Goal: Contribute content: Contribute content

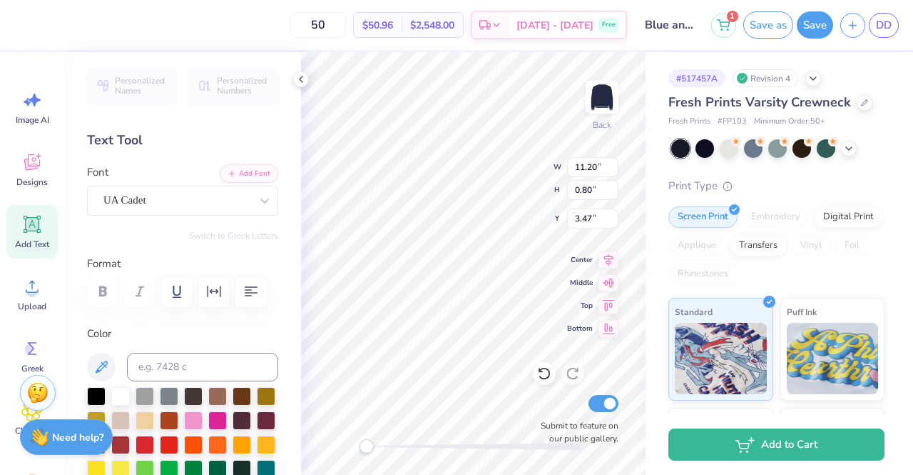
scroll to position [11, 1]
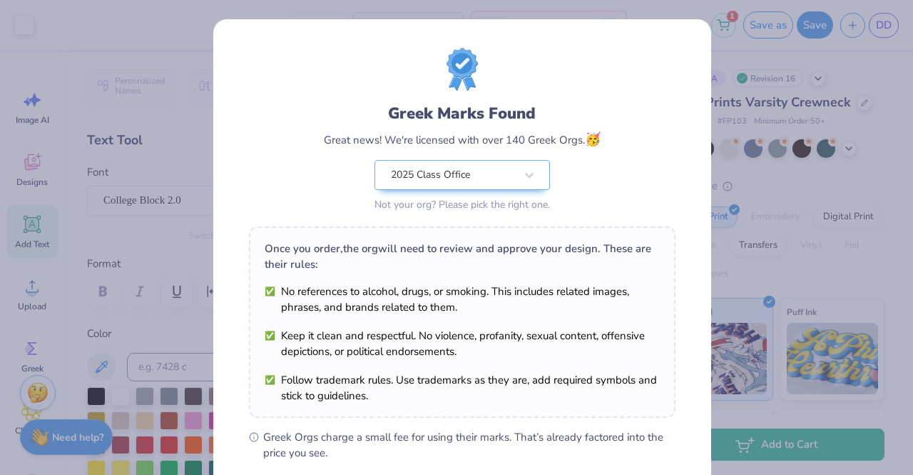
scroll to position [191, 0]
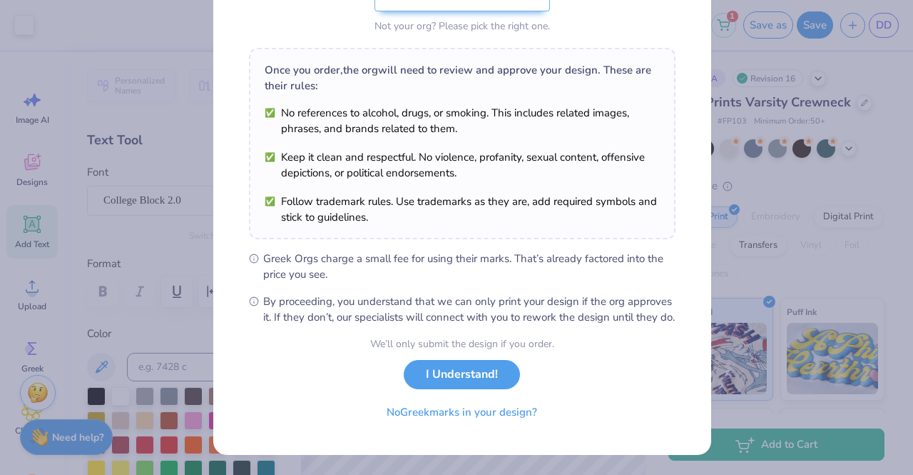
click at [485, 372] on button "I Understand!" at bounding box center [462, 374] width 116 height 29
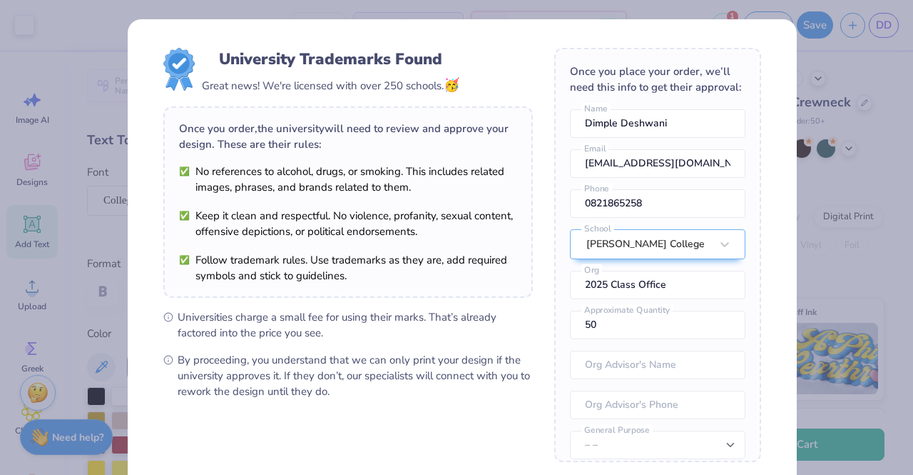
scroll to position [145, 0]
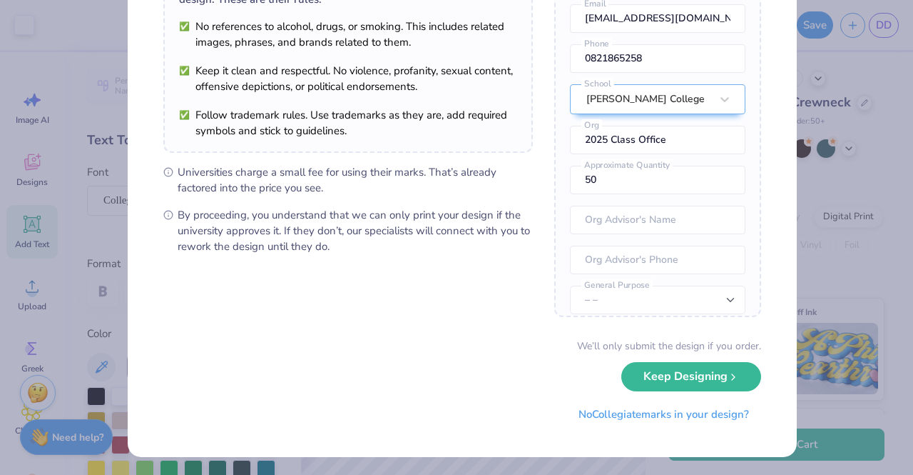
click at [684, 372] on button "Keep Designing" at bounding box center [692, 376] width 140 height 29
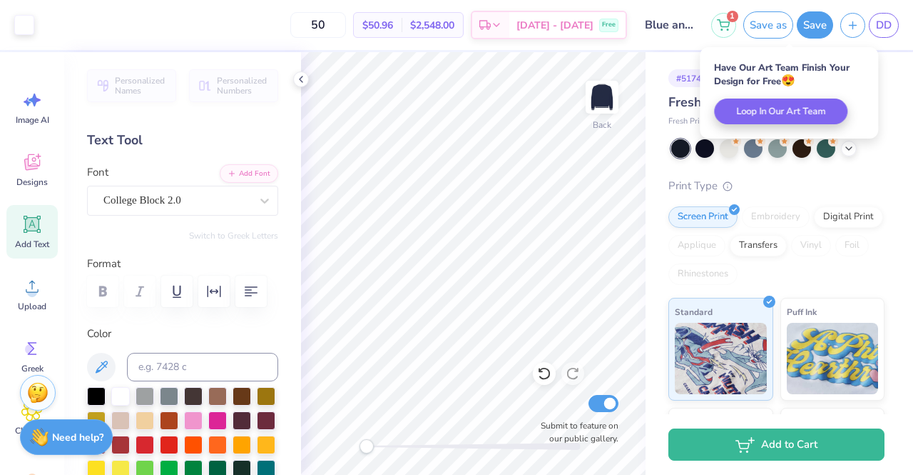
scroll to position [0, 0]
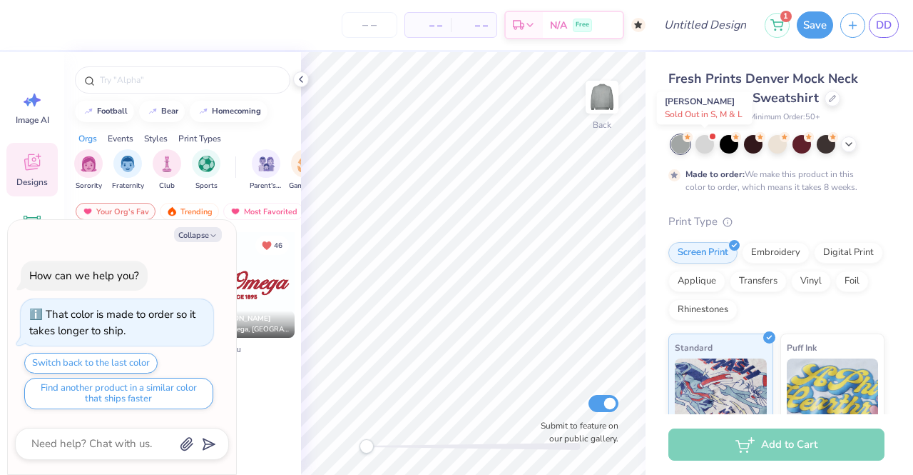
click at [711, 145] on div at bounding box center [705, 144] width 19 height 19
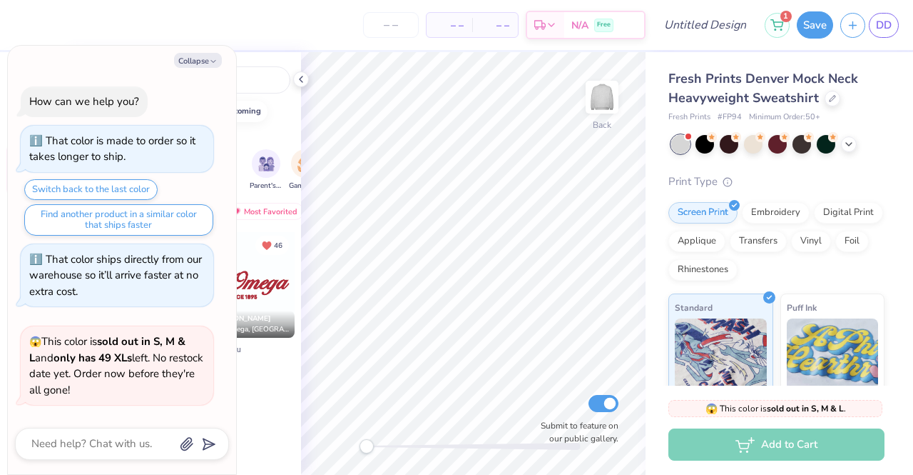
scroll to position [299, 0]
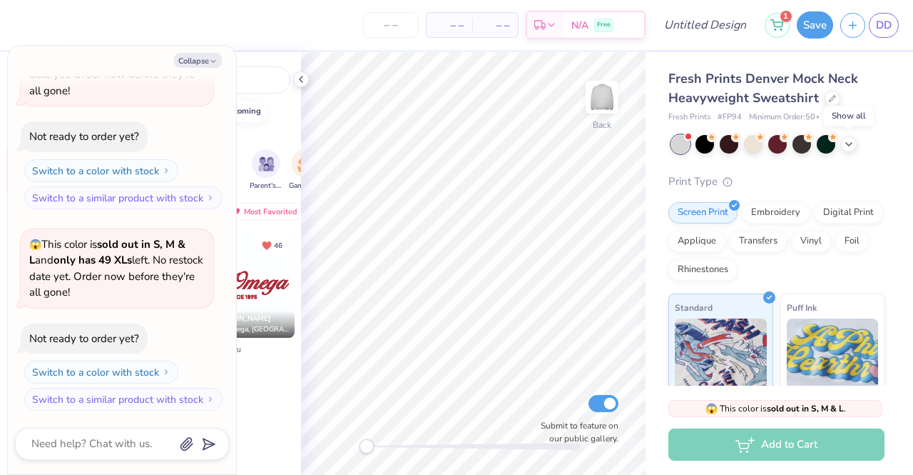
click at [853, 143] on icon at bounding box center [848, 143] width 11 height 11
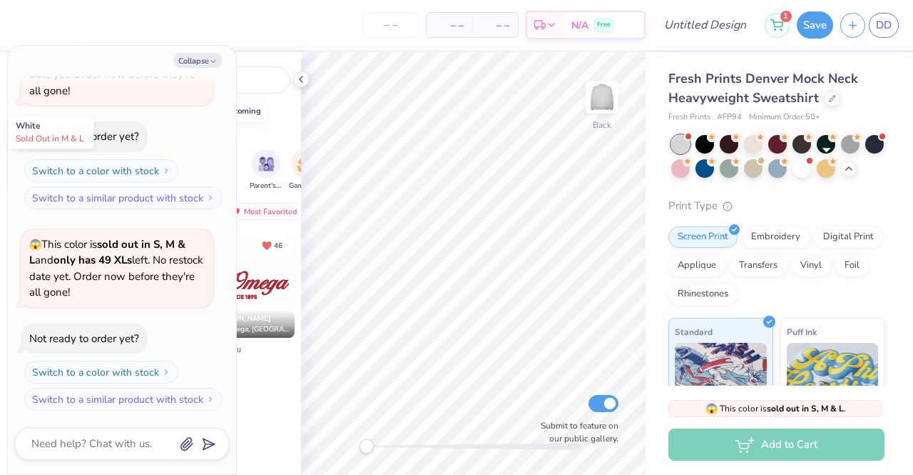
click at [811, 168] on div at bounding box center [802, 168] width 19 height 19
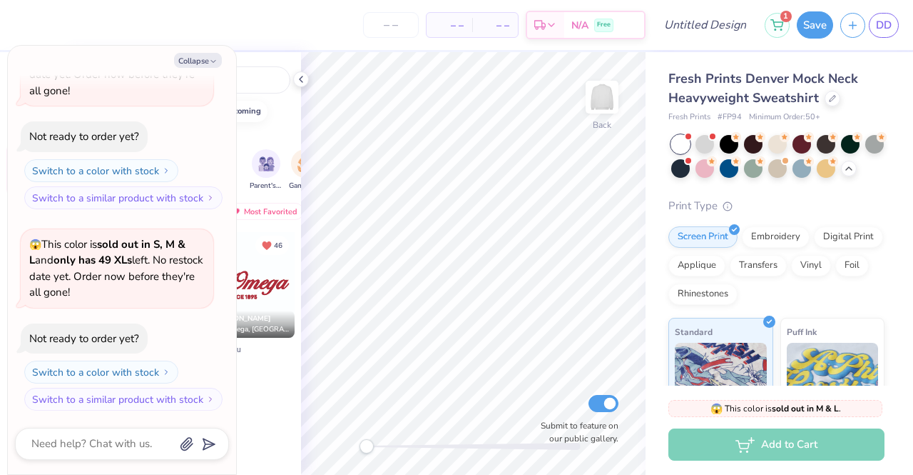
scroll to position [500, 0]
click at [213, 56] on button "Collapse" at bounding box center [198, 60] width 48 height 15
type textarea "x"
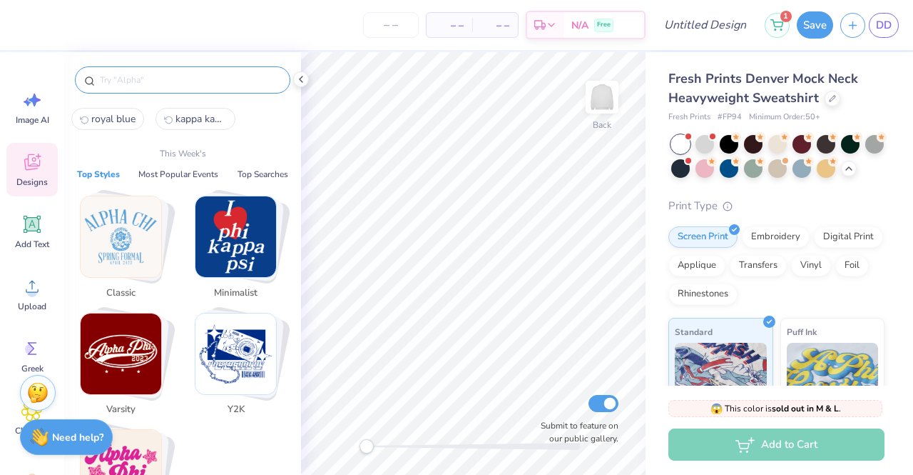
click at [167, 78] on input "text" at bounding box center [189, 80] width 183 height 14
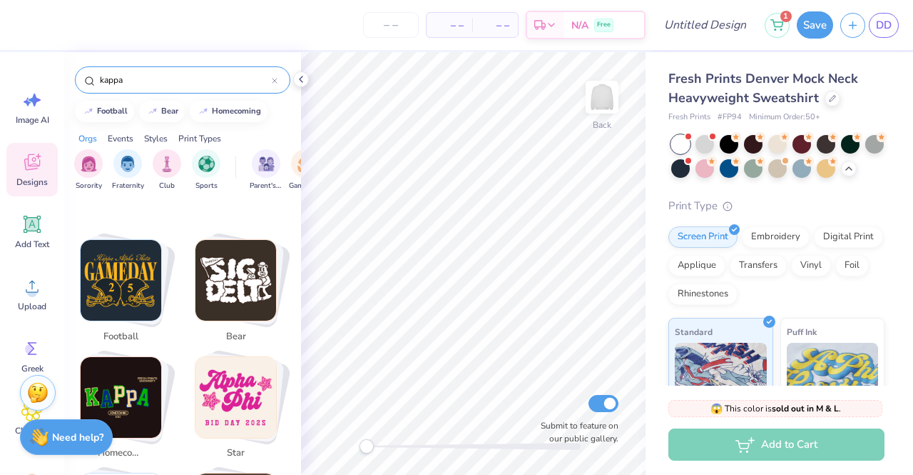
scroll to position [48, 0]
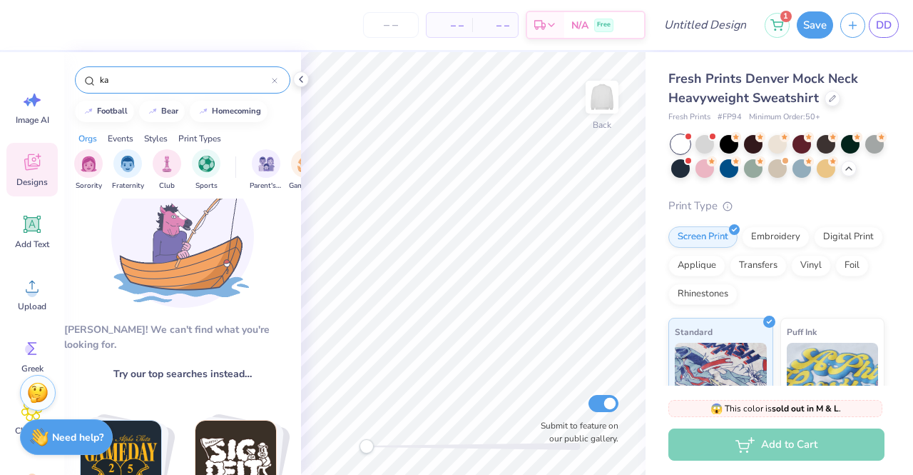
type input "k"
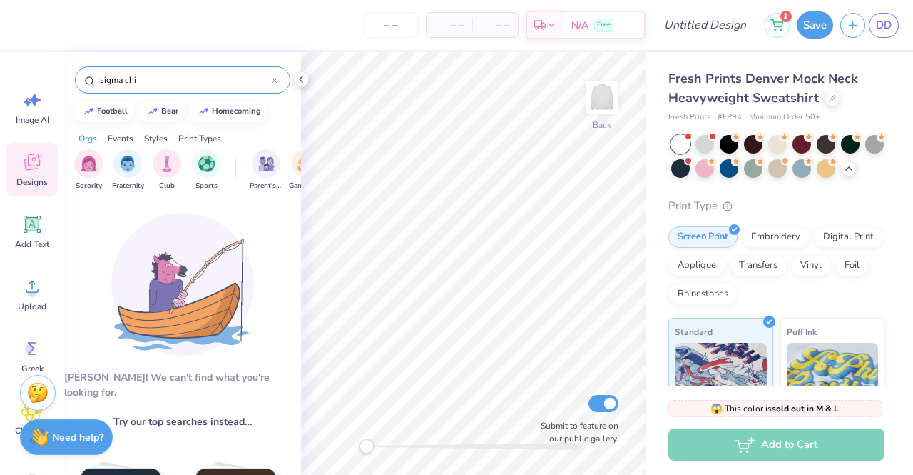
click at [171, 85] on input "sigma chi" at bounding box center [184, 80] width 173 height 14
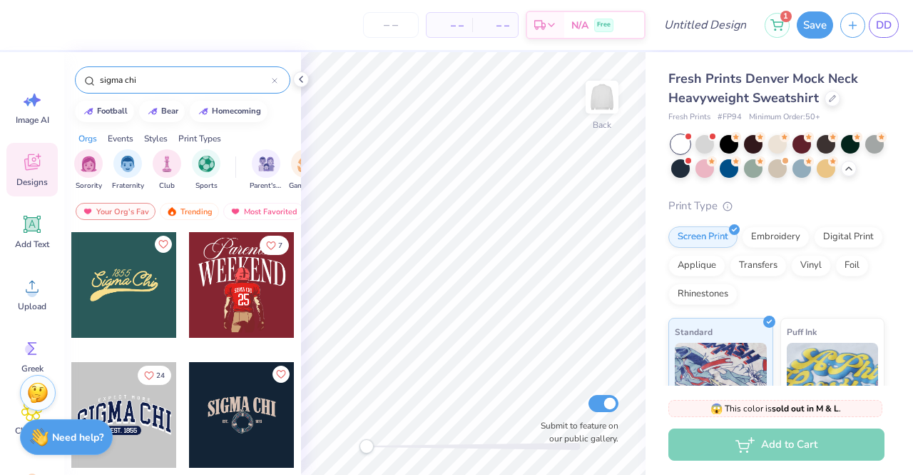
type input "sigma chi"
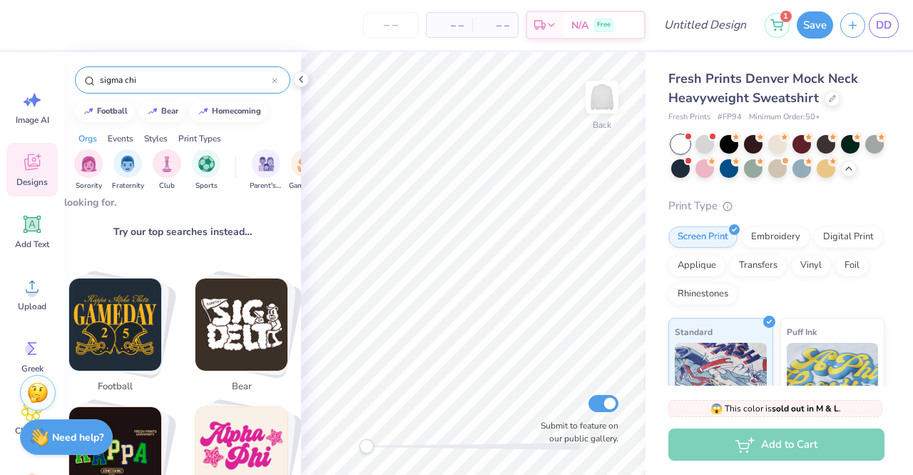
scroll to position [0, 0]
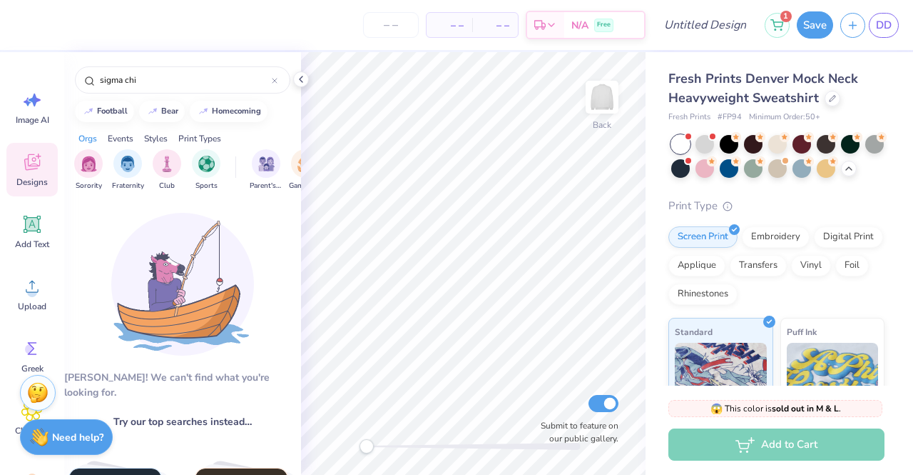
click at [278, 83] on div "sigma chi" at bounding box center [183, 79] width 216 height 27
click at [275, 78] on icon at bounding box center [275, 81] width 6 height 6
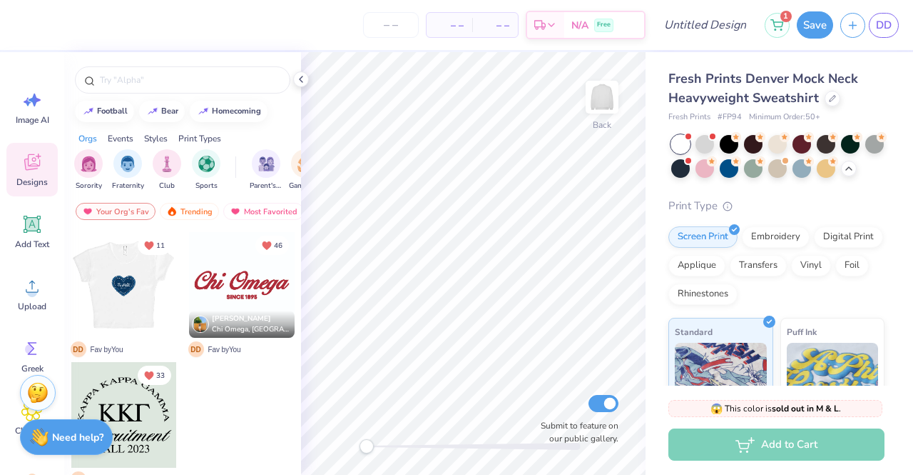
click at [187, 212] on div "Trending" at bounding box center [189, 211] width 59 height 17
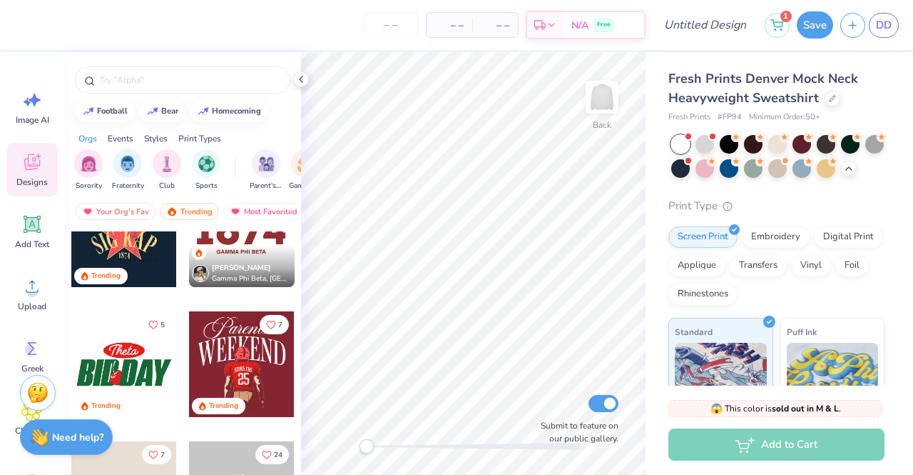
scroll to position [5388, 0]
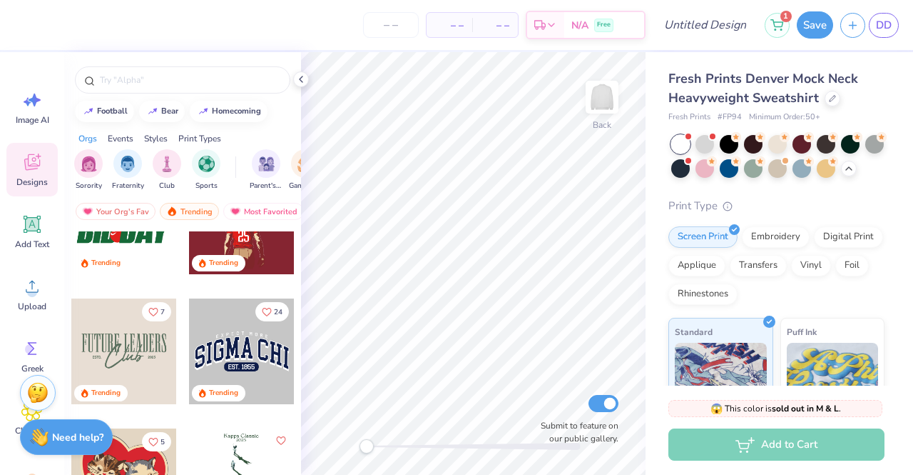
click at [233, 336] on div at bounding box center [242, 351] width 106 height 106
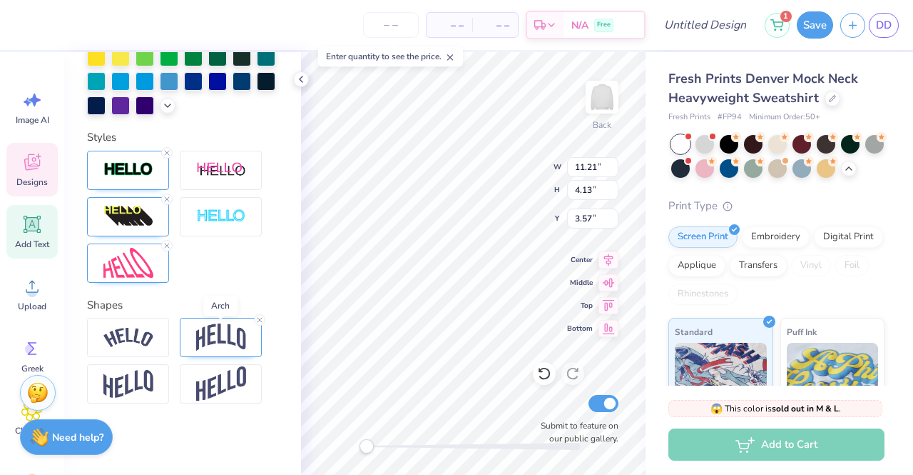
scroll to position [490, 0]
click at [216, 339] on img at bounding box center [221, 336] width 50 height 27
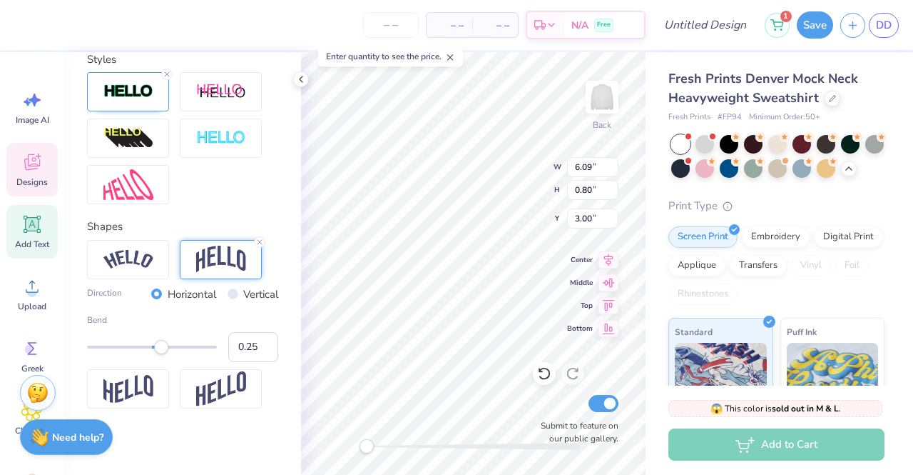
type input "6.09"
type input "0.80"
type input "3.00"
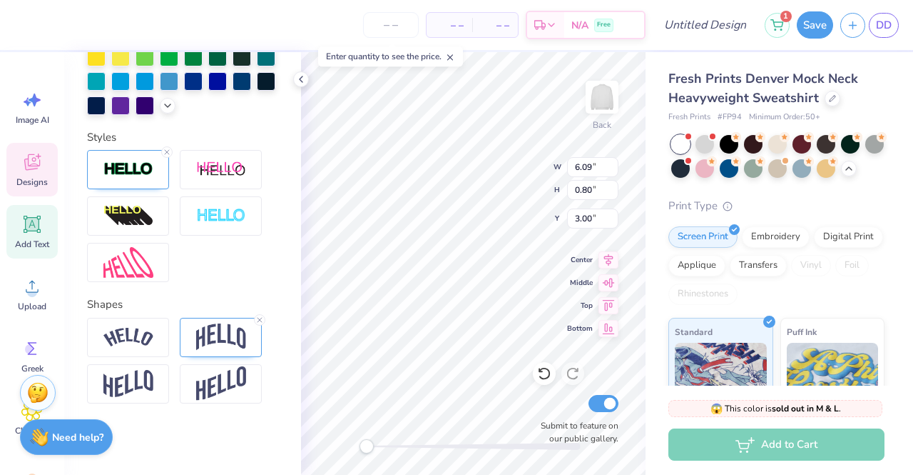
click at [193, 355] on div at bounding box center [221, 337] width 82 height 39
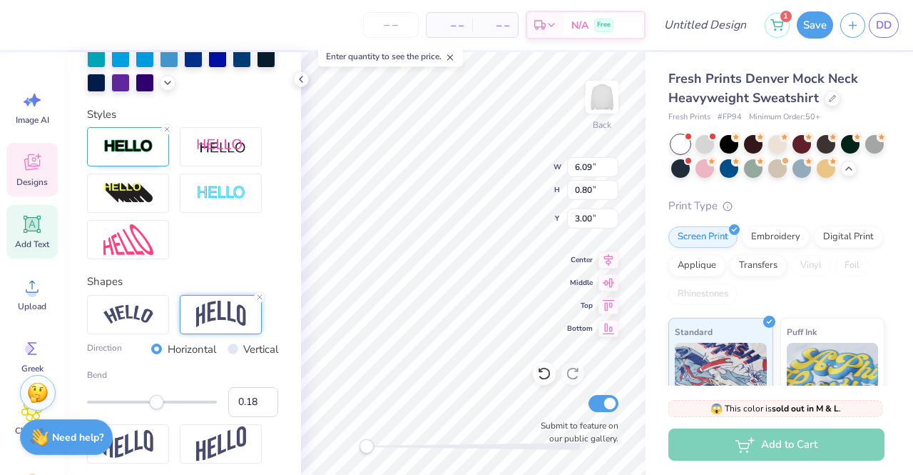
click at [255, 417] on input "0.18" at bounding box center [253, 402] width 50 height 30
click at [255, 417] on input "0.19" at bounding box center [253, 402] width 50 height 30
click at [255, 417] on input "0.2" at bounding box center [253, 402] width 50 height 30
click at [255, 417] on input "0.21" at bounding box center [253, 402] width 50 height 30
click at [255, 417] on input "0.2" at bounding box center [253, 402] width 50 height 30
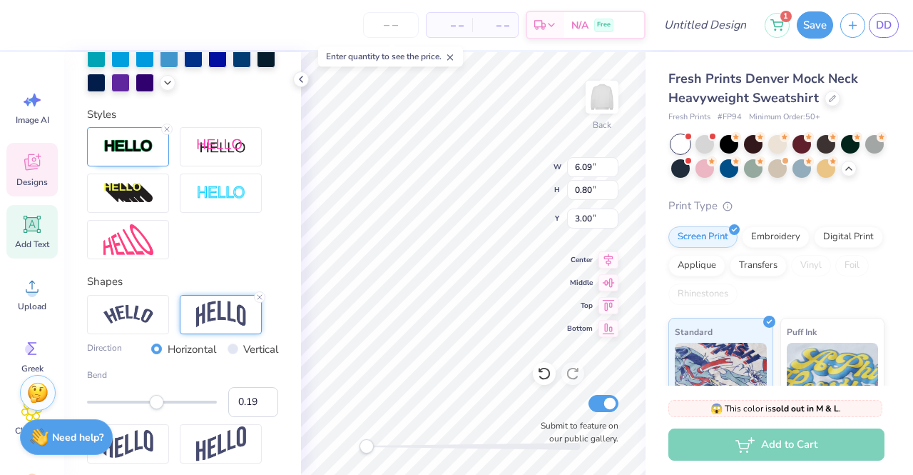
click at [254, 417] on input "0.19" at bounding box center [253, 402] width 50 height 30
click at [248, 417] on input "0.19" at bounding box center [253, 402] width 50 height 30
type input "0.20"
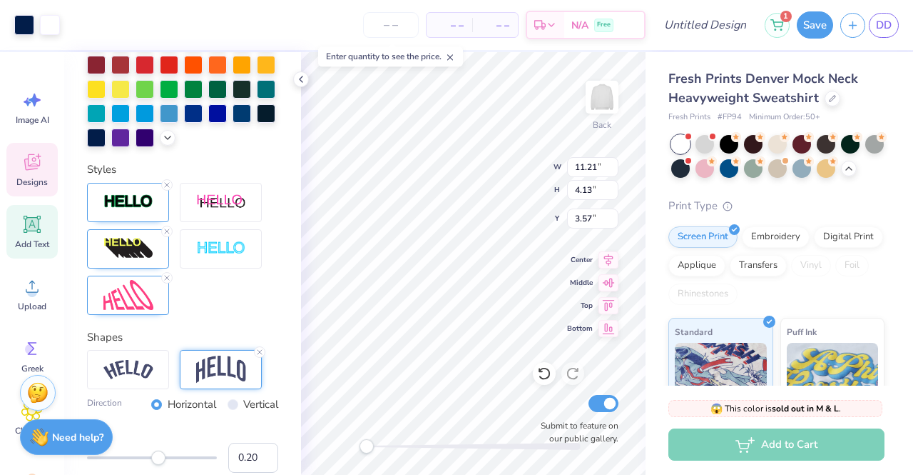
scroll to position [490, 0]
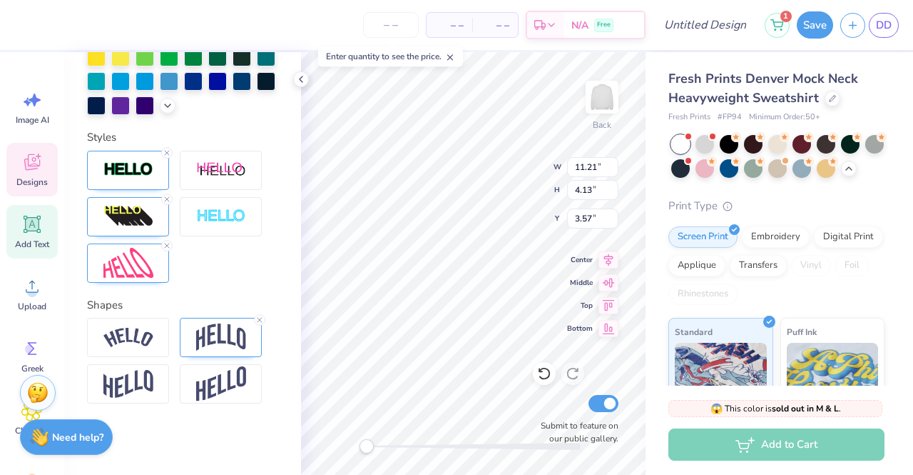
click at [228, 333] on img at bounding box center [221, 336] width 50 height 27
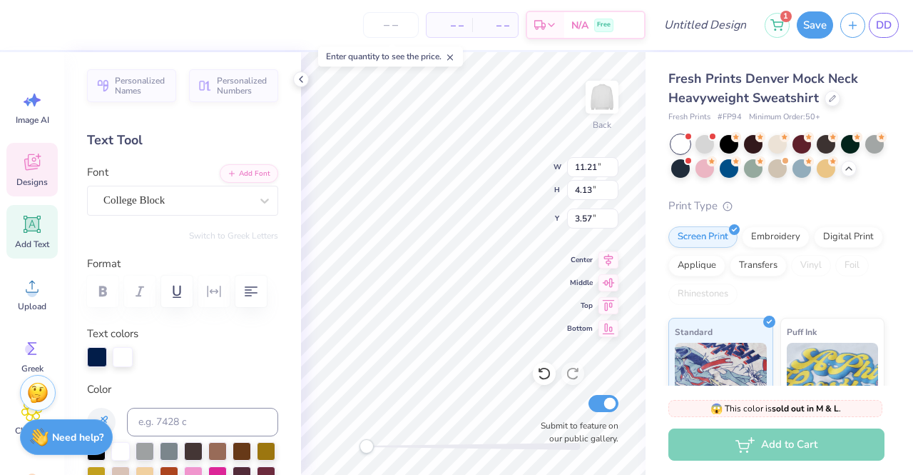
scroll to position [11, 1]
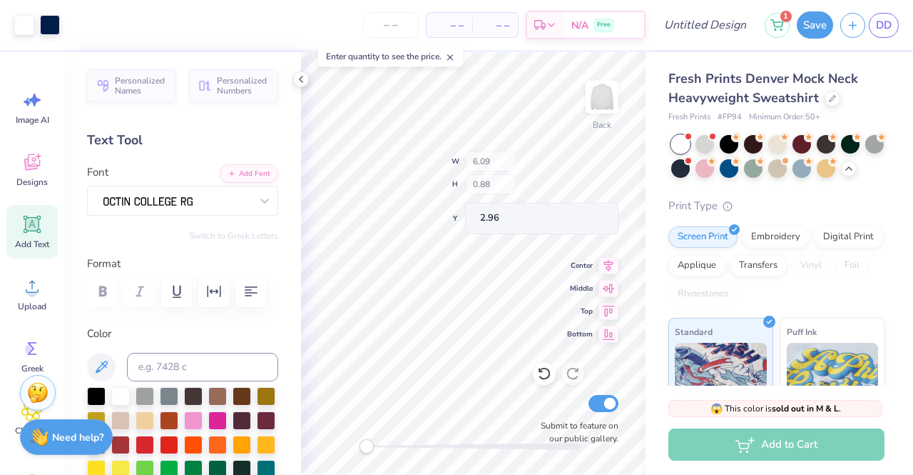
type input "6.09"
type input "0.88"
type input "2.96"
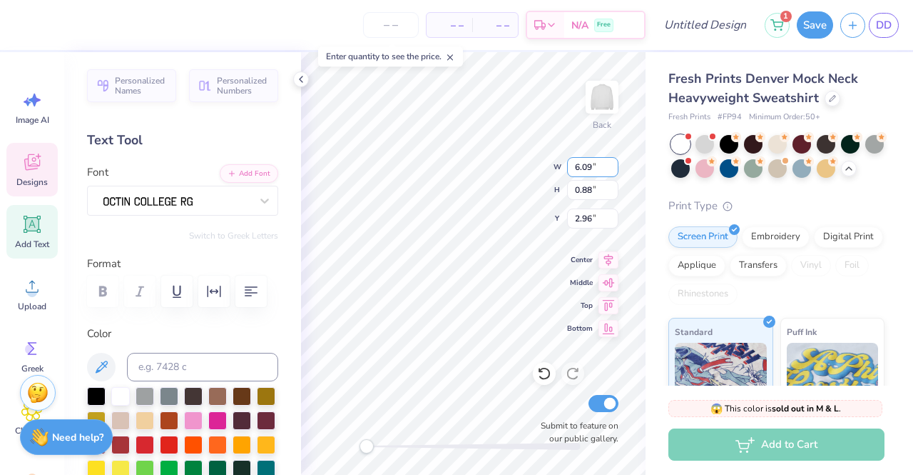
click at [592, 163] on input "6.09" at bounding box center [592, 167] width 51 height 20
type input "6"
type input "9.44"
click at [595, 191] on input "0.88" at bounding box center [592, 190] width 51 height 20
type input "0"
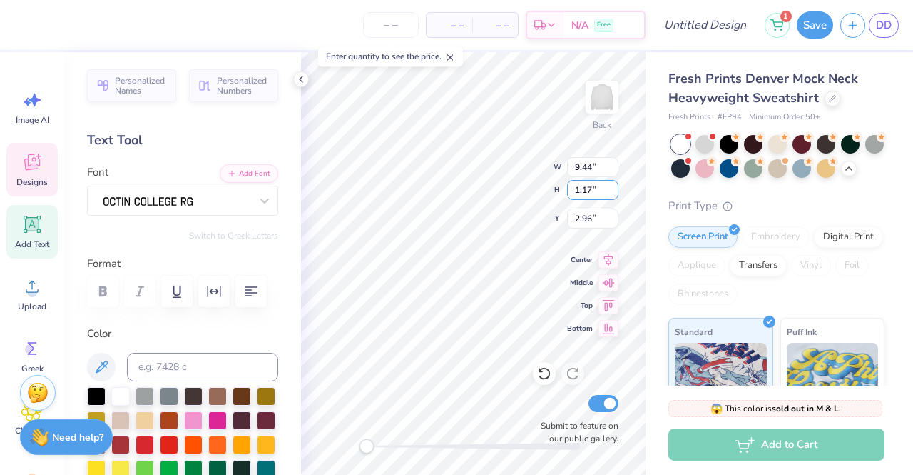
type input "1.17"
click at [592, 215] on input "2.96" at bounding box center [592, 218] width 51 height 20
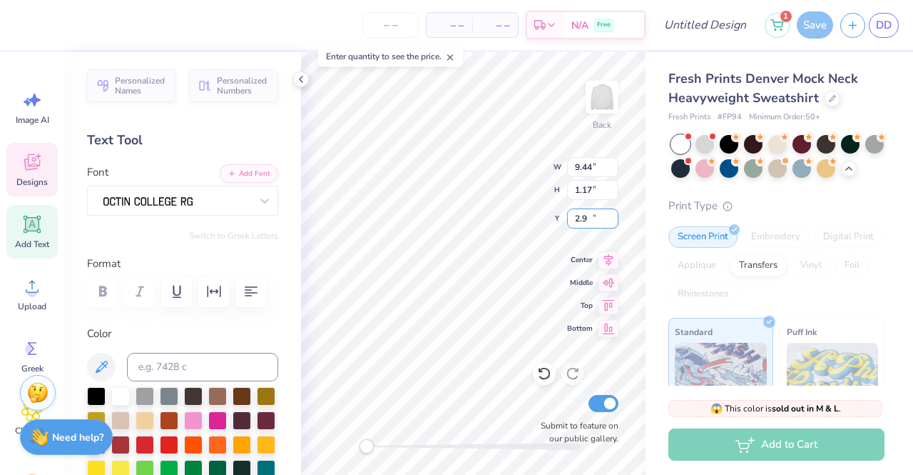
type input "2"
type input "1.24"
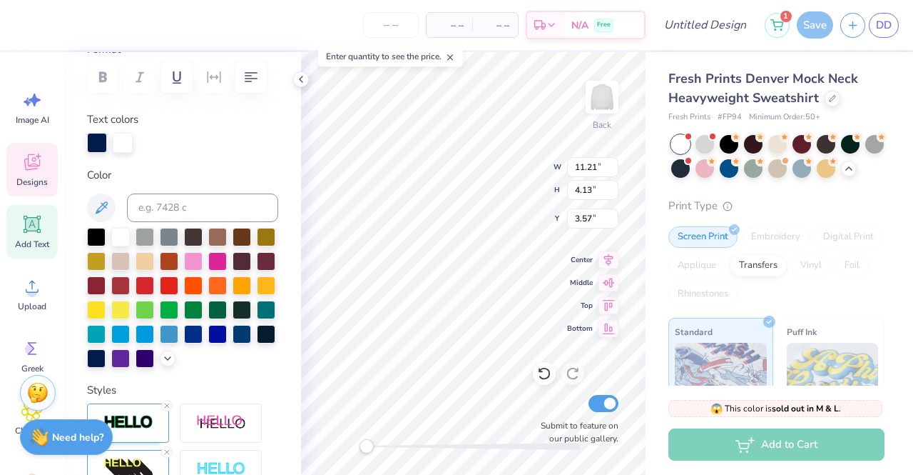
scroll to position [490, 0]
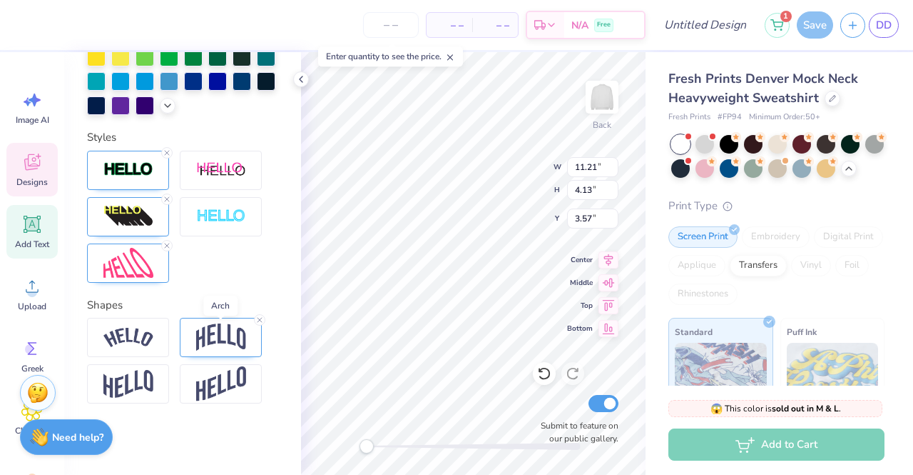
click at [221, 344] on img at bounding box center [221, 336] width 50 height 27
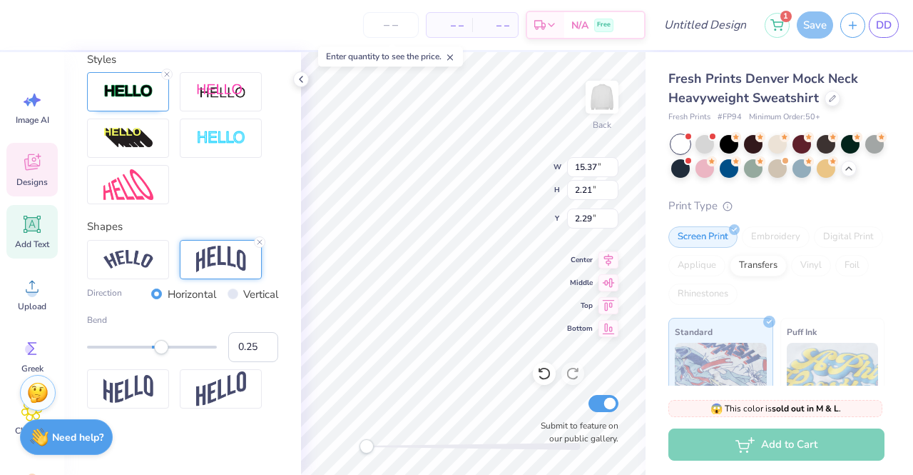
type input "15.37"
type input "2.21"
type input "2.29"
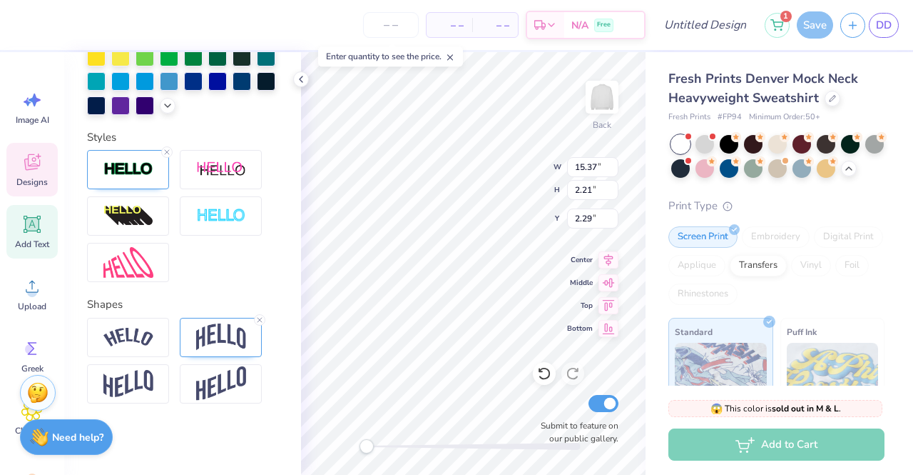
scroll to position [11, 1]
click at [579, 197] on input "2.21" at bounding box center [592, 190] width 51 height 20
type input "15.00"
type input "2.16"
type input "2.32"
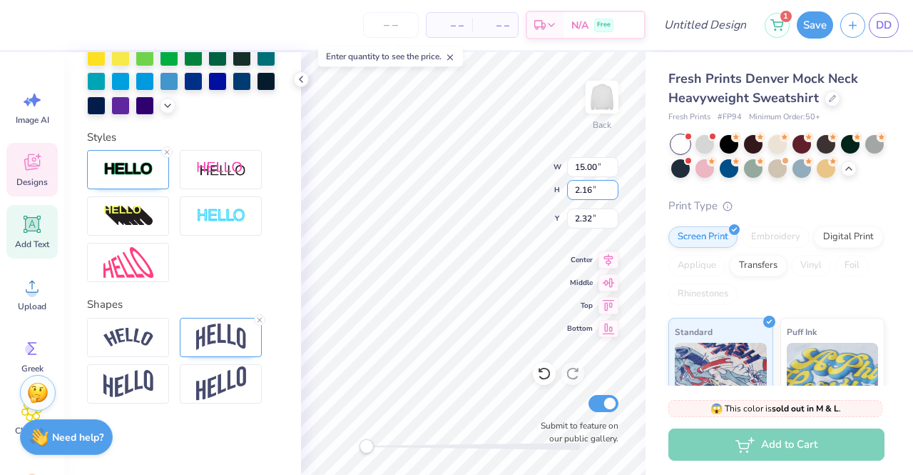
click at [572, 198] on input "2.16" at bounding box center [592, 190] width 51 height 20
type textarea "E"
type textarea "University of michigan"
click at [599, 169] on input "13.27" at bounding box center [592, 167] width 51 height 20
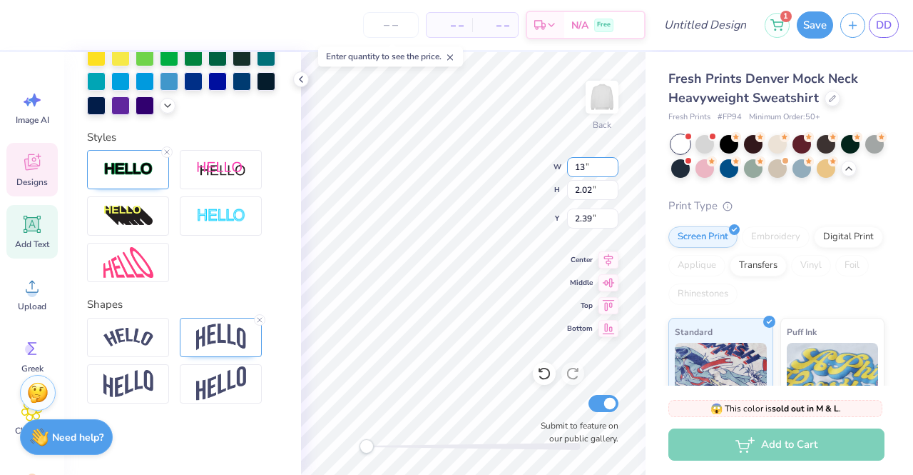
type input "1"
type input "9.44"
click at [591, 191] on input "2.02" at bounding box center [592, 190] width 51 height 20
type input "2"
type input "1.17"
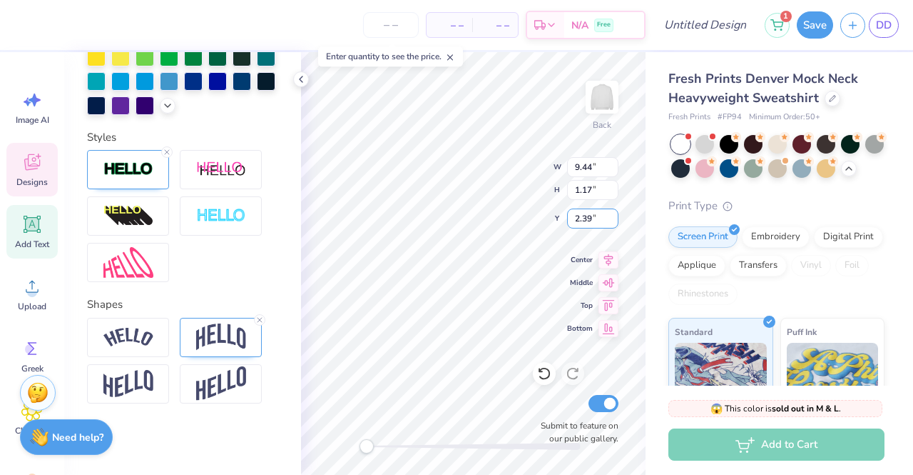
click at [591, 221] on input "2.39" at bounding box center [592, 218] width 51 height 20
type input "2"
type input "1"
click at [572, 221] on input ".24" at bounding box center [592, 218] width 51 height 20
type input "1.24"
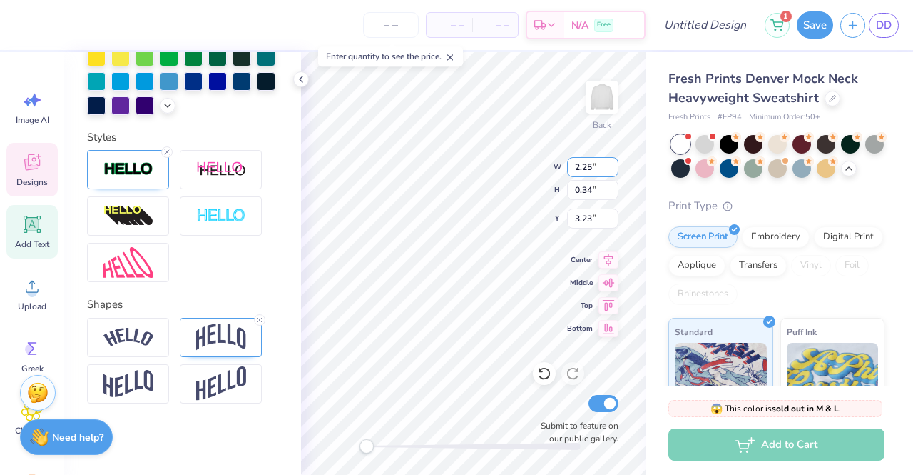
click at [591, 166] on input "2.25" at bounding box center [592, 167] width 51 height 20
type input "2"
type input "9.5"
click at [592, 183] on div "Back W 9.5 9.5 " H 0.34 0.34 " Y 3.23 3.23 " Center Middle Top Bottom Submit to…" at bounding box center [473, 263] width 345 height 422
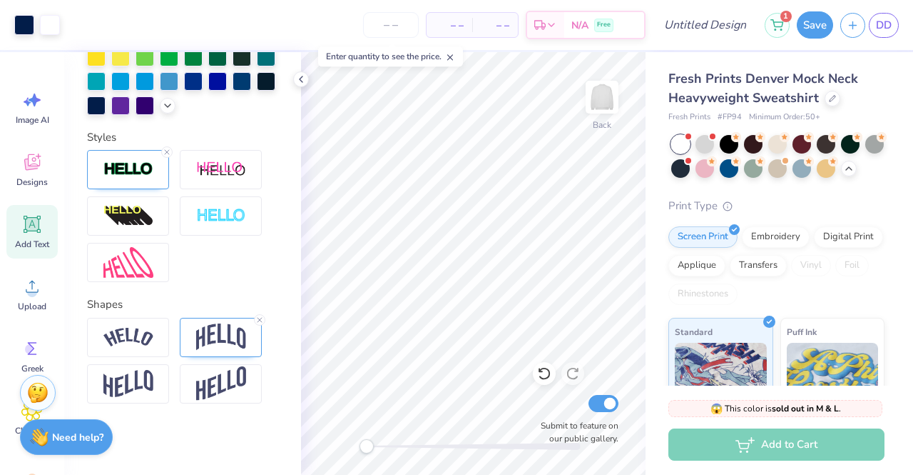
click at [547, 375] on icon at bounding box center [544, 373] width 14 height 14
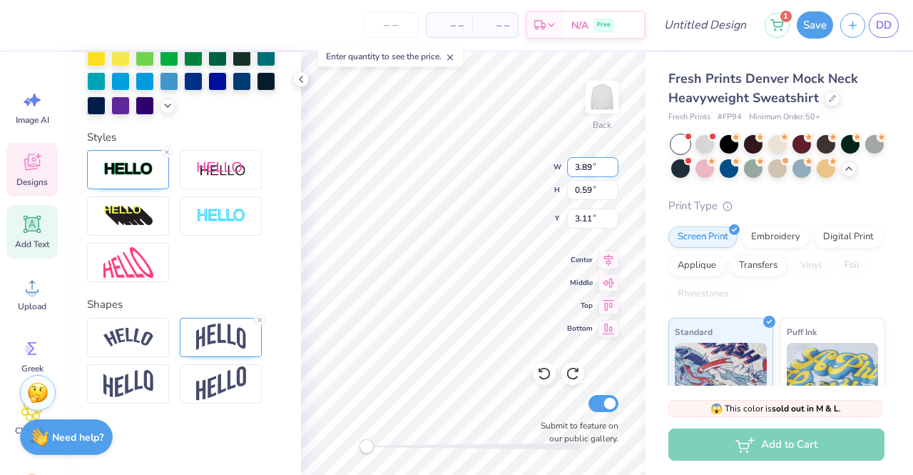
click at [611, 162] on input "3.89" at bounding box center [592, 167] width 51 height 20
click at [611, 162] on input "3.9" at bounding box center [592, 167] width 51 height 20
click at [611, 162] on input "3.91" at bounding box center [592, 167] width 51 height 20
click at [612, 162] on input "3.92" at bounding box center [592, 167] width 51 height 20
click at [612, 162] on input "3.93" at bounding box center [592, 167] width 51 height 20
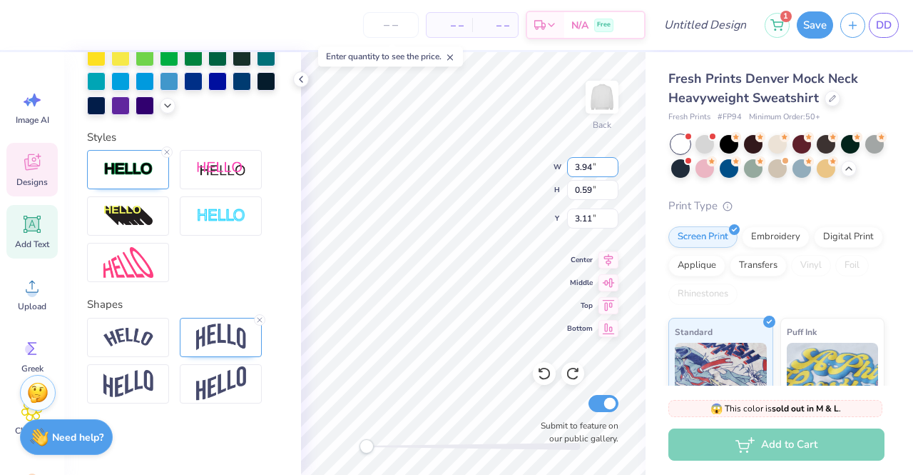
click at [612, 162] on input "3.94" at bounding box center [592, 167] width 51 height 20
type input "4.6"
click at [612, 162] on input "4.6" at bounding box center [592, 167] width 51 height 20
click at [612, 182] on input "0.59" at bounding box center [592, 190] width 51 height 20
click at [612, 185] on input "0.9" at bounding box center [592, 190] width 51 height 20
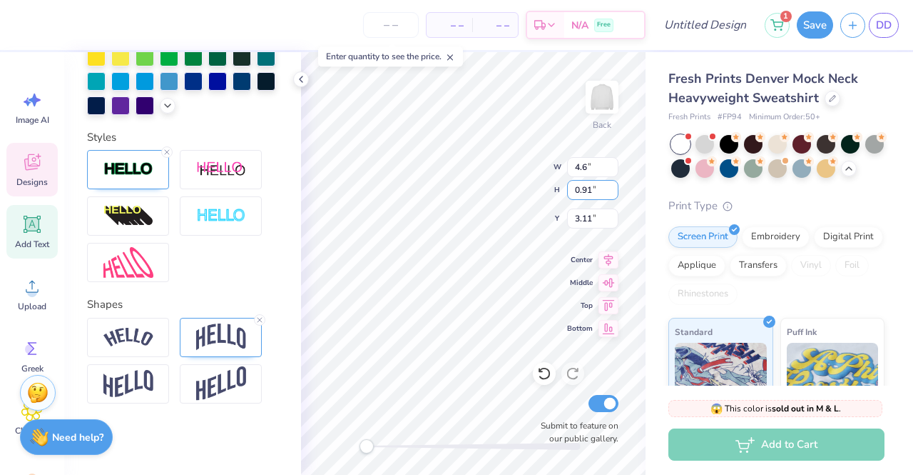
click at [612, 185] on input "0.91" at bounding box center [592, 190] width 51 height 20
click at [612, 185] on input "0.92" at bounding box center [592, 190] width 51 height 20
click at [612, 185] on input "0.93" at bounding box center [592, 190] width 51 height 20
click at [612, 185] on input "0.94" at bounding box center [592, 190] width 51 height 20
click at [612, 185] on input "1.08" at bounding box center [592, 190] width 51 height 20
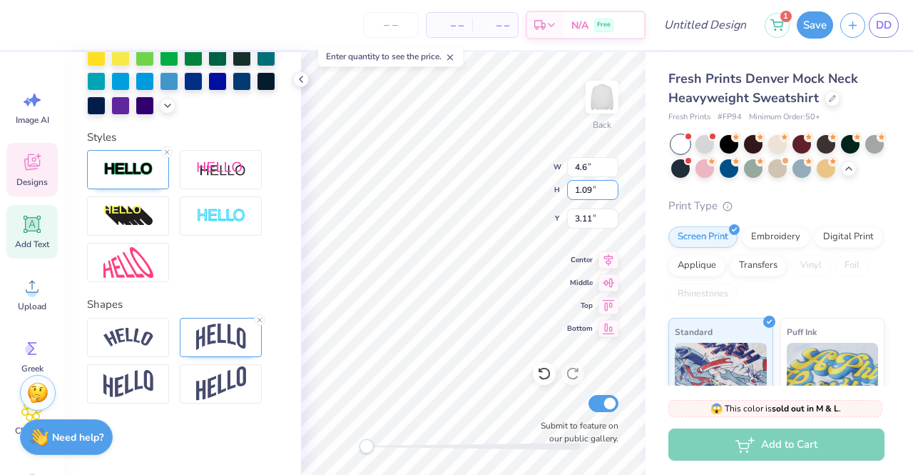
click at [612, 185] on input "1.09" at bounding box center [592, 190] width 51 height 20
click at [612, 185] on input "1.1" at bounding box center [592, 190] width 51 height 20
click at [612, 185] on input "1.11" at bounding box center [592, 190] width 51 height 20
click at [612, 185] on input "1.12" at bounding box center [592, 190] width 51 height 20
click at [612, 185] on input "1.13" at bounding box center [592, 190] width 51 height 20
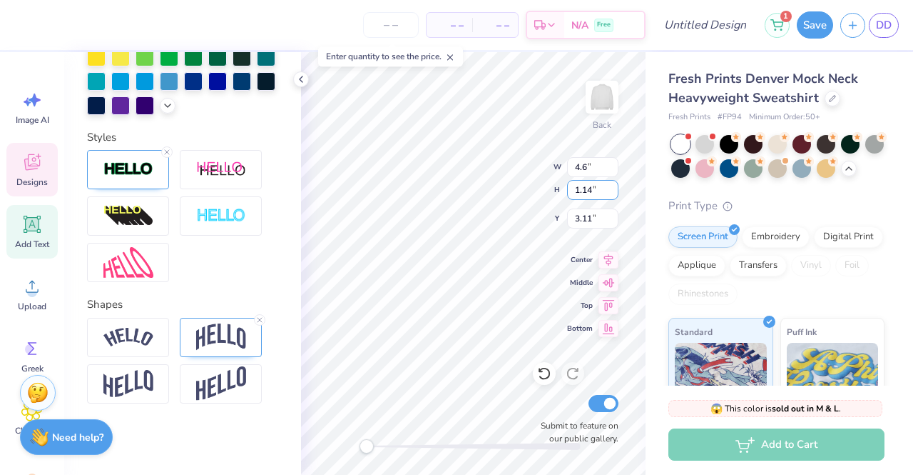
click at [612, 185] on input "1.14" at bounding box center [592, 190] width 51 height 20
click at [612, 185] on input "1.15" at bounding box center [592, 190] width 51 height 20
click at [612, 185] on input "1.16" at bounding box center [592, 190] width 51 height 20
type input "1.17"
click at [612, 185] on input "1.17" at bounding box center [592, 190] width 51 height 20
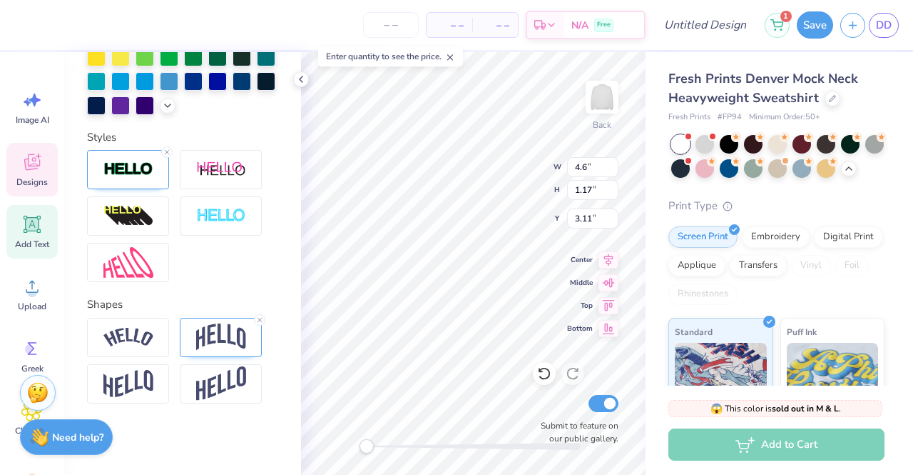
click at [589, 223] on div "Back W 4.6 4.6 " H 1.17 1.17 " Y 3.11 3.11 " Center Middle Top Bottom Submit to…" at bounding box center [473, 263] width 345 height 422
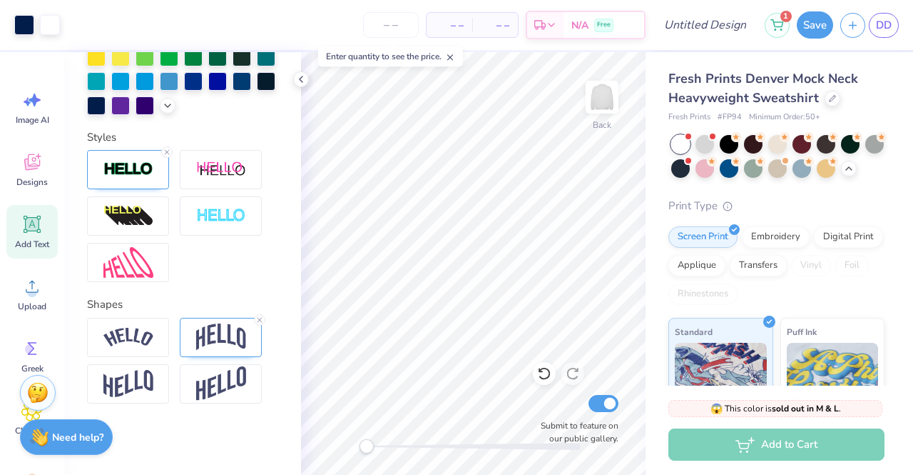
click at [554, 374] on div at bounding box center [544, 373] width 23 height 23
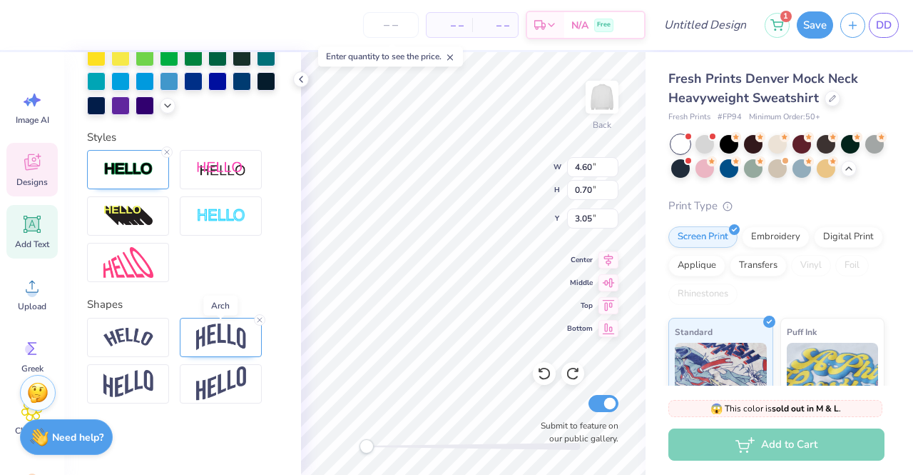
click at [211, 333] on img at bounding box center [221, 336] width 50 height 27
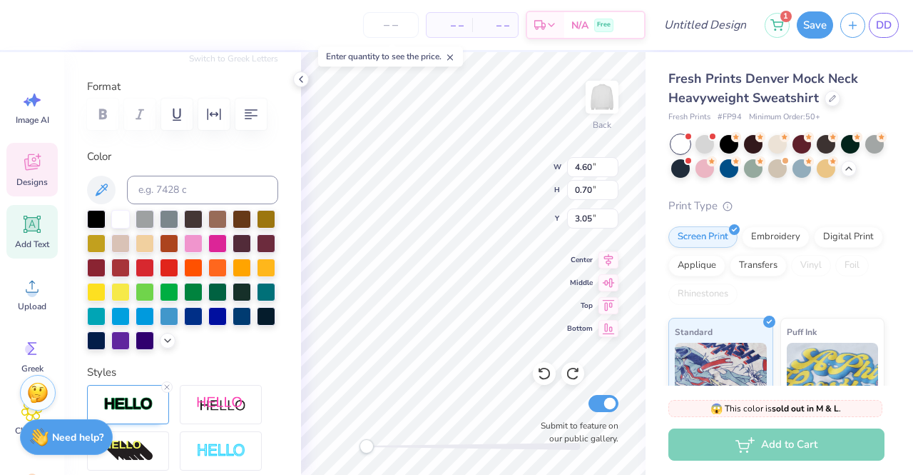
scroll to position [149, 0]
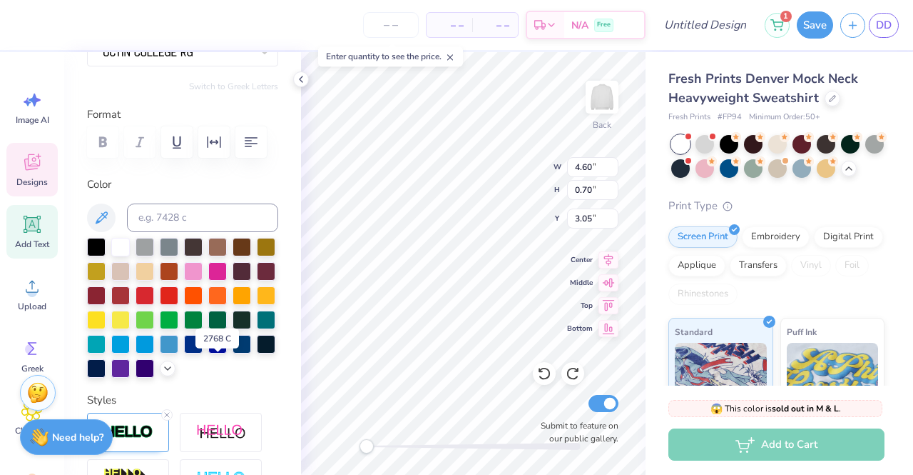
click at [106, 366] on div at bounding box center [96, 368] width 19 height 19
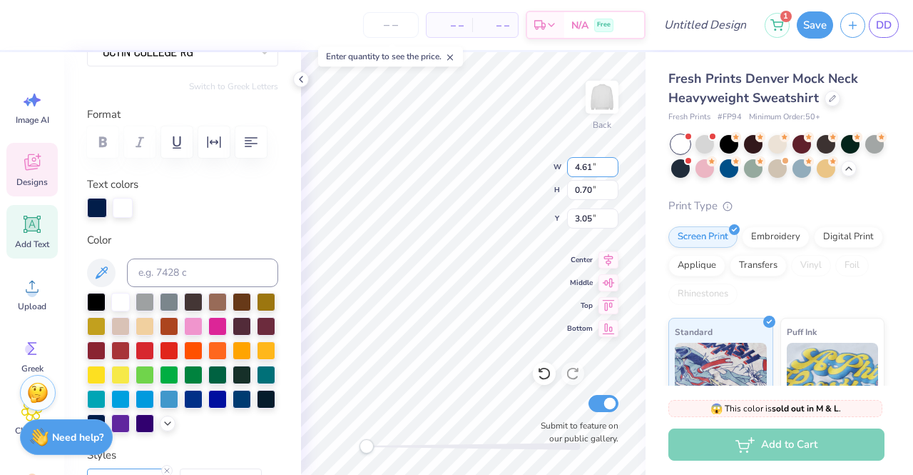
click at [616, 165] on input "4.61" at bounding box center [592, 167] width 51 height 20
click at [613, 163] on input "4.62" at bounding box center [592, 167] width 51 height 20
click at [613, 163] on input "4.63" at bounding box center [592, 167] width 51 height 20
click at [613, 163] on input "4.64" at bounding box center [592, 167] width 51 height 20
click at [613, 163] on input "4.65" at bounding box center [592, 167] width 51 height 20
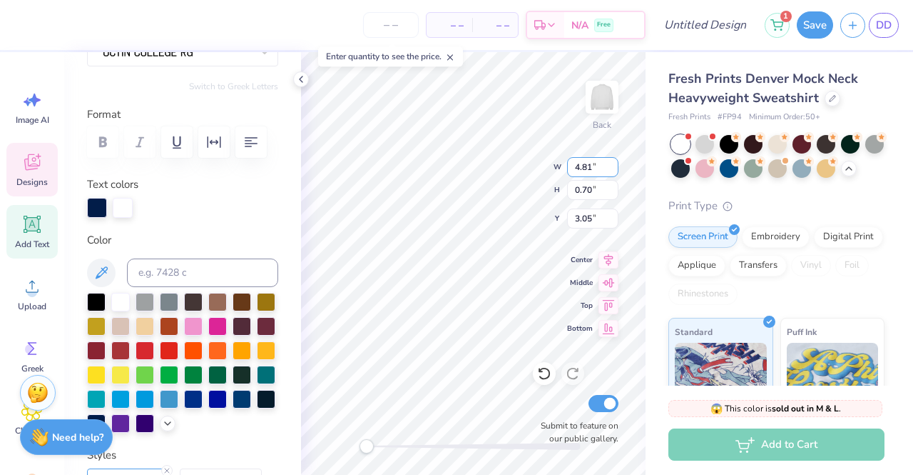
type input "4.81"
click at [613, 163] on input "4.81" at bounding box center [592, 167] width 51 height 20
type input "1.04"
click at [614, 186] on input "1.04" at bounding box center [592, 190] width 51 height 20
type input "3.11"
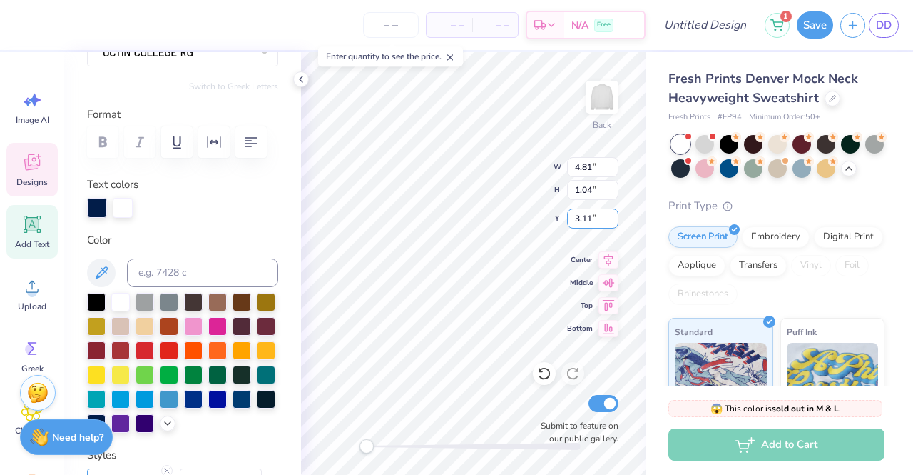
click at [612, 215] on input "3.11" at bounding box center [592, 218] width 51 height 20
click at [93, 139] on div at bounding box center [182, 141] width 191 height 31
click at [614, 163] on input "11.06" at bounding box center [592, 167] width 51 height 20
type input "11.07"
click at [612, 162] on input "11.07" at bounding box center [592, 167] width 51 height 20
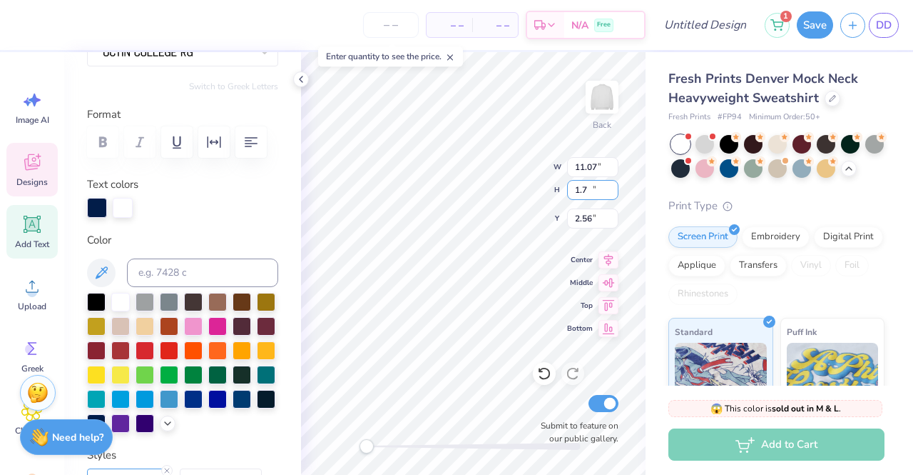
click at [612, 188] on input "1.7" at bounding box center [592, 190] width 51 height 20
click at [612, 188] on input "1.71" at bounding box center [592, 190] width 51 height 20
click at [612, 188] on input "1.72" at bounding box center [592, 190] width 51 height 20
type input "1.73"
click at [612, 188] on input "1.73" at bounding box center [592, 190] width 51 height 20
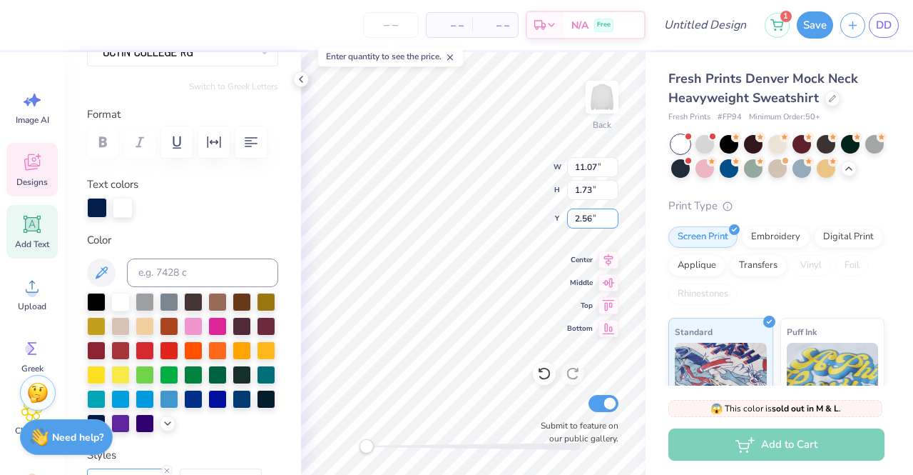
click at [614, 214] on input "2.57" at bounding box center [592, 218] width 51 height 20
click at [614, 214] on input "2.58" at bounding box center [592, 218] width 51 height 20
click at [614, 214] on input "2.59" at bounding box center [592, 218] width 51 height 20
click at [614, 214] on input "2.6" at bounding box center [592, 218] width 51 height 20
type input "2.61"
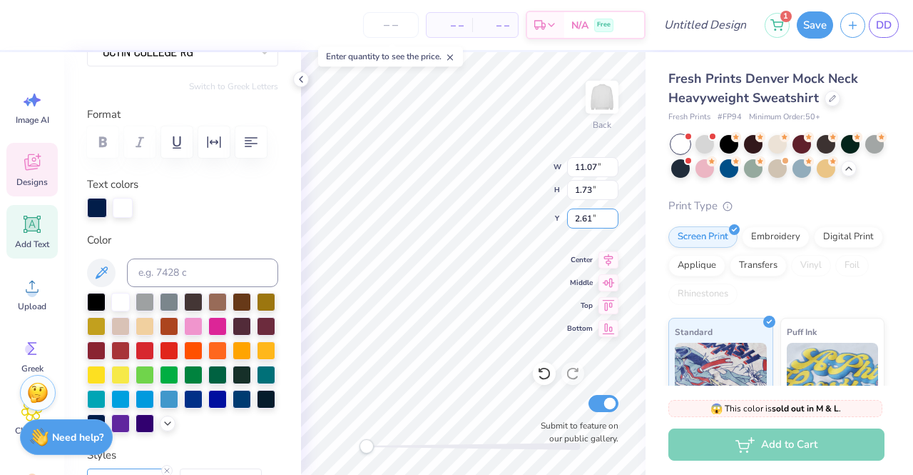
click at [614, 214] on input "2.61" at bounding box center [592, 218] width 51 height 20
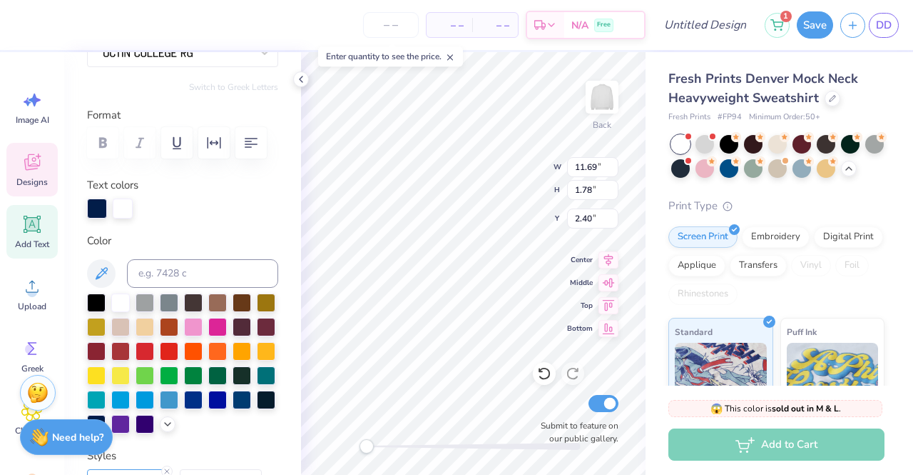
scroll to position [78, 0]
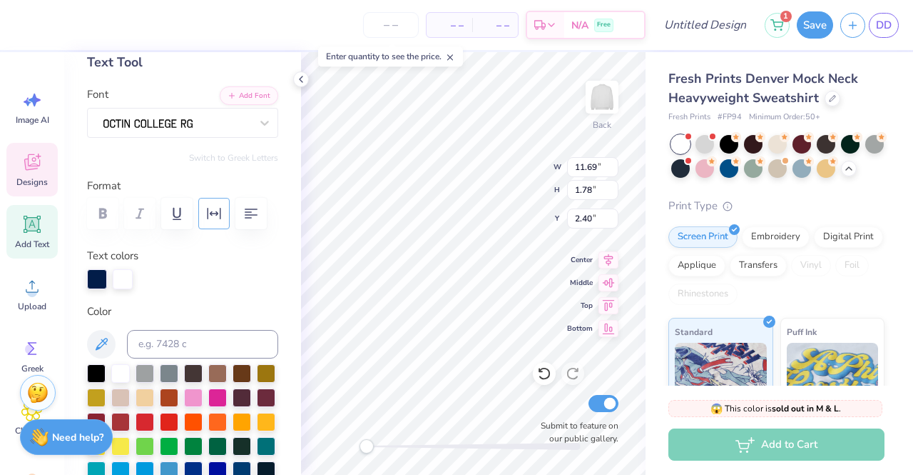
click at [216, 217] on icon "button" at bounding box center [214, 213] width 17 height 17
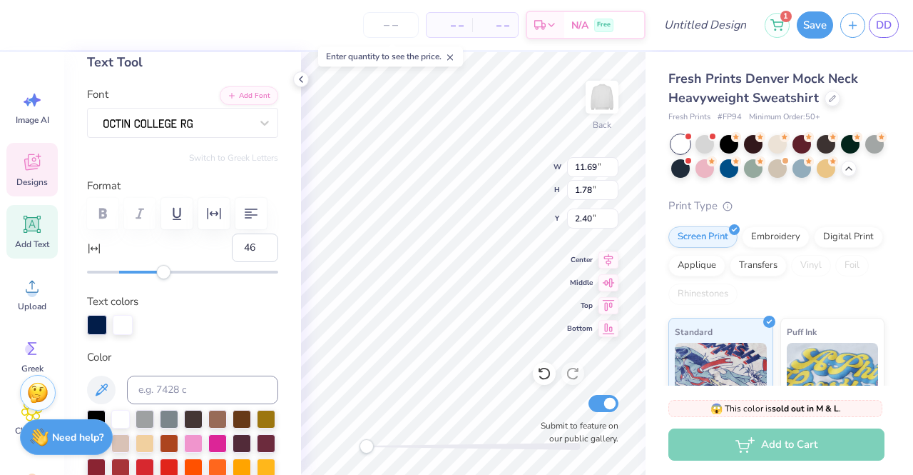
type input "47"
drag, startPoint x: 117, startPoint y: 275, endPoint x: 188, endPoint y: 277, distance: 71.4
click at [188, 277] on div "Accessibility label" at bounding box center [188, 272] width 14 height 14
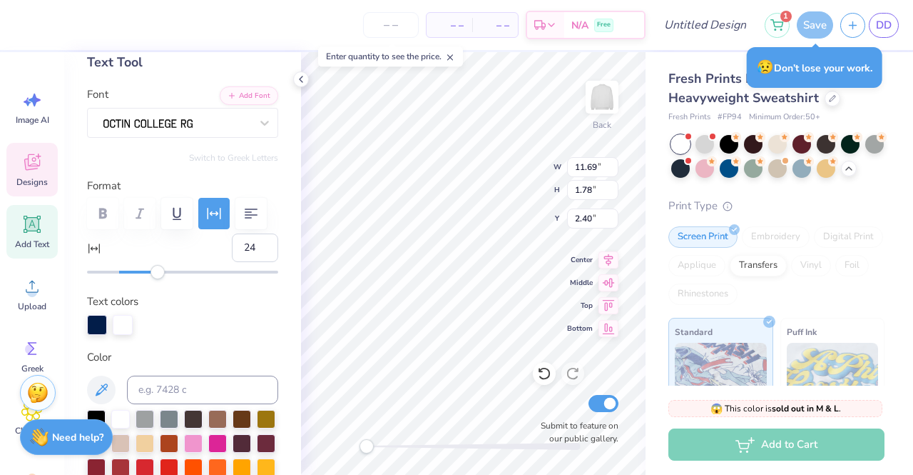
type input "23"
drag, startPoint x: 188, startPoint y: 275, endPoint x: 151, endPoint y: 275, distance: 36.4
click at [151, 275] on div "Accessibility label" at bounding box center [152, 272] width 14 height 14
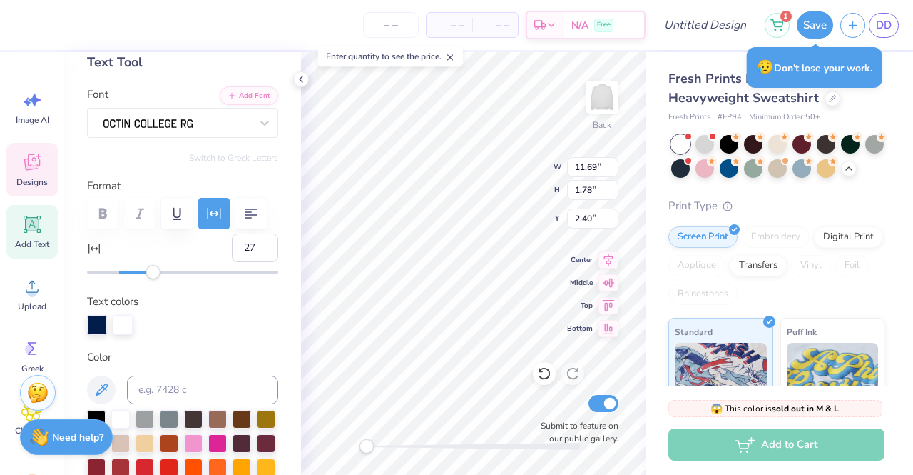
type input "28"
drag, startPoint x: 151, startPoint y: 275, endPoint x: 160, endPoint y: 275, distance: 8.6
click at [160, 275] on div "Accessibility label" at bounding box center [159, 272] width 14 height 14
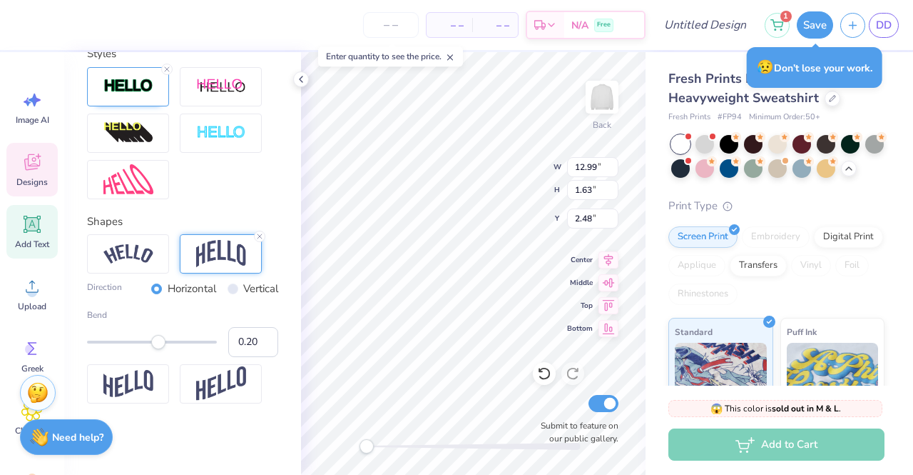
scroll to position [618, 0]
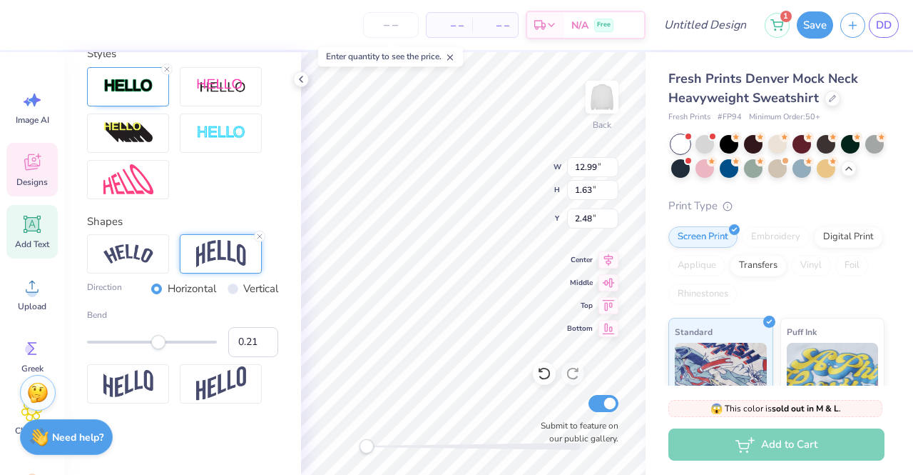
click at [254, 335] on input "0.21" at bounding box center [253, 342] width 50 height 30
click at [254, 335] on input "0.22" at bounding box center [253, 342] width 50 height 30
click at [254, 335] on input "0.23" at bounding box center [253, 342] width 50 height 30
click at [254, 335] on input "0.24" at bounding box center [253, 342] width 50 height 30
type input "0.25"
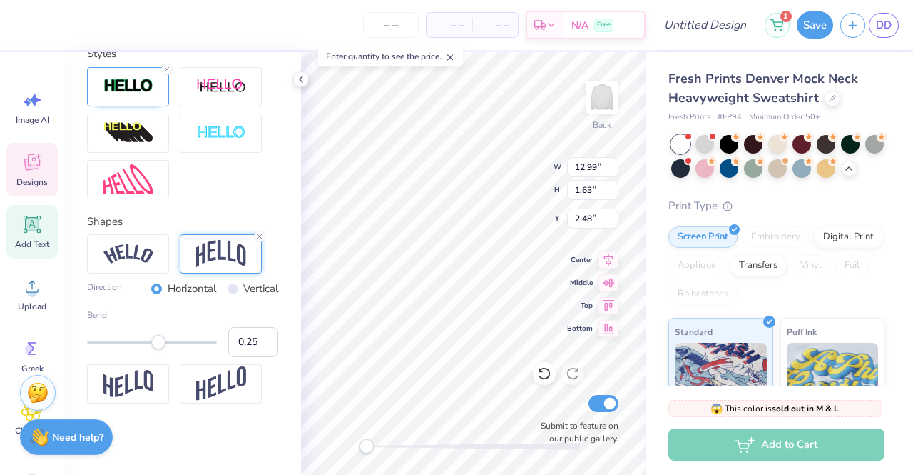
click at [254, 335] on input "0.25" at bounding box center [253, 342] width 50 height 30
click at [257, 345] on input "0.24" at bounding box center [253, 342] width 50 height 30
type input "0.23"
click at [257, 345] on input "0.23" at bounding box center [253, 342] width 50 height 30
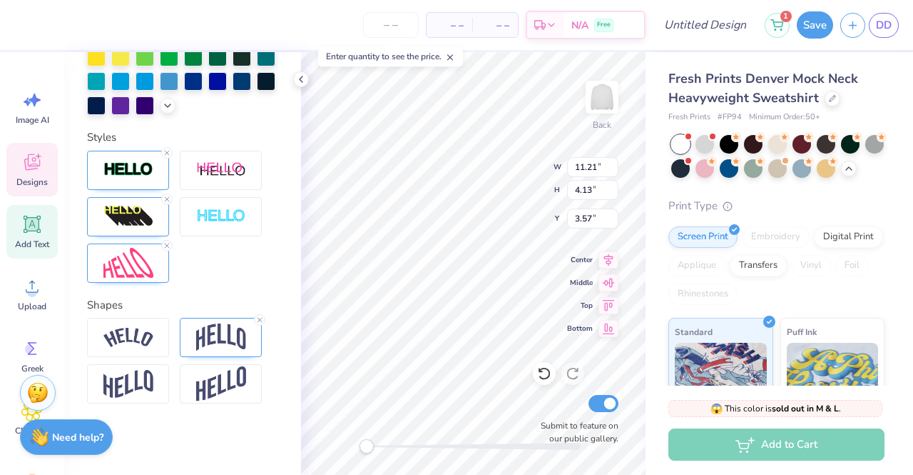
click at [251, 344] on div at bounding box center [221, 337] width 82 height 39
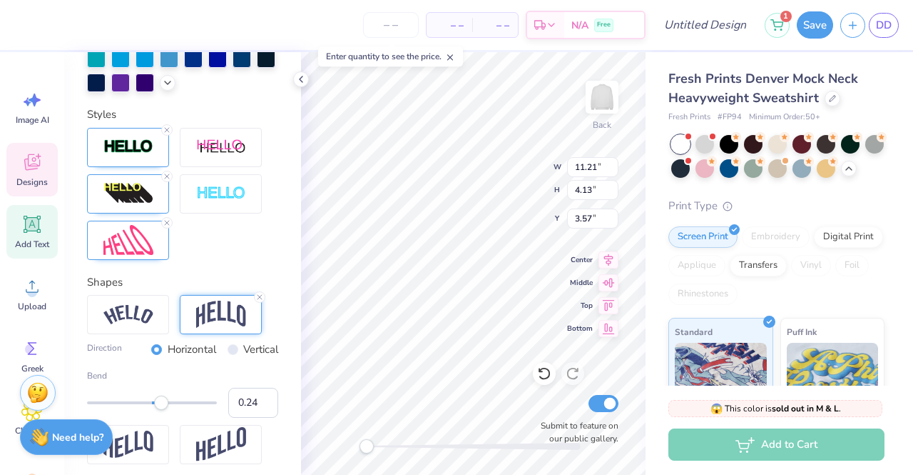
click at [254, 417] on input "0.24" at bounding box center [253, 402] width 50 height 30
type input "0.23"
click at [254, 417] on input "0.23" at bounding box center [253, 402] width 50 height 30
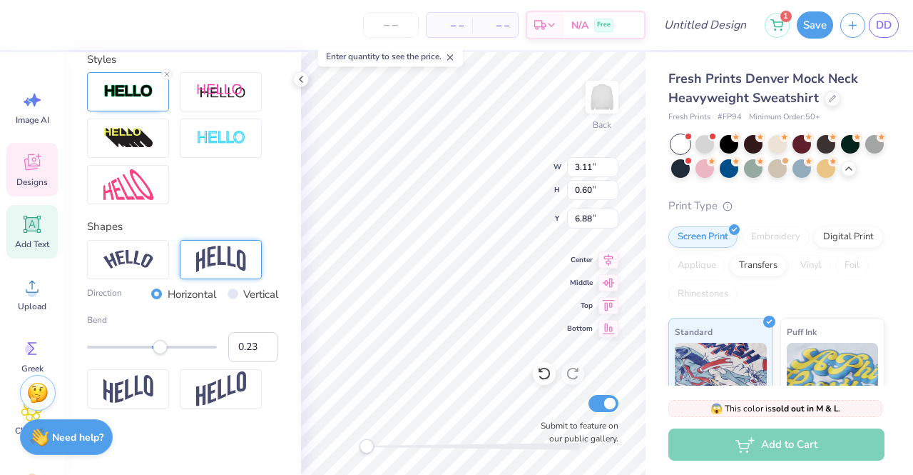
type input "3.11"
type input "0.60"
type input "6.88"
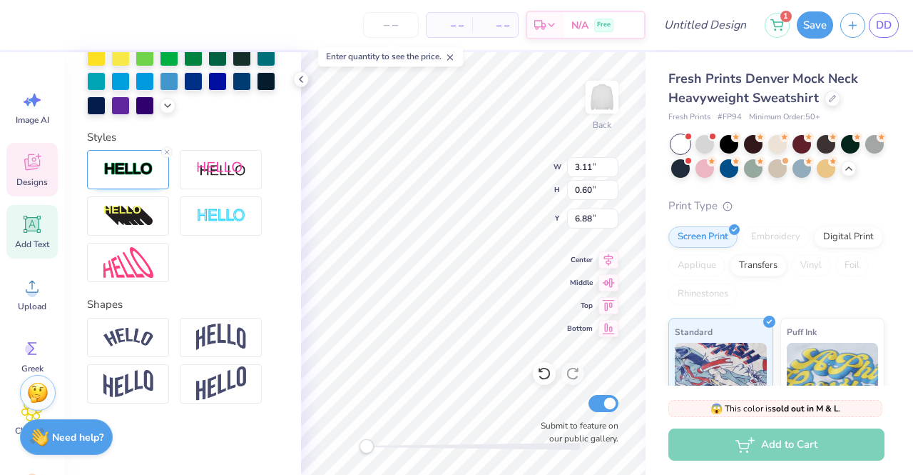
scroll to position [435, 0]
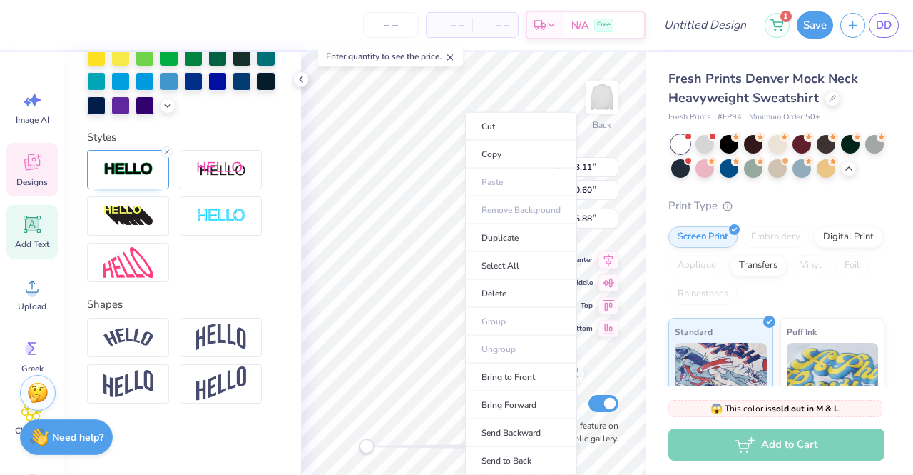
click at [485, 129] on li "Cut" at bounding box center [521, 126] width 112 height 29
click at [519, 124] on li "Cut" at bounding box center [511, 126] width 112 height 29
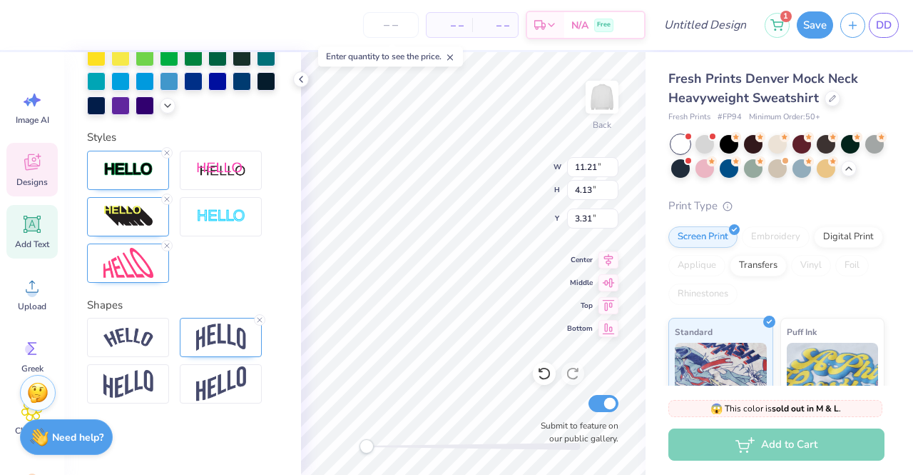
scroll to position [11, 1]
type textarea "S"
type textarea "A Chi o"
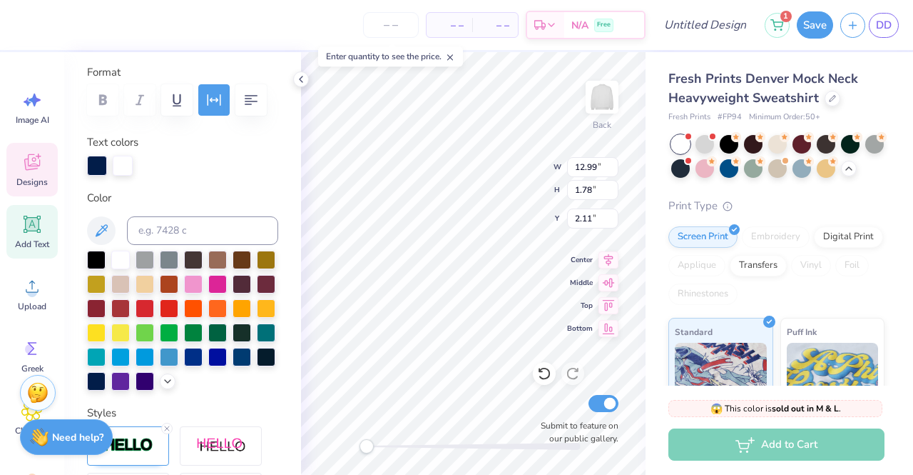
scroll to position [133, 0]
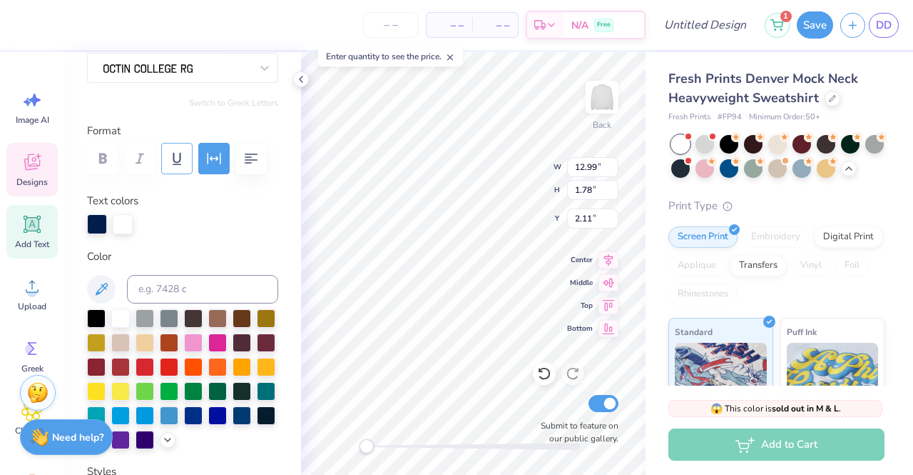
click at [182, 169] on button "button" at bounding box center [176, 158] width 31 height 31
click at [188, 156] on button "button" at bounding box center [176, 158] width 31 height 31
click at [213, 158] on icon "button" at bounding box center [214, 158] width 17 height 17
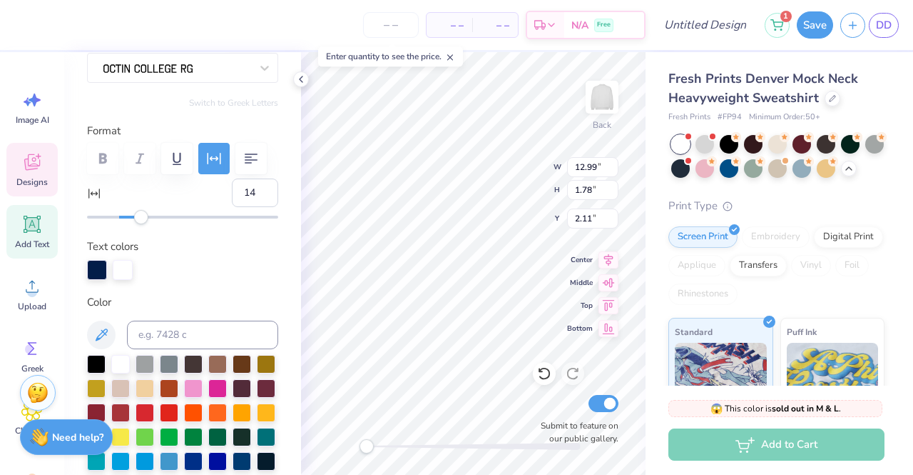
type input "13"
drag, startPoint x: 161, startPoint y: 213, endPoint x: 136, endPoint y: 212, distance: 25.0
click at [136, 212] on div "Accessibility label" at bounding box center [136, 217] width 14 height 14
type input "0"
drag, startPoint x: 136, startPoint y: 218, endPoint x: 118, endPoint y: 217, distance: 17.9
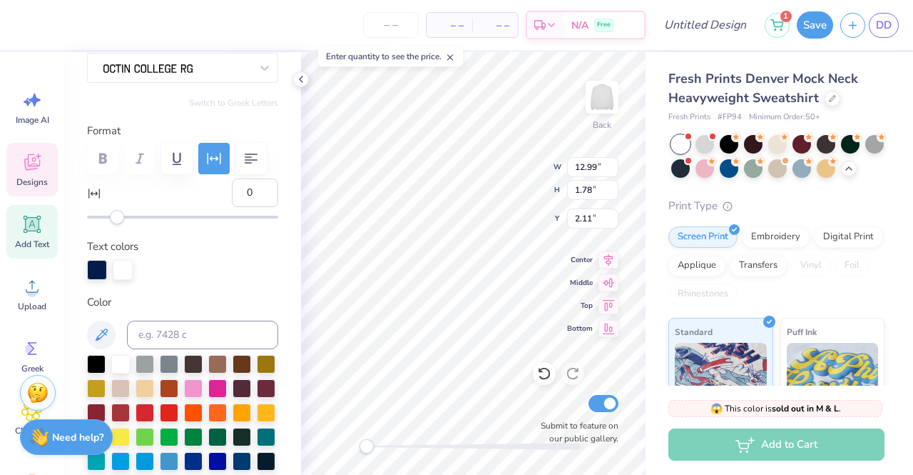
click at [118, 217] on div "Accessibility label" at bounding box center [117, 217] width 14 height 14
type input "7"
drag, startPoint x: 118, startPoint y: 217, endPoint x: 127, endPoint y: 218, distance: 9.4
click at [127, 218] on div "Accessibility label" at bounding box center [128, 217] width 14 height 14
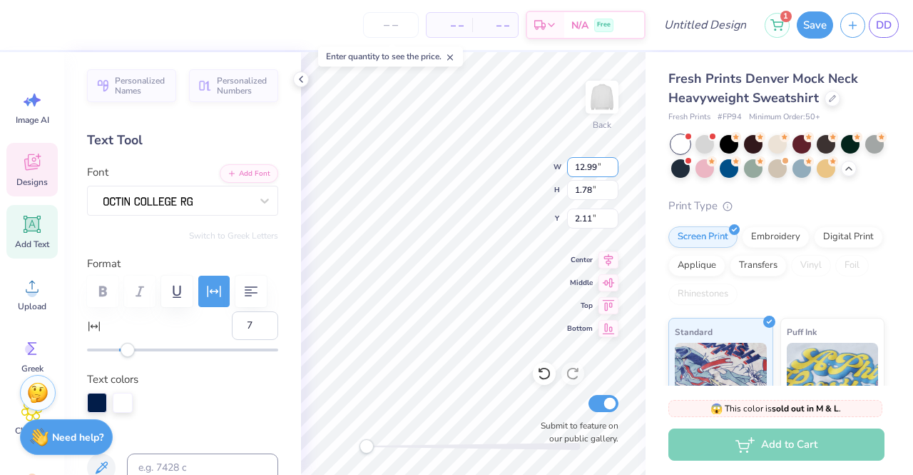
click at [604, 171] on input "12.99" at bounding box center [592, 167] width 51 height 20
click at [612, 170] on input "12.98" at bounding box center [592, 167] width 51 height 20
click at [612, 170] on input "12.97" at bounding box center [592, 167] width 51 height 20
click at [612, 170] on input "12.16" at bounding box center [592, 167] width 51 height 20
type input "10"
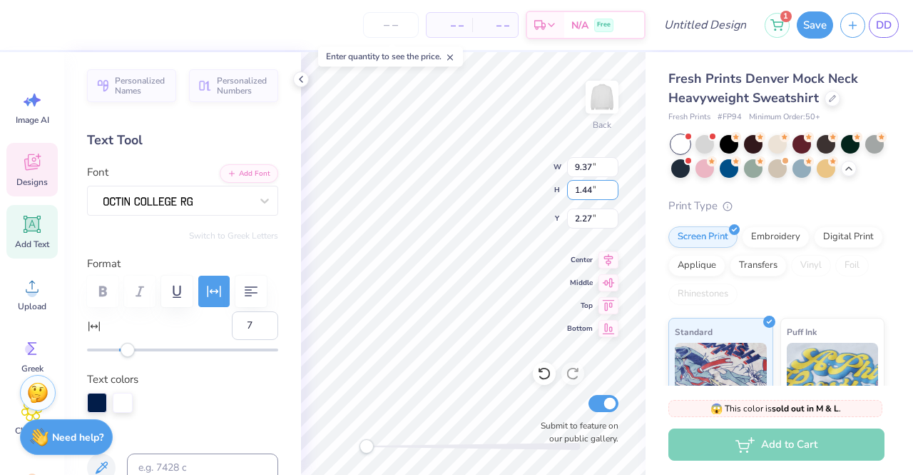
click at [609, 193] on input "1.44" at bounding box center [592, 190] width 51 height 20
click at [609, 193] on input "1.43" at bounding box center [592, 190] width 51 height 20
click at [609, 193] on input "1.42" at bounding box center [592, 190] width 51 height 20
click at [609, 193] on input "1.41" at bounding box center [592, 190] width 51 height 20
type input "1.16"
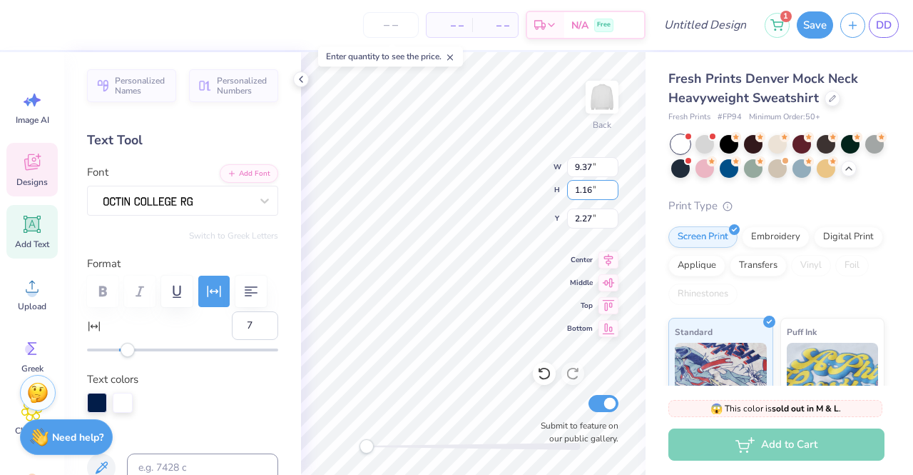
click at [609, 193] on input "1.16" at bounding box center [592, 190] width 51 height 20
click at [613, 220] on input "1.95" at bounding box center [592, 218] width 51 height 20
click at [613, 220] on input "1.94" at bounding box center [592, 218] width 51 height 20
click at [613, 220] on input "1.93" at bounding box center [592, 218] width 51 height 20
click at [613, 220] on input "1.92" at bounding box center [592, 218] width 51 height 20
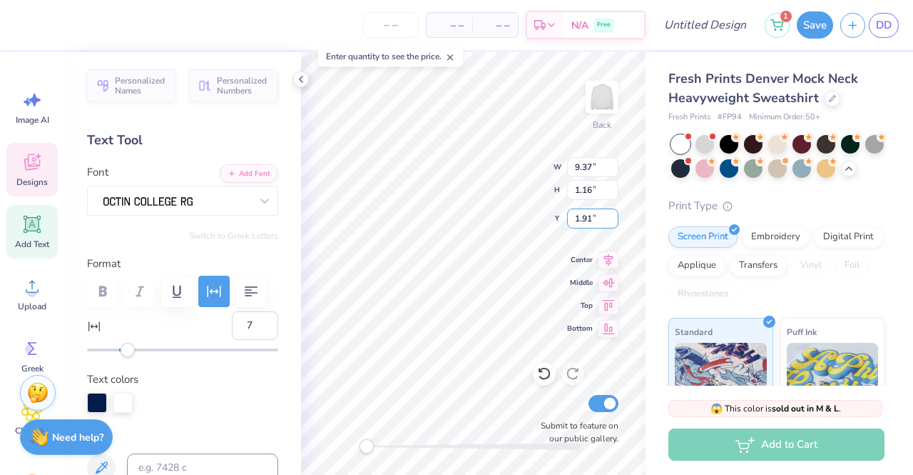
click at [613, 220] on input "1.91" at bounding box center [592, 218] width 51 height 20
click at [613, 220] on input "1.9" at bounding box center [592, 218] width 51 height 20
click at [613, 220] on input "1.89" at bounding box center [592, 218] width 51 height 20
click at [613, 220] on input "1.88" at bounding box center [592, 218] width 51 height 20
type input "1.87"
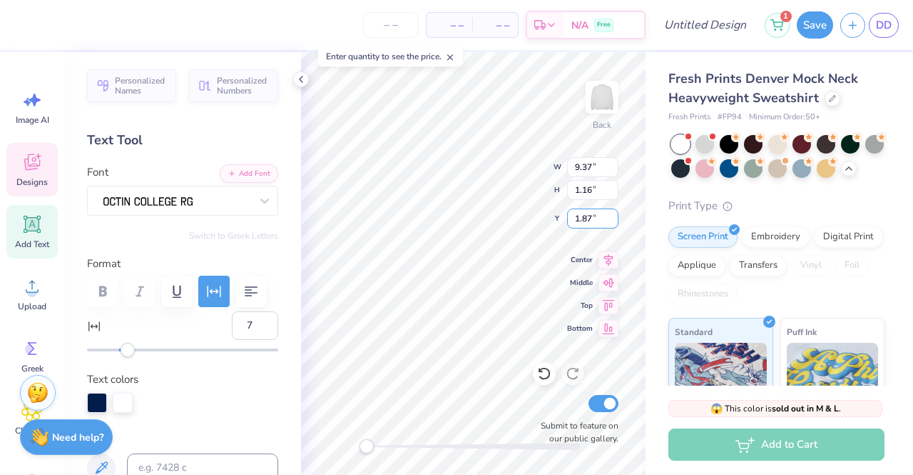
click at [613, 220] on input "1.87" at bounding box center [592, 218] width 51 height 20
type input "22"
drag, startPoint x: 128, startPoint y: 350, endPoint x: 150, endPoint y: 350, distance: 21.4
click at [150, 350] on div "Accessibility label" at bounding box center [150, 350] width 14 height 14
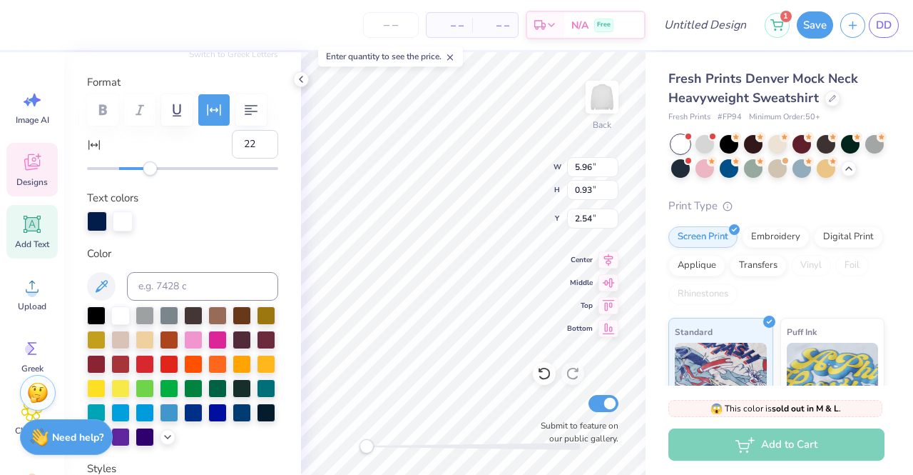
scroll to position [214, 0]
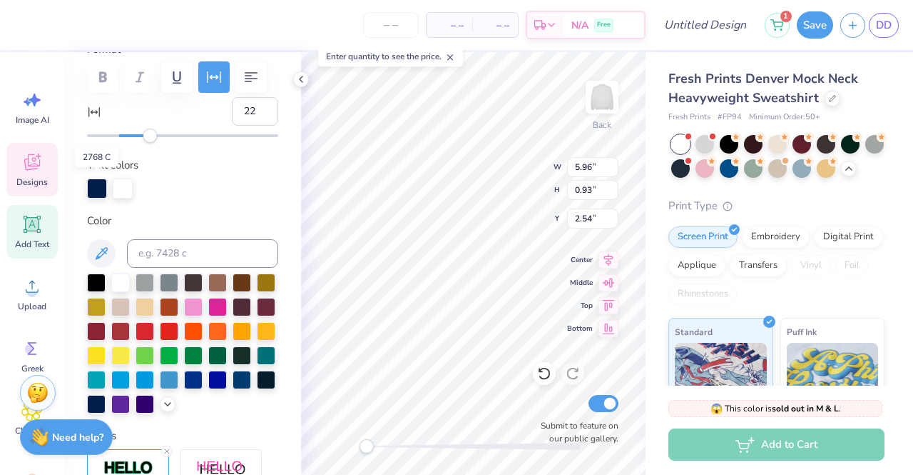
click at [106, 186] on div at bounding box center [97, 188] width 20 height 20
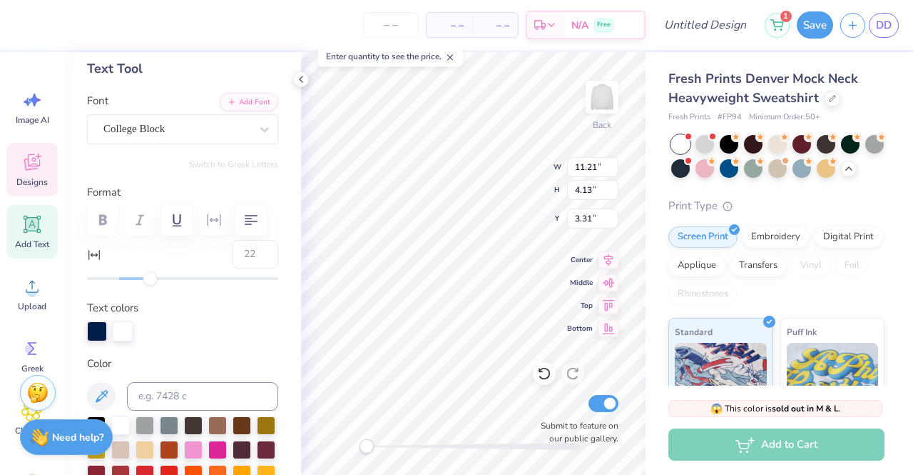
type input "11.21"
type input "4.13"
type input "3.31"
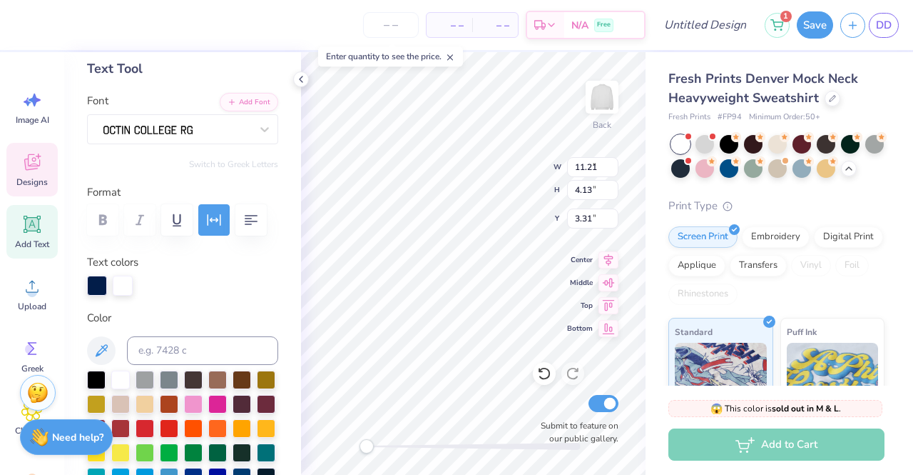
type input "7.61"
type input "1.08"
type input "1.07"
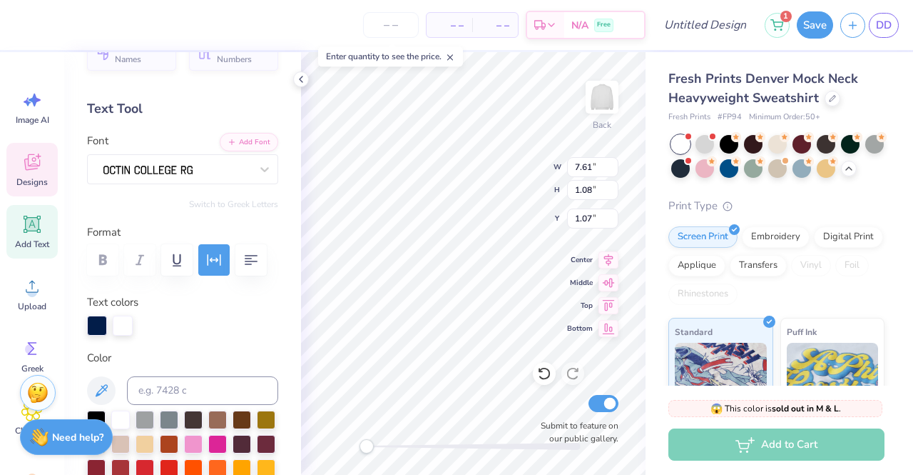
scroll to position [0, 0]
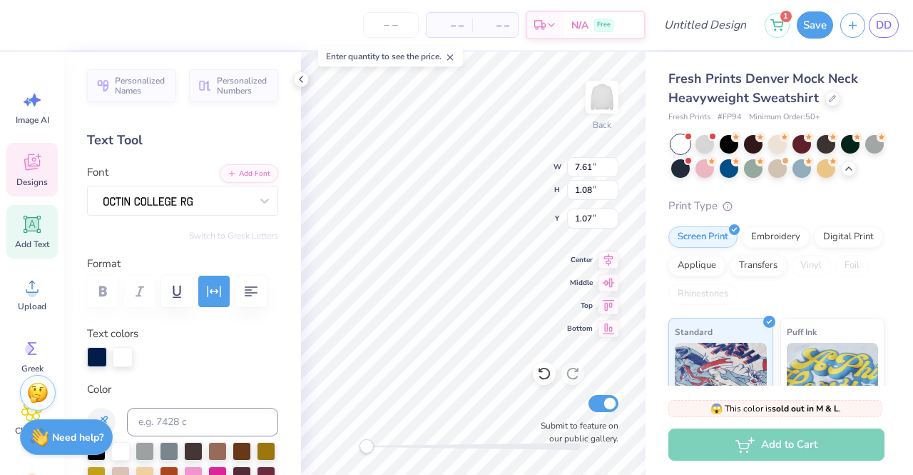
click at [217, 203] on div at bounding box center [177, 200] width 150 height 22
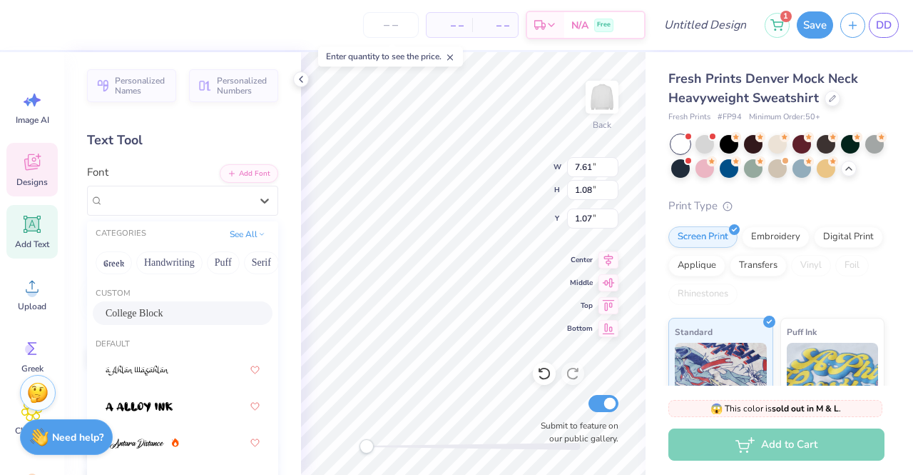
click at [158, 316] on span "College Block" at bounding box center [135, 312] width 58 height 15
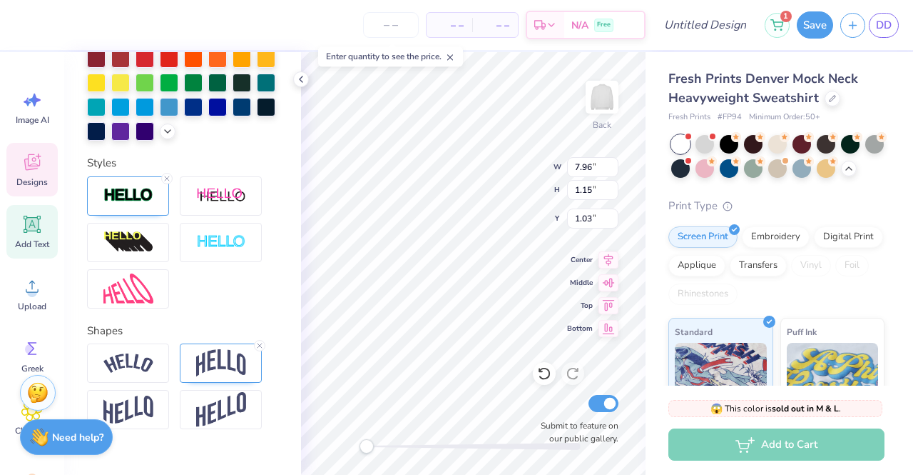
scroll to position [418, 0]
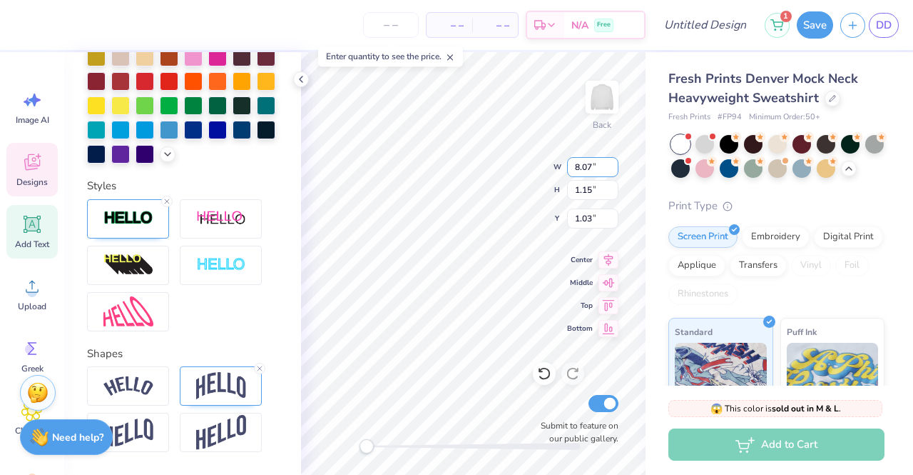
click at [614, 163] on input "8.07" at bounding box center [592, 167] width 51 height 20
click at [614, 163] on input "8.08" at bounding box center [592, 167] width 51 height 20
click at [614, 163] on input "8.43" at bounding box center [592, 167] width 51 height 20
type input "8"
type input "10"
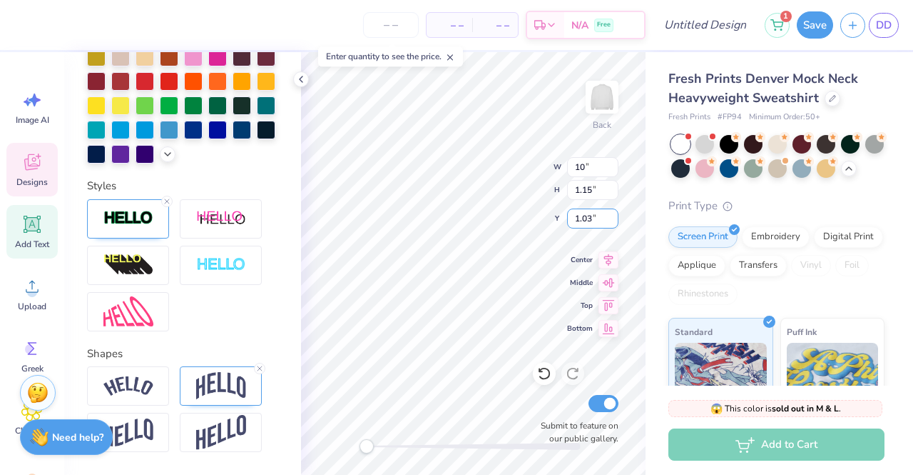
click at [587, 225] on input "1.03" at bounding box center [592, 218] width 51 height 20
click at [612, 213] on input "1.04" at bounding box center [592, 218] width 51 height 20
click at [612, 213] on input "1.05" at bounding box center [592, 218] width 51 height 20
click at [612, 213] on input "1.27" at bounding box center [592, 218] width 51 height 20
click at [612, 221] on input "1.26" at bounding box center [592, 218] width 51 height 20
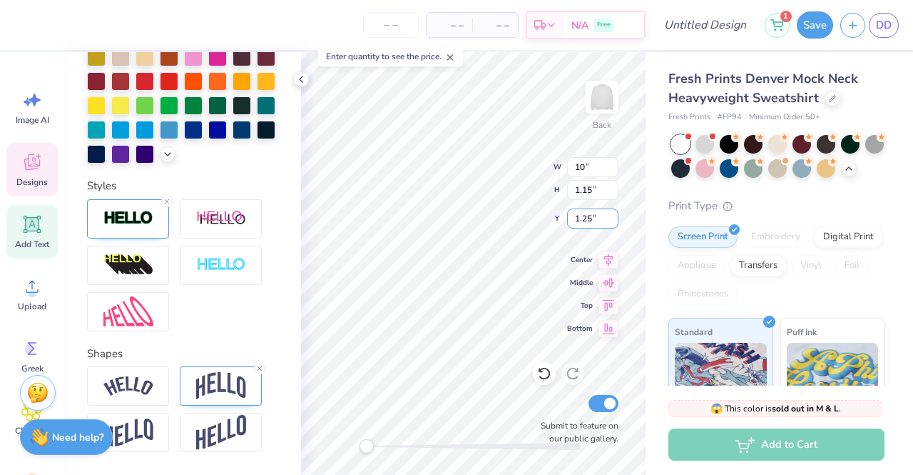
click at [612, 221] on input "1.25" at bounding box center [592, 218] width 51 height 20
type input "1.24"
click at [612, 221] on input "1.24" at bounding box center [592, 218] width 51 height 20
click at [612, 168] on input "11.51" at bounding box center [592, 167] width 51 height 20
type input "1"
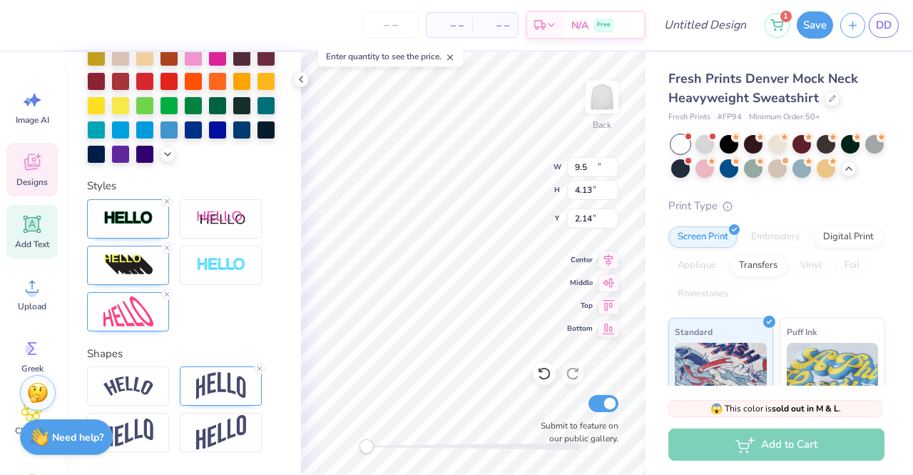
type input "11.21"
type input "4.13"
type input "2.14"
click at [595, 166] on input "11.21" at bounding box center [592, 167] width 51 height 20
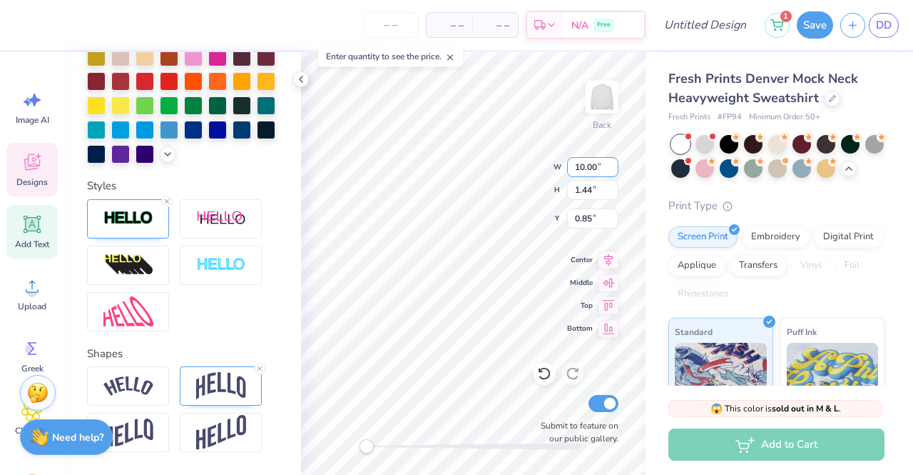
click at [586, 169] on input "10.00" at bounding box center [592, 167] width 51 height 20
type input "9.00"
click at [585, 166] on input "10.00" at bounding box center [592, 167] width 51 height 20
type input "9.00"
click at [588, 192] on input "1.44" at bounding box center [592, 190] width 51 height 20
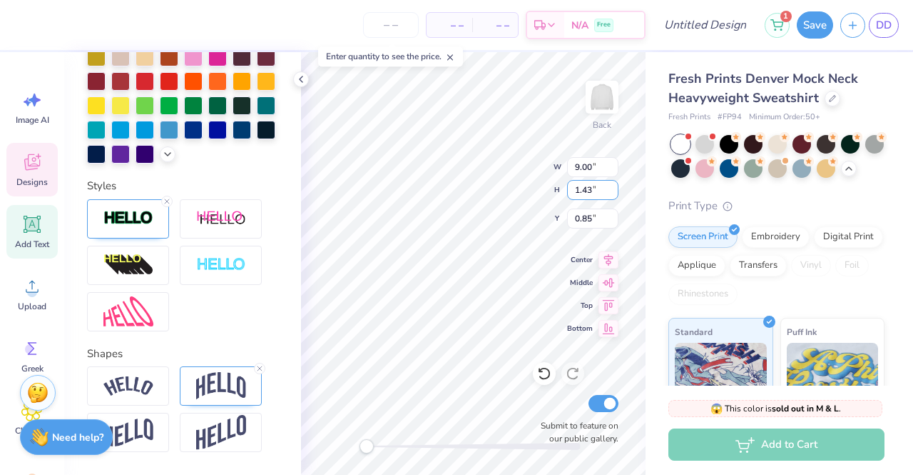
click at [613, 191] on input "1.43" at bounding box center [592, 190] width 51 height 20
click at [613, 191] on input "1.42" at bounding box center [592, 190] width 51 height 20
type input "1.18"
click at [613, 191] on input "1.18" at bounding box center [592, 190] width 51 height 20
click at [612, 219] on input "0.84" at bounding box center [592, 218] width 51 height 20
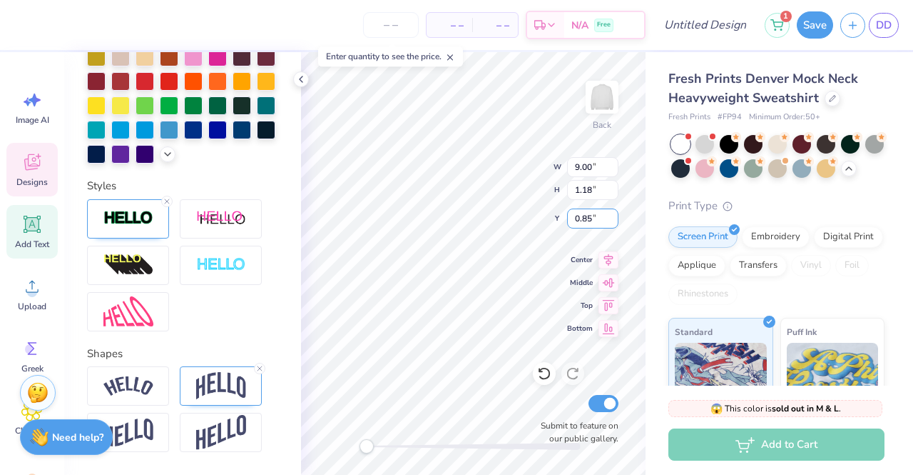
click at [612, 215] on input "0.85" at bounding box center [592, 218] width 51 height 20
click at [612, 215] on input "1.4" at bounding box center [592, 218] width 51 height 20
click at [612, 218] on input "1.41" at bounding box center [592, 218] width 51 height 20
click at [612, 219] on input "1.25" at bounding box center [592, 218] width 51 height 20
type input "1.24"
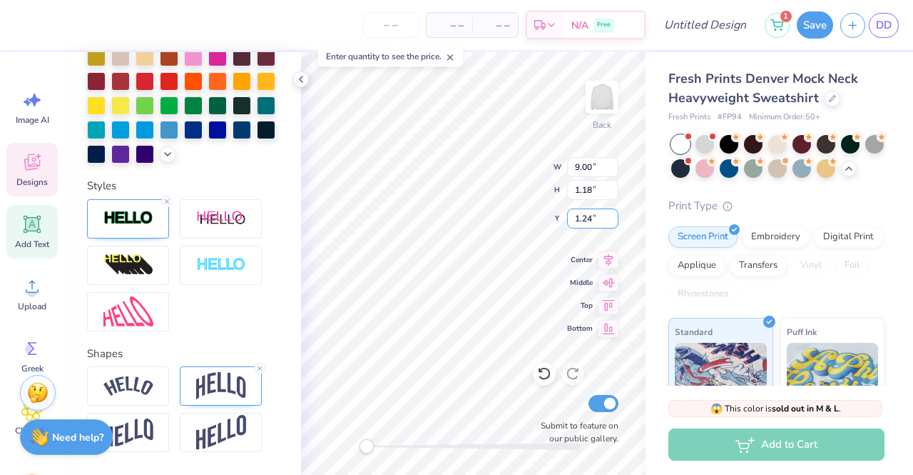
click at [612, 223] on input "1.24" at bounding box center [592, 218] width 51 height 20
click at [591, 168] on input "5.44" at bounding box center [592, 167] width 51 height 20
type input "5"
type input "9"
click at [578, 186] on div "Back W 9 9 " H 0.78 0.78 " Y 1.18 1.18 " Center Middle Top Bottom Submit to fea…" at bounding box center [473, 263] width 345 height 422
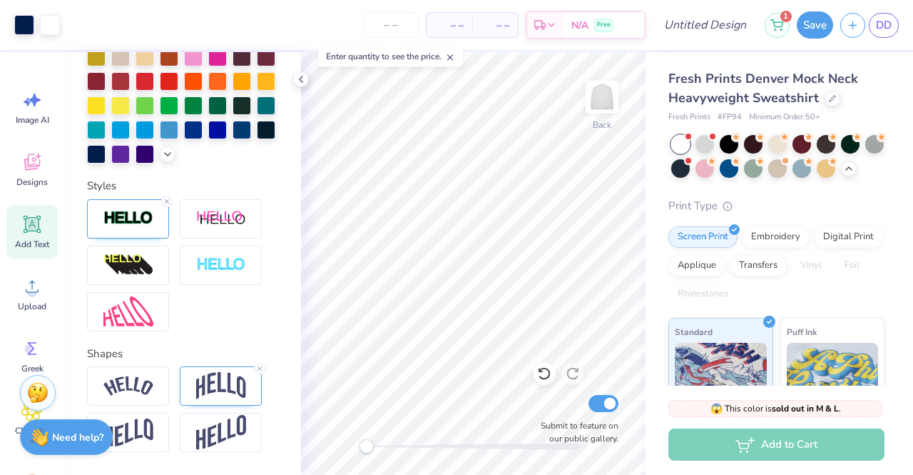
click at [552, 372] on div at bounding box center [544, 373] width 23 height 23
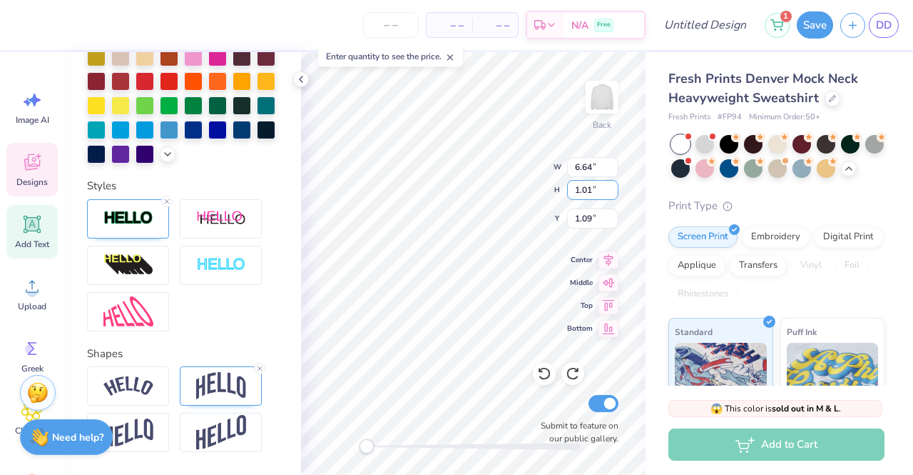
click at [614, 185] on input "1.01" at bounding box center [592, 190] width 51 height 20
click at [614, 185] on input "1.02" at bounding box center [592, 190] width 51 height 20
click at [614, 185] on input "1.03" at bounding box center [592, 190] width 51 height 20
click at [614, 185] on input "1.05" at bounding box center [592, 190] width 51 height 20
click at [614, 185] on input "1.06" at bounding box center [592, 190] width 51 height 20
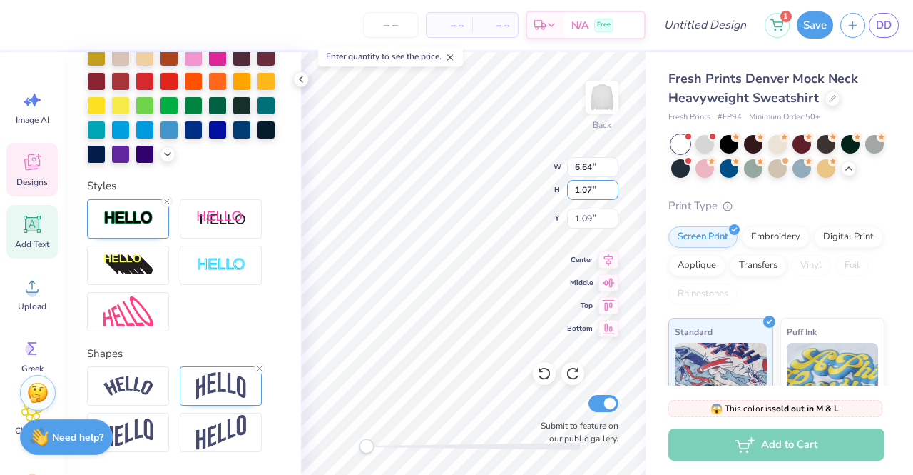
click at [614, 185] on input "1.07" at bounding box center [592, 190] width 51 height 20
click at [614, 185] on input "1.08" at bounding box center [592, 190] width 51 height 20
click at [614, 185] on input "1.09" at bounding box center [592, 190] width 51 height 20
type input "1.1"
click at [614, 185] on input "1.1" at bounding box center [592, 190] width 51 height 20
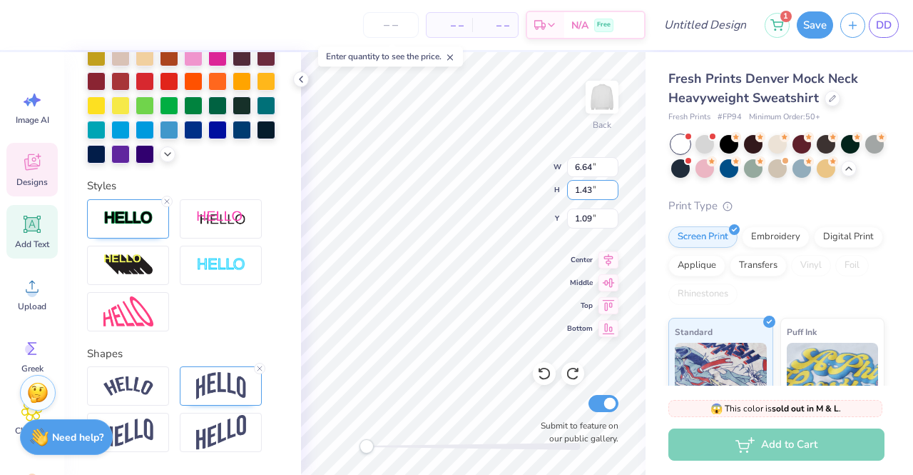
type input "1.43"
click at [614, 186] on input "1.43" at bounding box center [592, 190] width 51 height 20
type input "11.21"
type input "4.13"
type input "2.14"
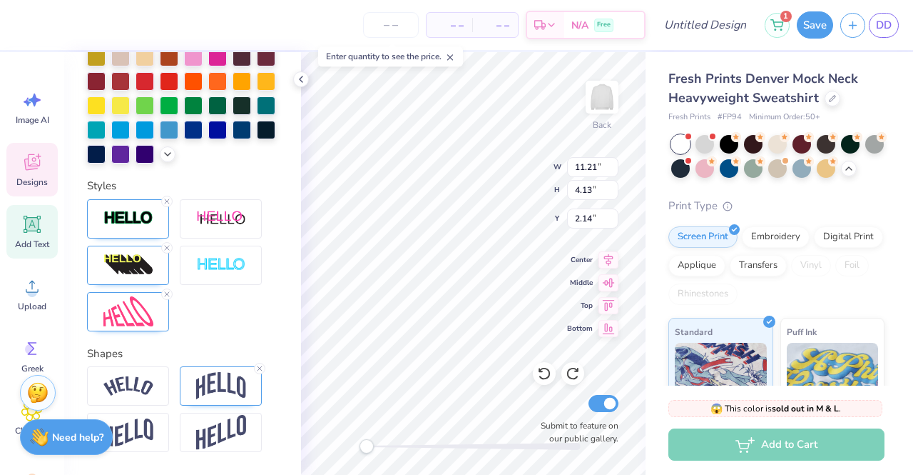
click at [492, 163] on div "Back W 11.21 11.21 " H 4.13 4.13 " Y 2.14 2.14 " Center Middle Top Bottom Submi…" at bounding box center [473, 263] width 345 height 422
click at [611, 161] on input "6.65" at bounding box center [592, 167] width 51 height 20
click at [612, 163] on input "6.66" at bounding box center [592, 167] width 51 height 20
click at [612, 163] on input "6.67" at bounding box center [592, 167] width 51 height 20
click at [612, 163] on input "6.68" at bounding box center [592, 167] width 51 height 20
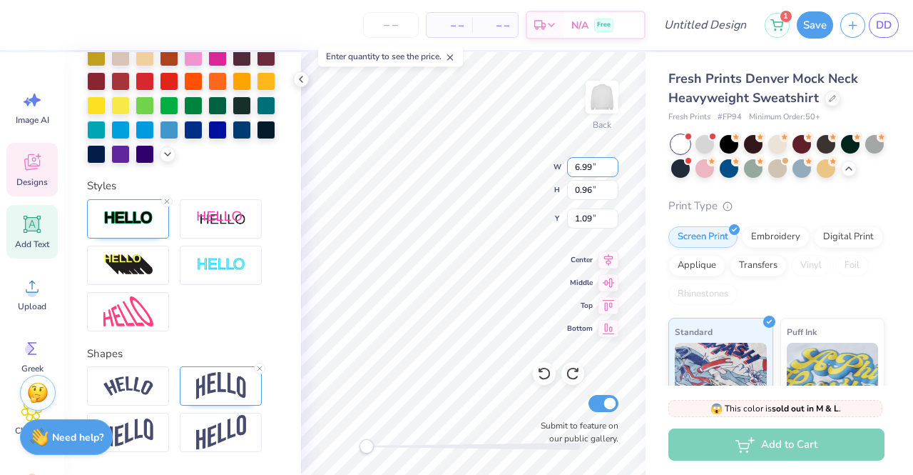
click at [612, 163] on input "6.99" at bounding box center [592, 167] width 51 height 20
click at [612, 163] on input "7.04" at bounding box center [592, 167] width 51 height 20
click at [612, 163] on input "7.88" at bounding box center [592, 167] width 51 height 20
click at [612, 163] on input "7.89" at bounding box center [592, 167] width 51 height 20
type input "8.08"
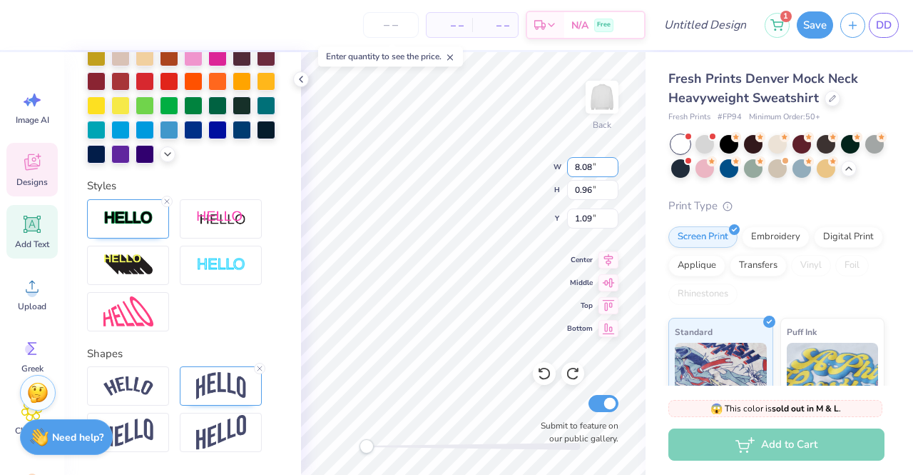
click at [612, 163] on input "8.08" at bounding box center [592, 167] width 51 height 20
click at [587, 165] on input "8.08" at bounding box center [592, 167] width 51 height 20
click at [596, 171] on input "6.64" at bounding box center [592, 167] width 51 height 20
type input "6"
type input "10"
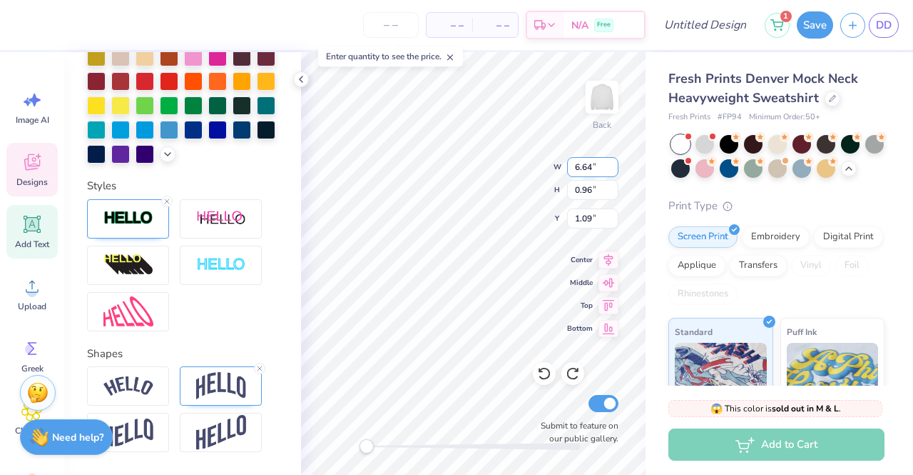
click at [589, 166] on input "6.64" at bounding box center [592, 167] width 51 height 20
click at [593, 165] on input "6.64" at bounding box center [592, 167] width 51 height 20
type input "6"
type input "10"
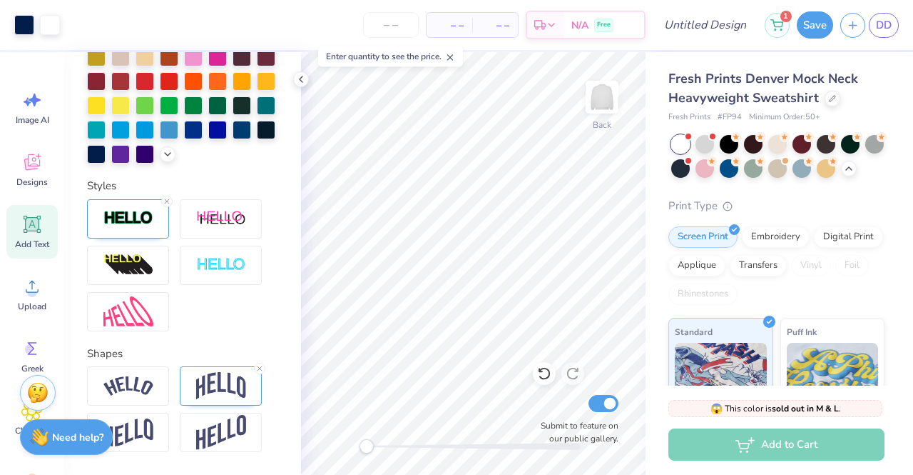
drag, startPoint x: 538, startPoint y: 370, endPoint x: 544, endPoint y: 376, distance: 8.6
click at [539, 370] on icon at bounding box center [544, 373] width 14 height 14
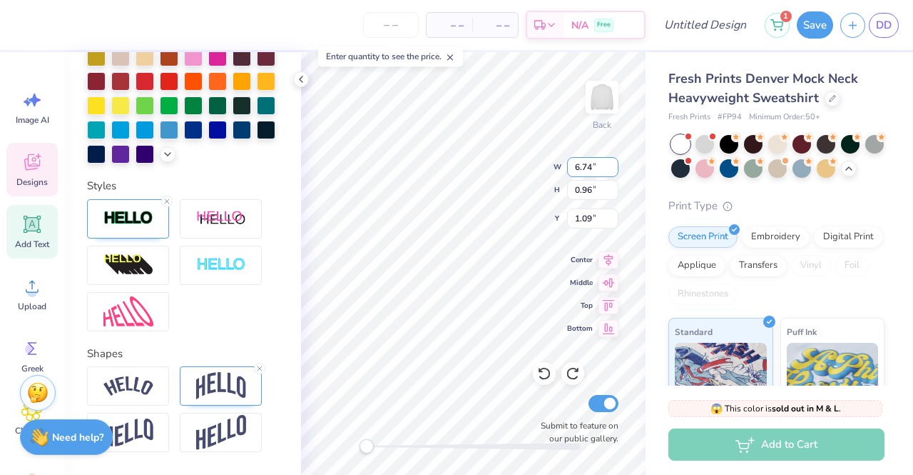
click at [614, 163] on input "6.74" at bounding box center [592, 167] width 51 height 20
type input "6"
type input "8"
click at [589, 189] on input "0.96" at bounding box center [592, 190] width 51 height 20
type input "0"
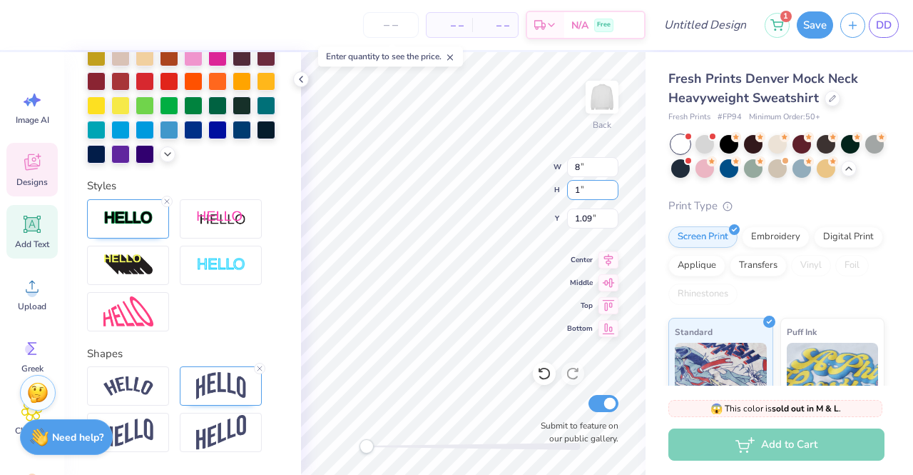
type input "1"
click at [591, 218] on input "1.09" at bounding box center [592, 218] width 51 height 20
type input "1.24"
click at [614, 171] on input "9.73" at bounding box center [592, 167] width 51 height 20
click at [614, 171] on input "9.72" at bounding box center [592, 167] width 51 height 20
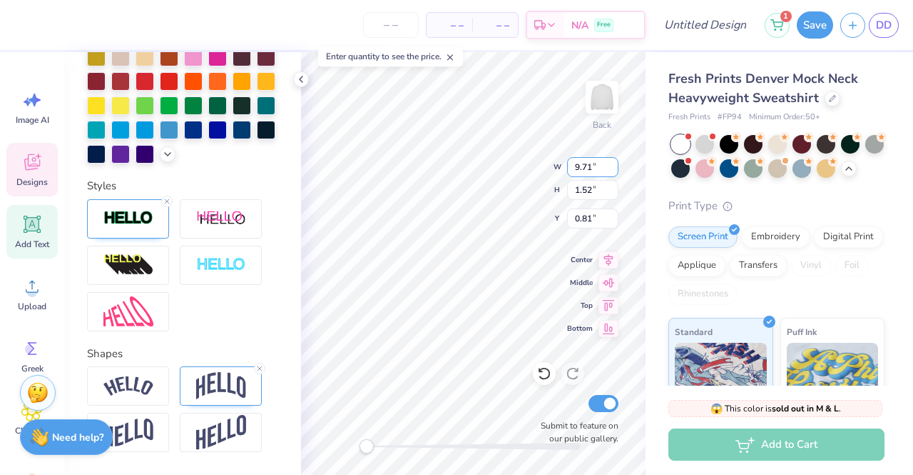
click at [614, 171] on input "9.71" at bounding box center [592, 167] width 51 height 20
click at [614, 171] on input "9.51" at bounding box center [592, 167] width 51 height 20
type input "9.5"
click at [614, 171] on input "9.5" at bounding box center [592, 167] width 51 height 20
click at [611, 168] on input "9.16" at bounding box center [592, 167] width 51 height 20
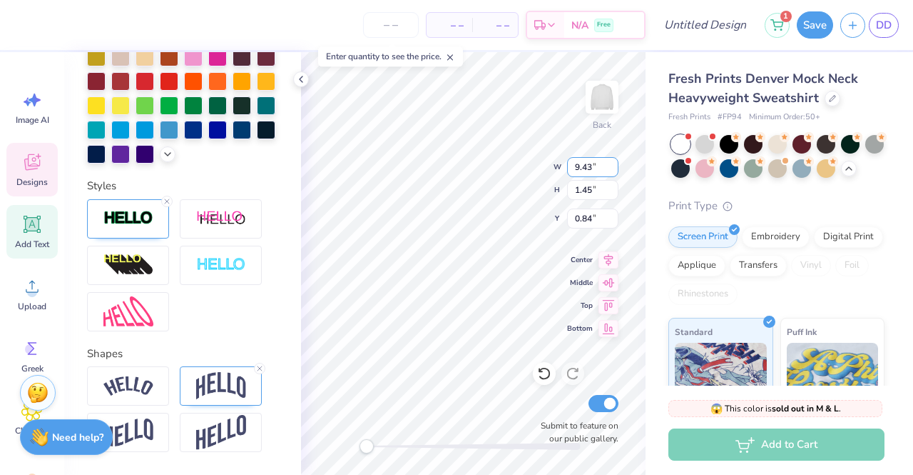
type input "9.43"
click at [612, 164] on input "9.43" at bounding box center [592, 167] width 51 height 20
click at [612, 184] on input "1.47" at bounding box center [592, 190] width 51 height 20
click at [612, 192] on input "1.46" at bounding box center [592, 190] width 51 height 20
click at [612, 192] on input "1.45" at bounding box center [592, 190] width 51 height 20
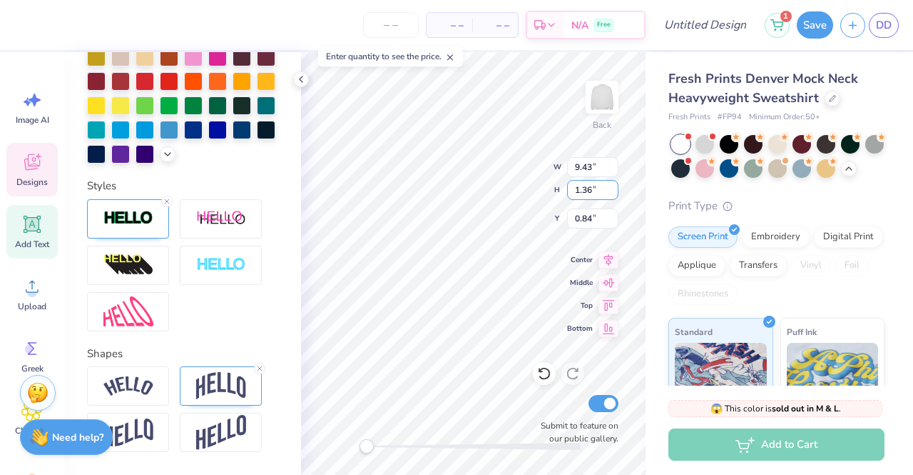
click at [612, 192] on input "1.36" at bounding box center [592, 190] width 51 height 20
type input "1.22"
click at [612, 192] on input "1.22" at bounding box center [592, 190] width 51 height 20
type input "11.21"
type input "4.13"
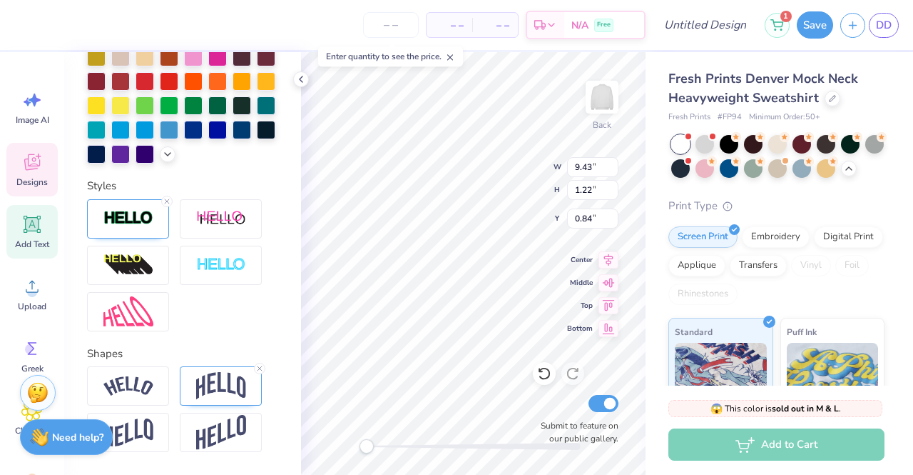
type input "2.14"
type input "11.21"
type input "4.13"
type input "2.14"
click at [613, 162] on input "11.22" at bounding box center [592, 167] width 51 height 20
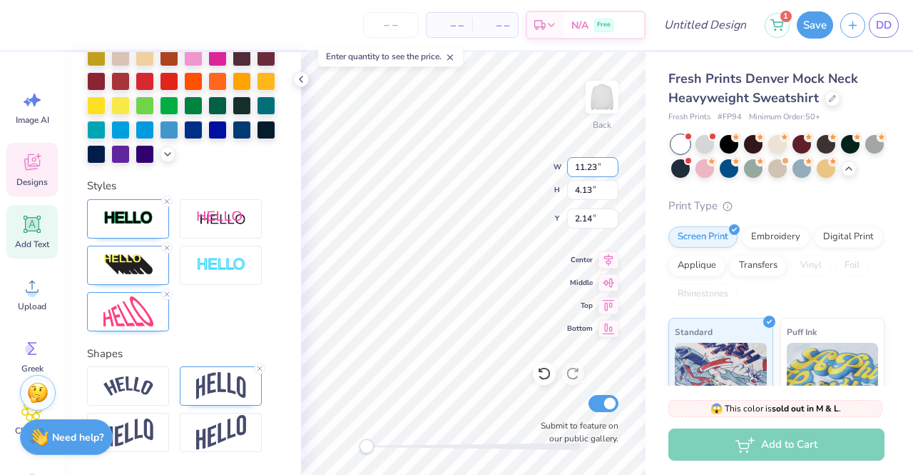
click at [613, 162] on input "11.23" at bounding box center [592, 167] width 51 height 20
click at [613, 162] on input "11.24" at bounding box center [592, 167] width 51 height 20
type input "11.51"
click at [613, 162] on input "11.51" at bounding box center [592, 167] width 51 height 20
click at [609, 185] on input "4.47" at bounding box center [592, 190] width 51 height 20
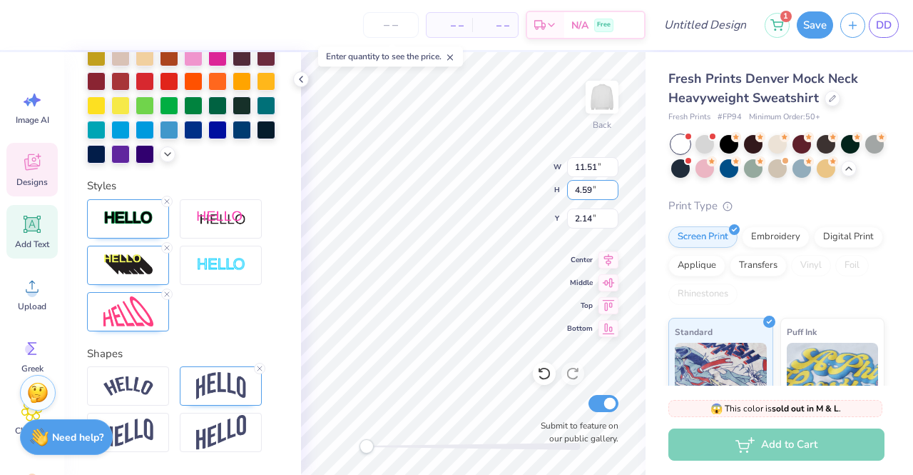
type input "4.59"
click at [609, 185] on input "4.59" at bounding box center [592, 190] width 51 height 20
click at [612, 216] on input "2.37" at bounding box center [592, 218] width 51 height 20
type input "2.51"
click at [612, 216] on input "2.51" at bounding box center [592, 218] width 51 height 20
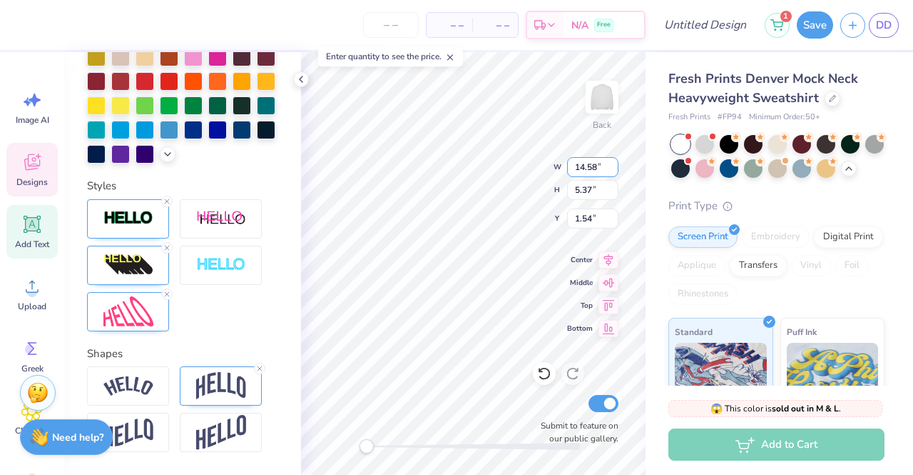
click at [599, 165] on input "14.58" at bounding box center [592, 167] width 51 height 20
type input "14.00"
click at [599, 225] on input "1.54" at bounding box center [592, 218] width 51 height 20
type input "1"
type input "2.41"
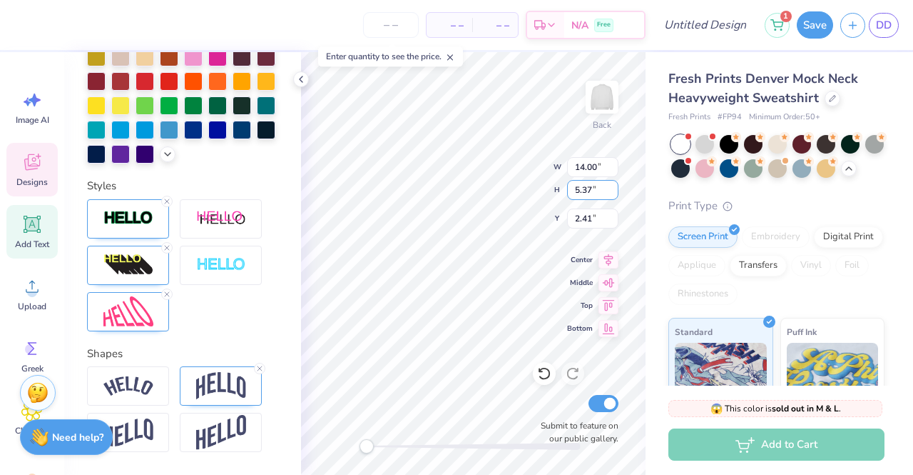
click at [594, 191] on input "5.37" at bounding box center [592, 190] width 51 height 20
click at [596, 164] on input "14.00" at bounding box center [592, 167] width 51 height 20
click at [648, 163] on div "Fresh Prints Denver Mock Neck Heavyweight Sweatshirt Fresh Prints # FP94 Minimu…" at bounding box center [780, 346] width 268 height 588
click at [607, 259] on icon at bounding box center [608, 259] width 9 height 12
click at [612, 258] on icon at bounding box center [609, 259] width 20 height 17
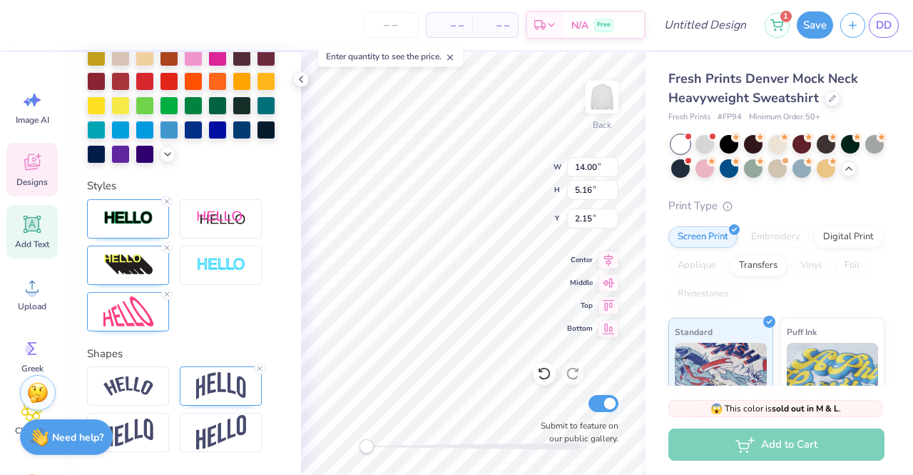
click at [588, 260] on span "Center" at bounding box center [580, 259] width 26 height 11
click at [587, 259] on span "Center" at bounding box center [580, 259] width 26 height 11
click at [578, 254] on span "Center" at bounding box center [580, 259] width 26 height 11
click at [600, 275] on icon at bounding box center [609, 282] width 20 height 17
click at [598, 258] on div "Center" at bounding box center [592, 259] width 51 height 17
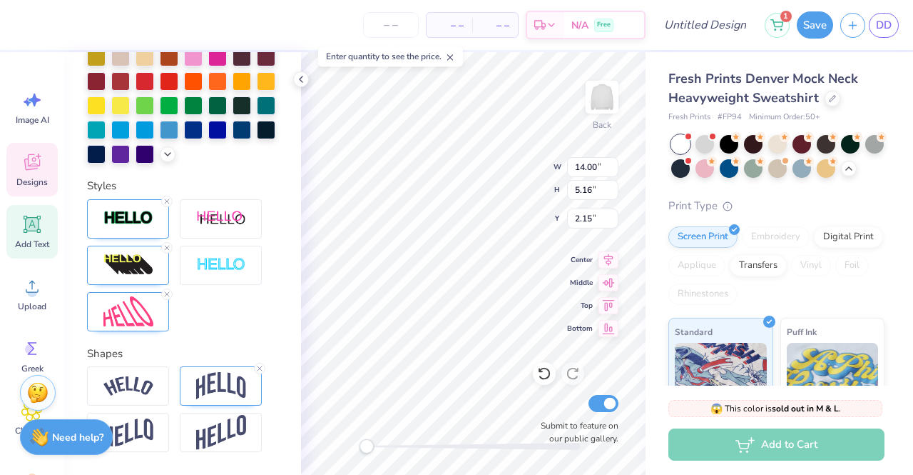
click at [597, 257] on div "Center" at bounding box center [592, 259] width 51 height 17
click at [592, 263] on div "Center" at bounding box center [592, 259] width 51 height 17
click at [607, 255] on icon at bounding box center [608, 259] width 9 height 12
click at [542, 375] on icon at bounding box center [544, 373] width 14 height 14
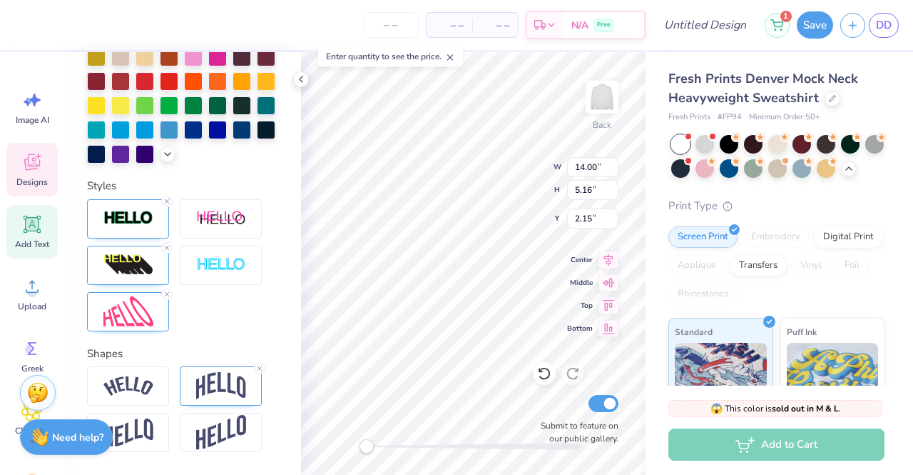
click at [542, 374] on icon at bounding box center [544, 373] width 14 height 14
type input "13.13"
type input "4.84"
type input "2.51"
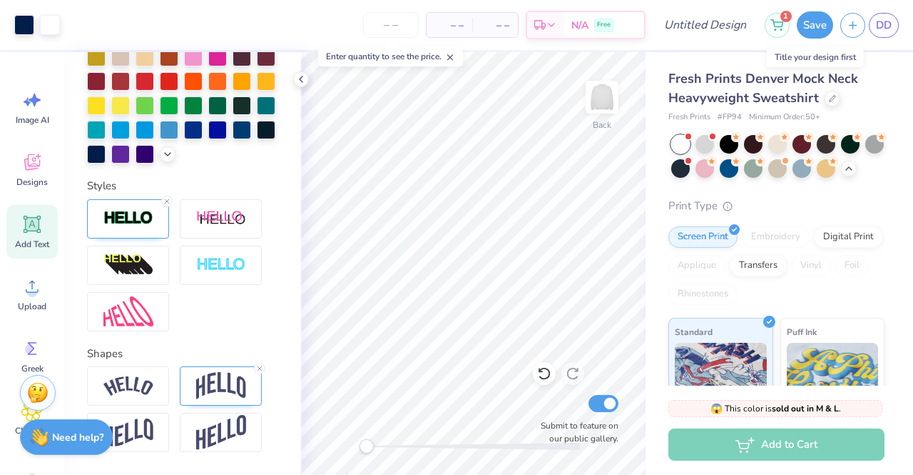
click at [806, 20] on button "Save" at bounding box center [815, 24] width 36 height 27
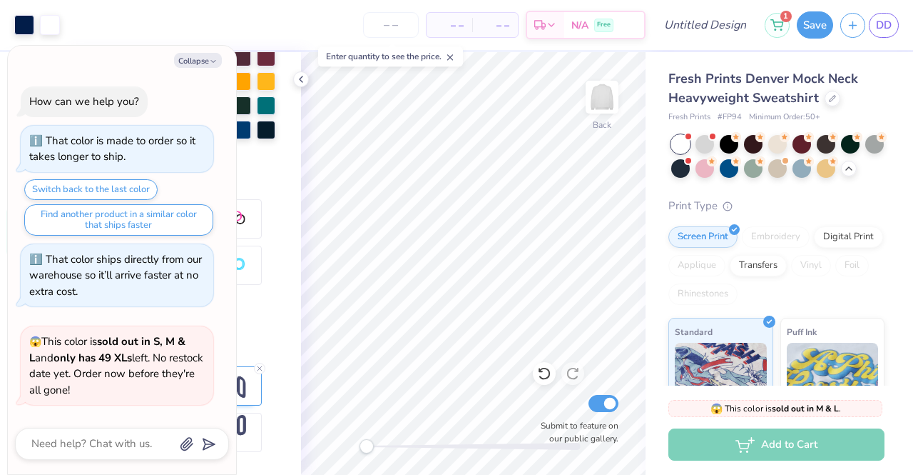
scroll to position [539, 0]
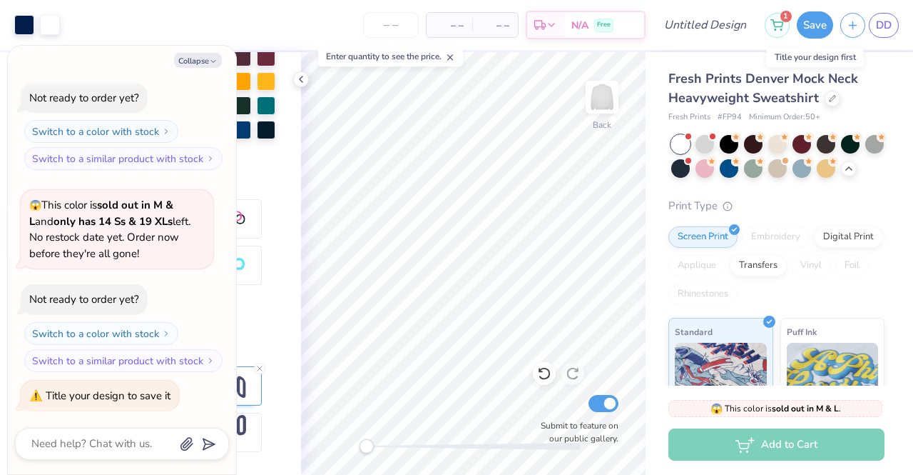
click at [815, 22] on button "Save" at bounding box center [815, 24] width 36 height 27
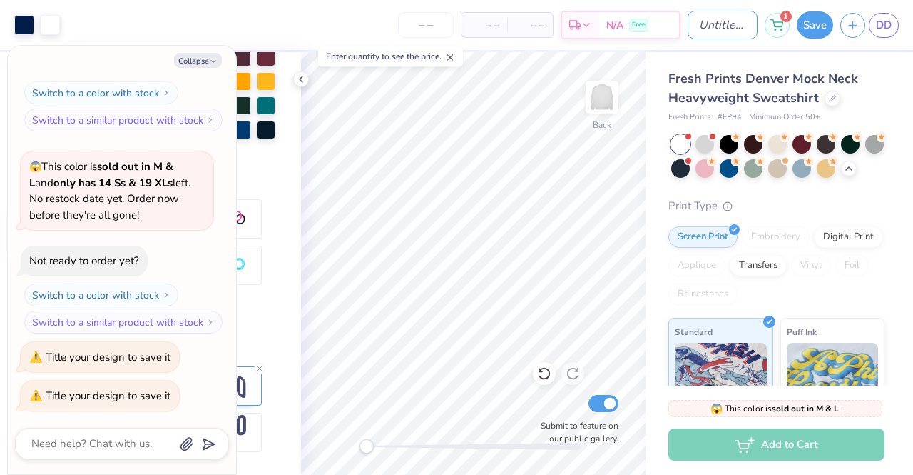
type textarea "x"
click at [688, 25] on input "Design Title" at bounding box center [723, 25] width 70 height 29
type input "Blue and white stripes"
click at [730, 31] on input "Blue and white stripes" at bounding box center [723, 25] width 70 height 29
click at [741, 28] on input "Blue and white stripes" at bounding box center [723, 25] width 70 height 29
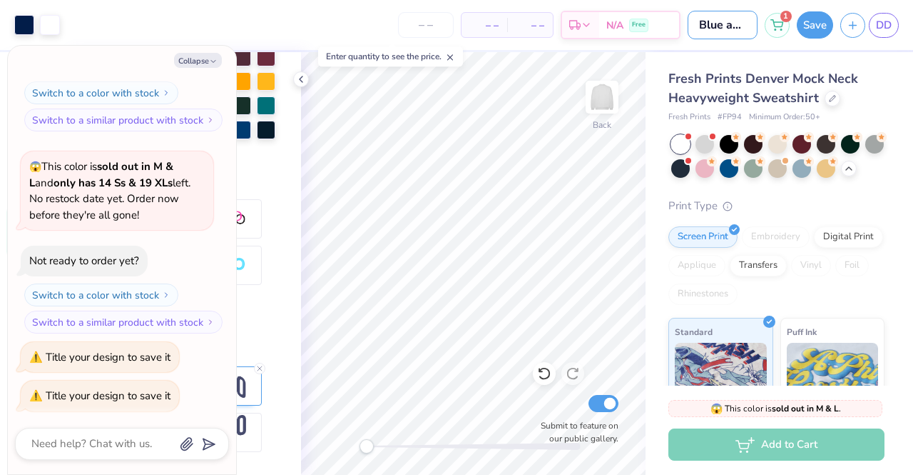
click at [746, 28] on input "Blue and white stripes" at bounding box center [723, 25] width 70 height 29
type textarea "x"
type input "Blue and white stripe"
type textarea "x"
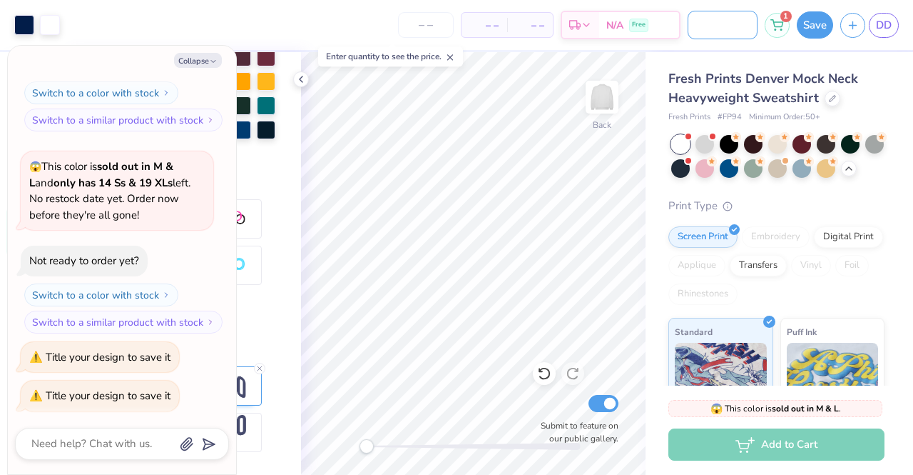
type input "Blue and white s"
type textarea "x"
type input "Blue and white"
type textarea "x"
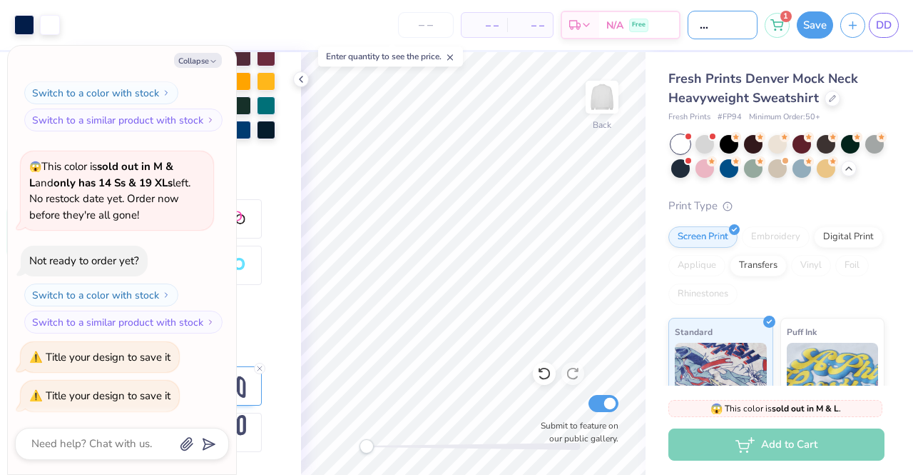
type input "Blue and white m"
type textarea "x"
type input "Blue and white mo"
type textarea "x"
type input "Blue and white moc"
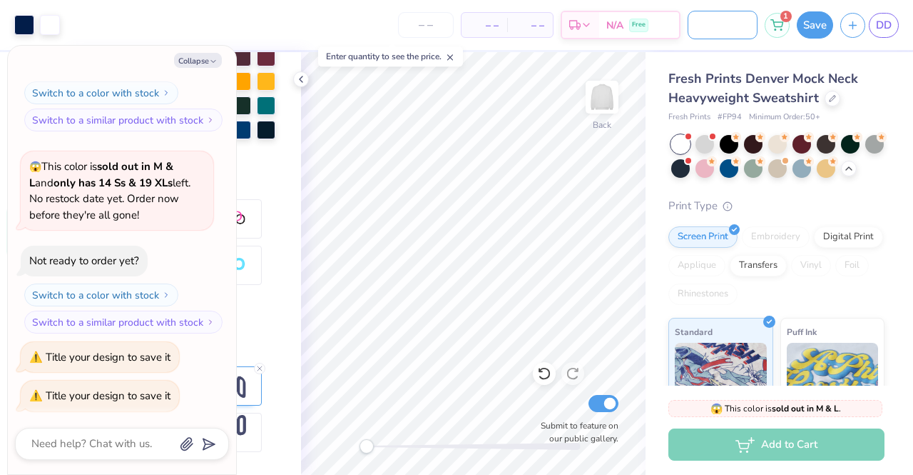
type textarea "x"
type input "Blue and white mock"
type textarea "x"
type input "Blue and white mock"
type textarea "x"
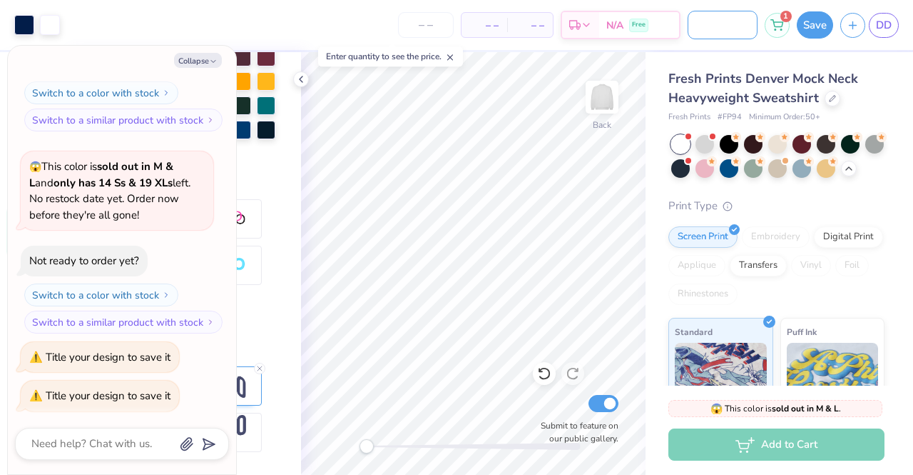
type input "Blue and white mock n"
type textarea "x"
type input "Blue and white mock ne"
type textarea "x"
type input "Blue and white mock nex"
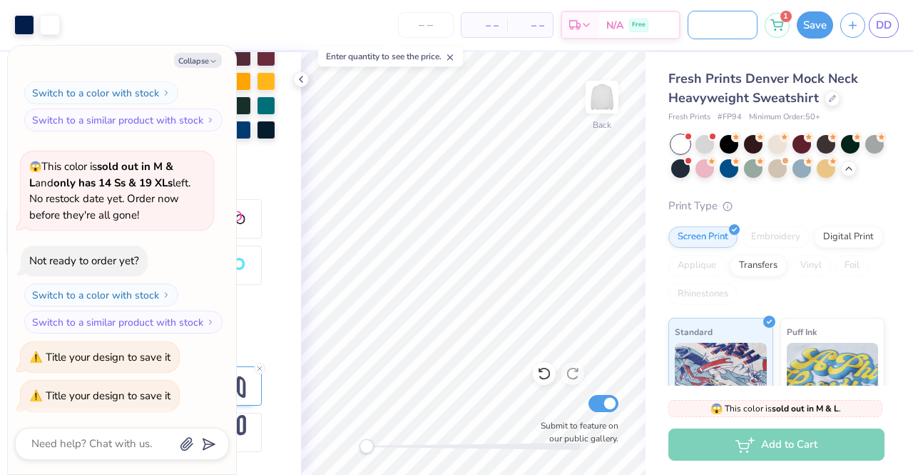
type textarea "x"
type input "Blue and white mock ne"
type textarea "x"
type input "Blue and white mock nec"
type textarea "x"
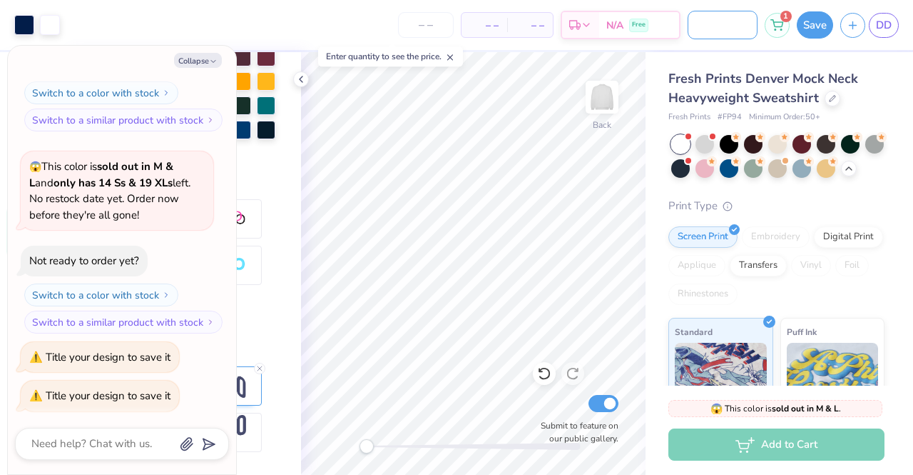
type input "Blue and white mock neck"
type textarea "x"
type input "Blue and white mock neck"
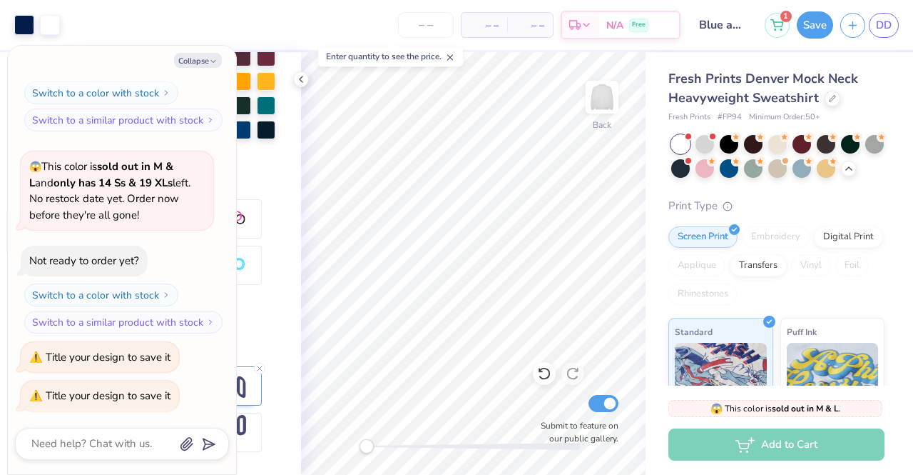
click at [812, 24] on button "Save" at bounding box center [815, 24] width 36 height 27
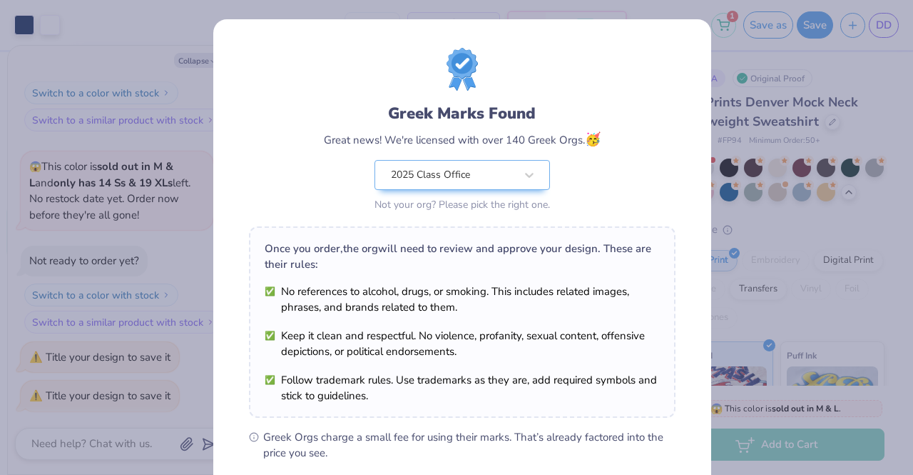
scroll to position [191, 0]
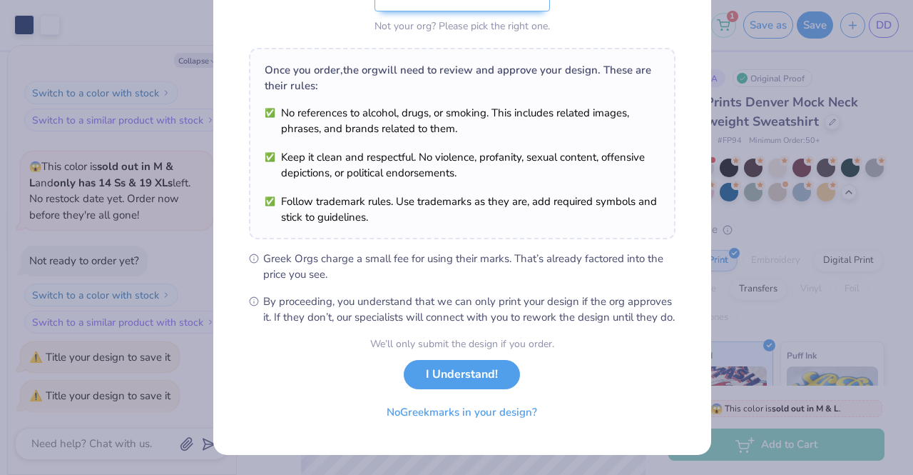
click at [462, 379] on button "I Understand!" at bounding box center [462, 374] width 116 height 29
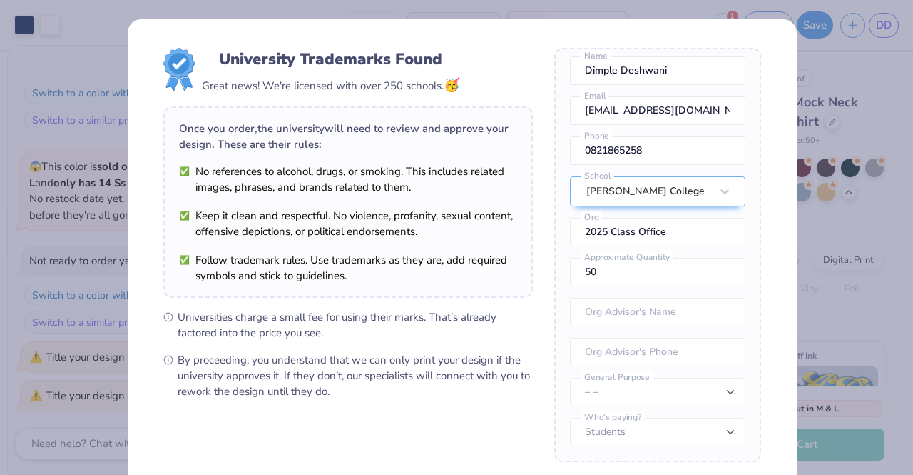
scroll to position [145, 0]
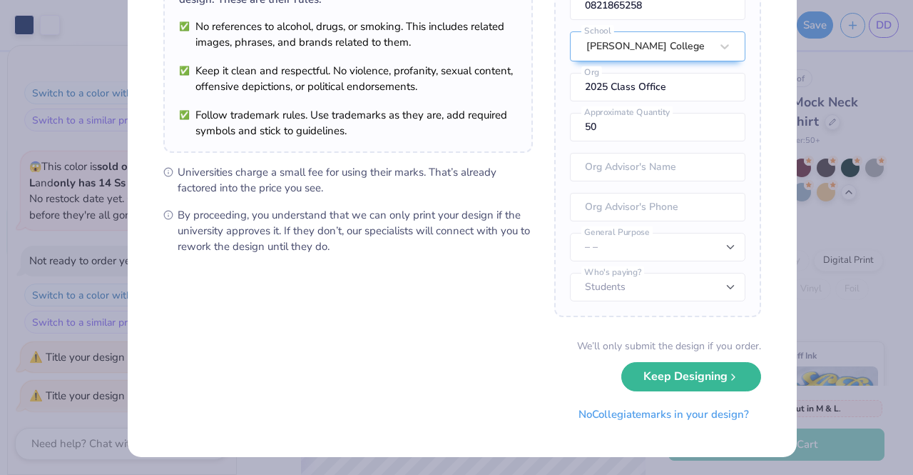
click at [664, 379] on button "Keep Designing" at bounding box center [692, 376] width 140 height 29
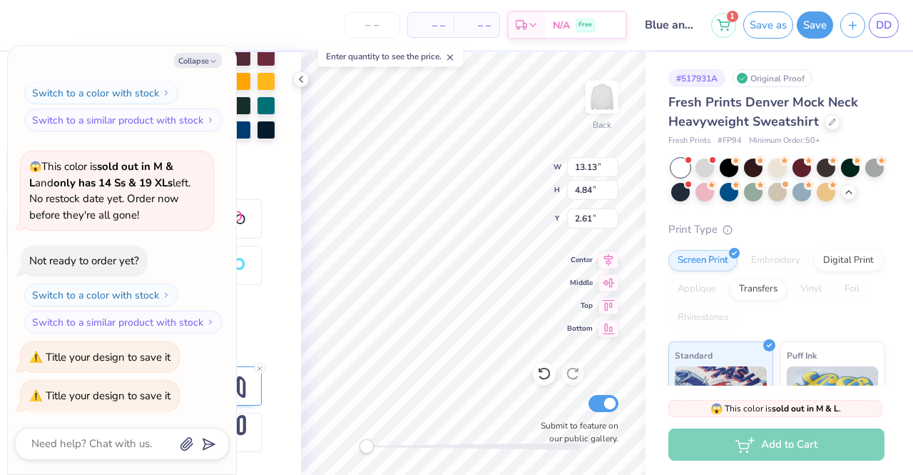
scroll to position [11, 3]
type textarea "x"
type textarea "AChi o"
type textarea "x"
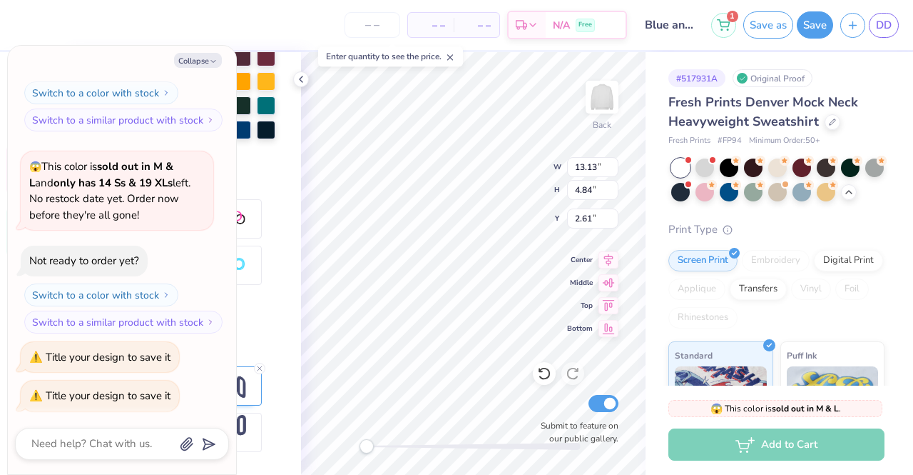
type textarea "Chi o"
type textarea "x"
type textarea "Chi o"
type textarea "x"
type textarea "Chi o"
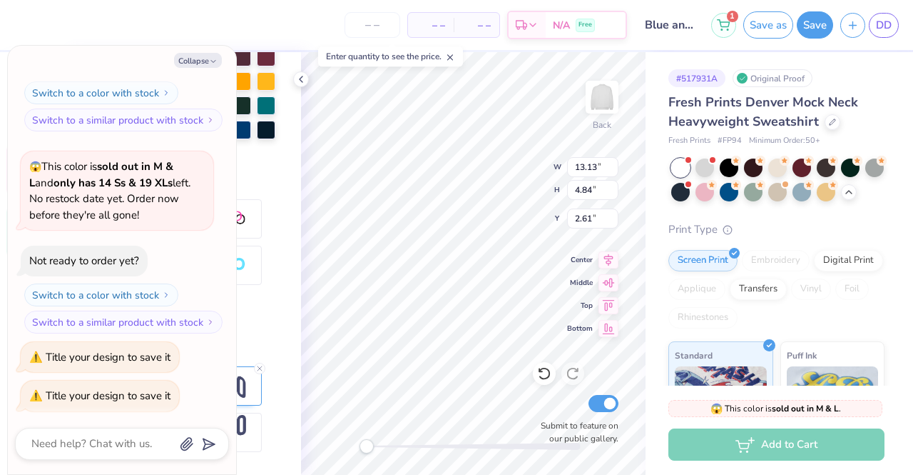
type textarea "x"
type textarea "Chi om"
type textarea "x"
type textarea "Chi ome"
type textarea "x"
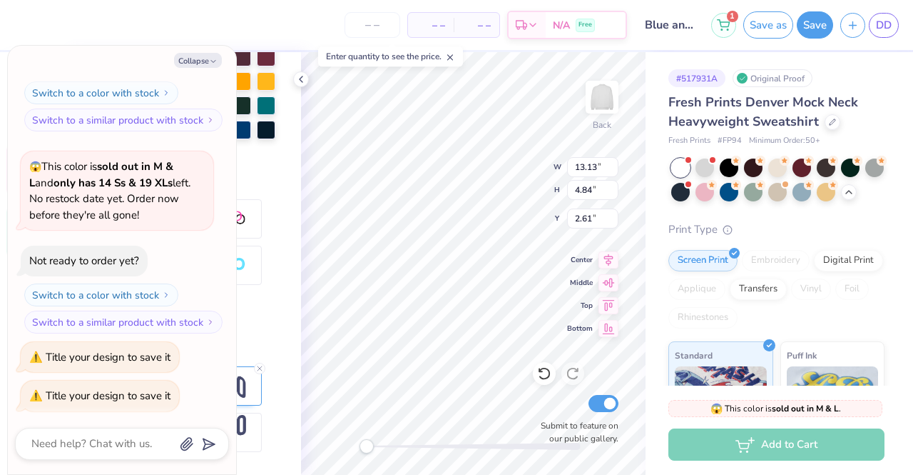
scroll to position [11, 3]
type textarea "Chi omeg"
type textarea "x"
type textarea "Chi omega"
click at [774, 31] on button "Save as" at bounding box center [769, 24] width 50 height 27
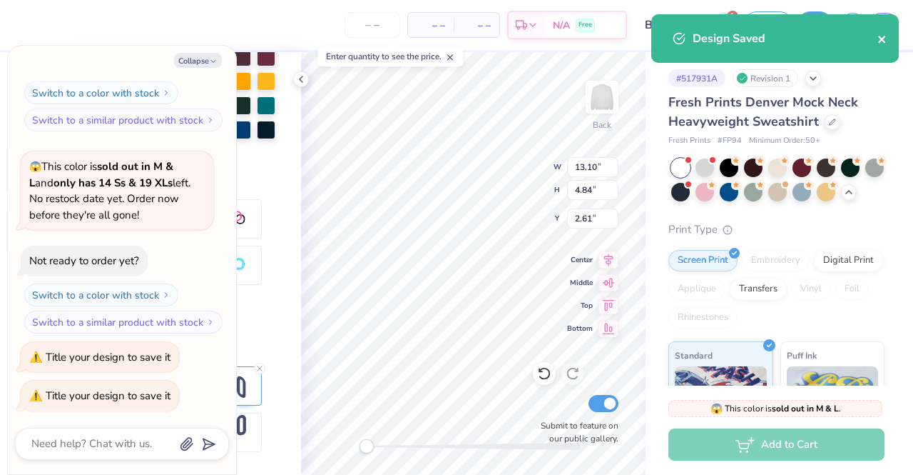
click at [882, 44] on icon "close" at bounding box center [883, 39] width 10 height 11
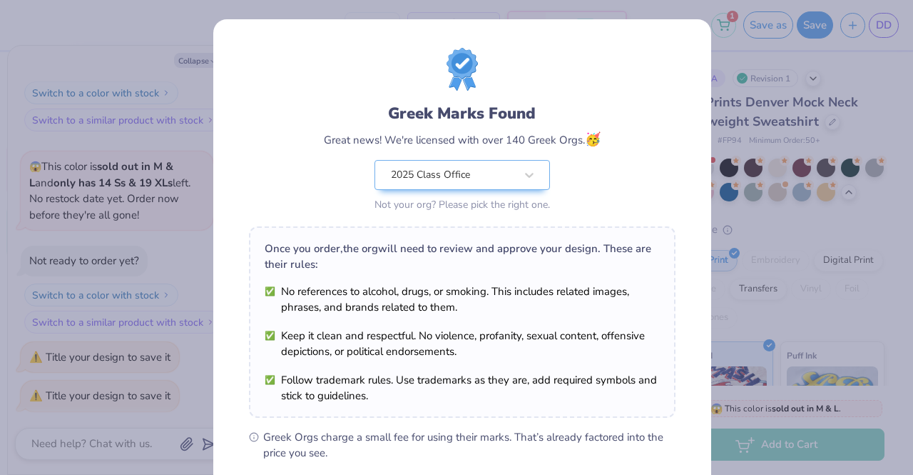
scroll to position [191, 0]
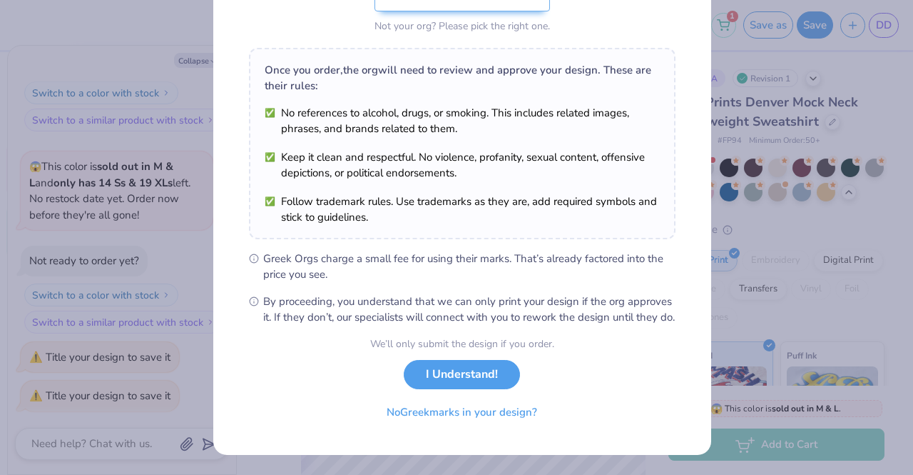
click at [455, 376] on button "I Understand!" at bounding box center [462, 374] width 116 height 29
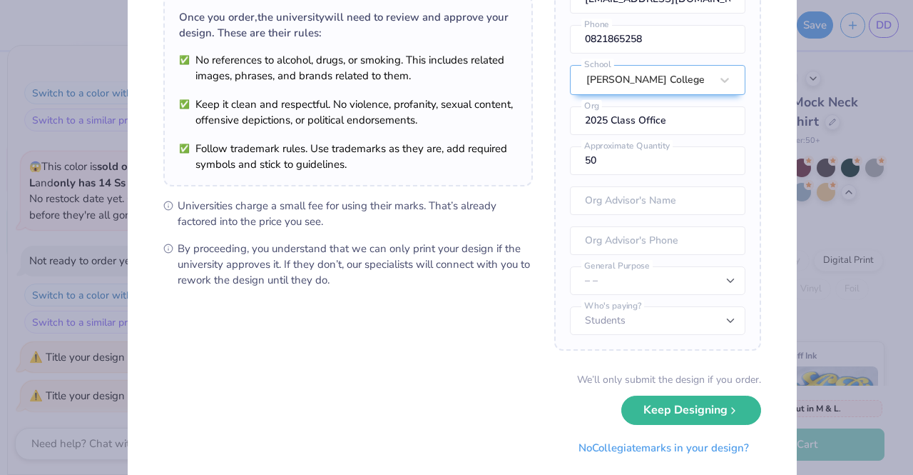
scroll to position [145, 0]
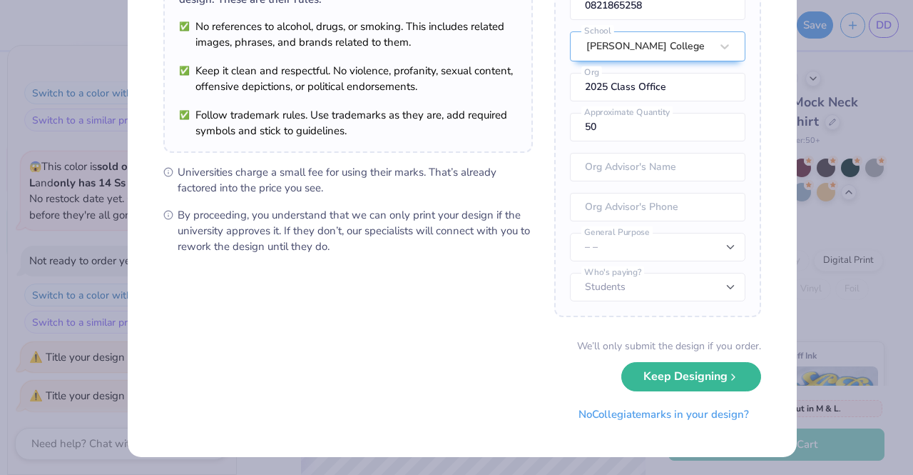
click at [645, 372] on button "Keep Designing" at bounding box center [692, 376] width 140 height 29
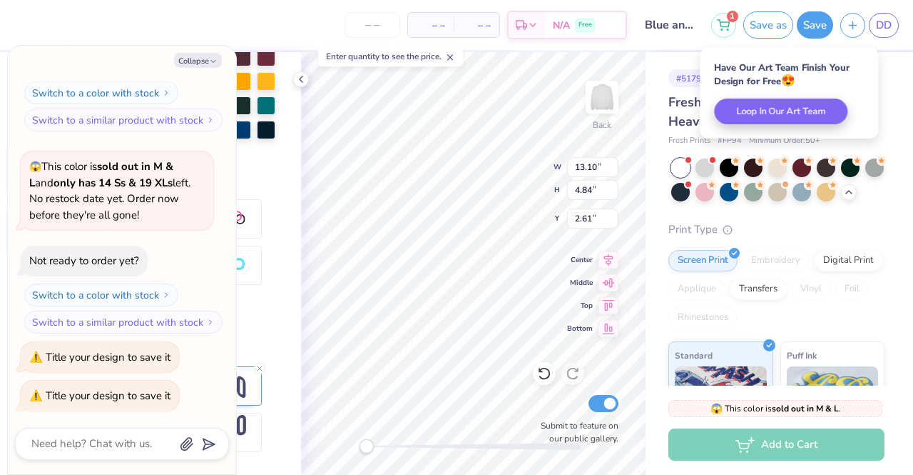
scroll to position [0, 0]
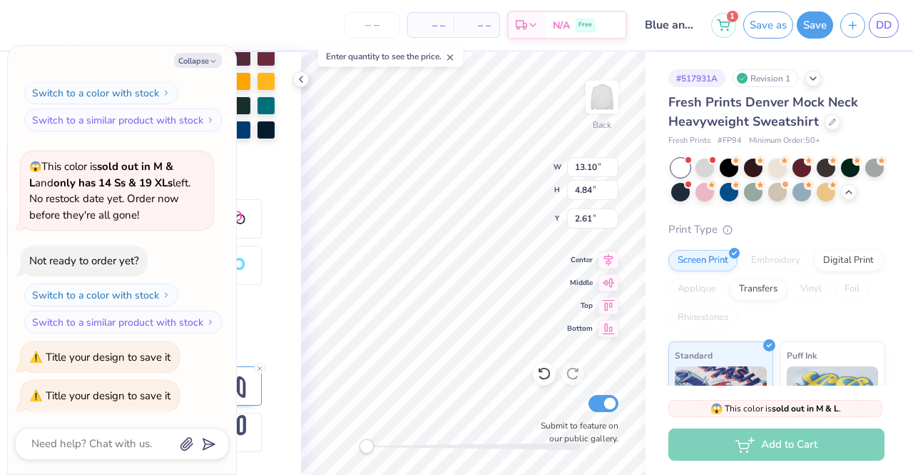
click at [537, 374] on div at bounding box center [544, 373] width 23 height 23
type textarea "x"
type input "13.13"
click at [749, 24] on button "Save as" at bounding box center [769, 24] width 50 height 27
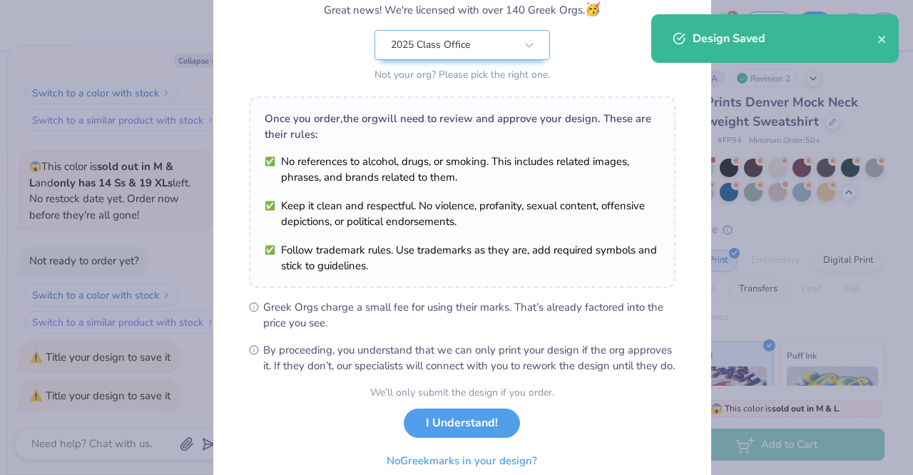
scroll to position [191, 0]
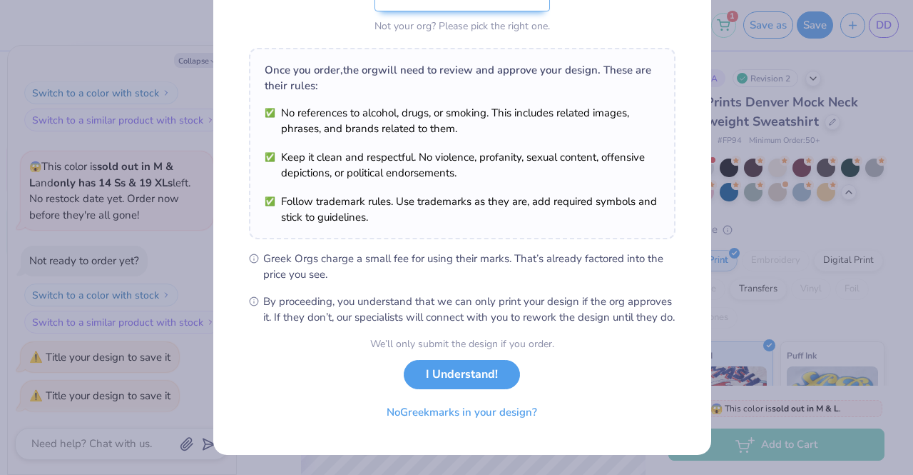
click at [450, 375] on button "I Understand!" at bounding box center [462, 374] width 116 height 29
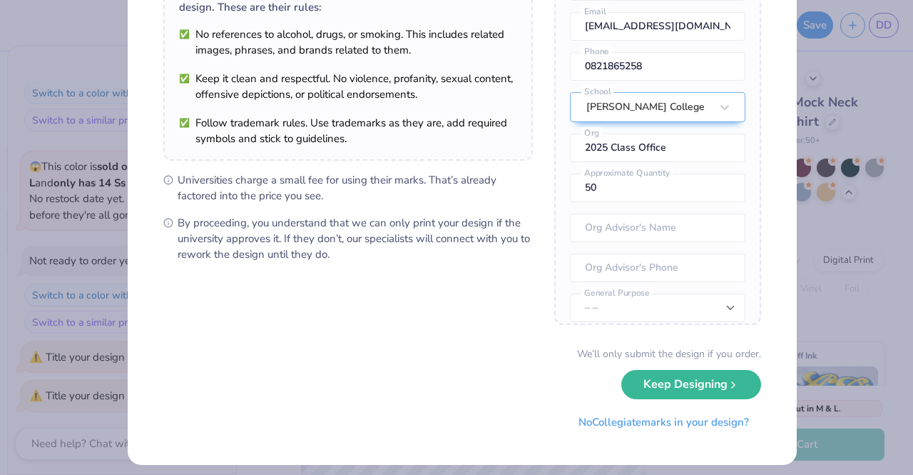
scroll to position [145, 0]
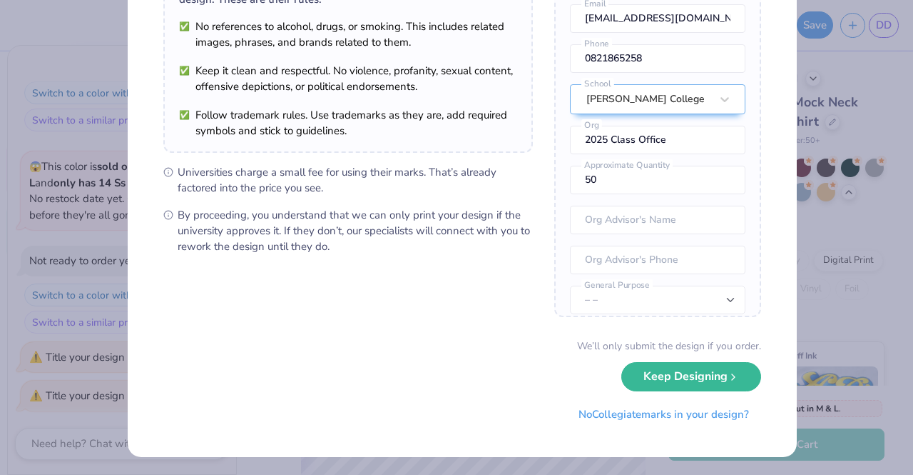
click at [671, 377] on button "Keep Designing" at bounding box center [692, 376] width 140 height 29
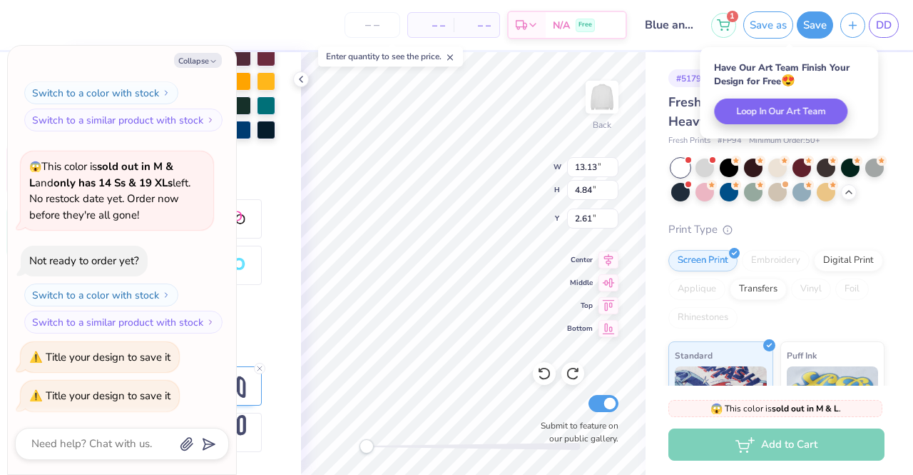
scroll to position [0, 0]
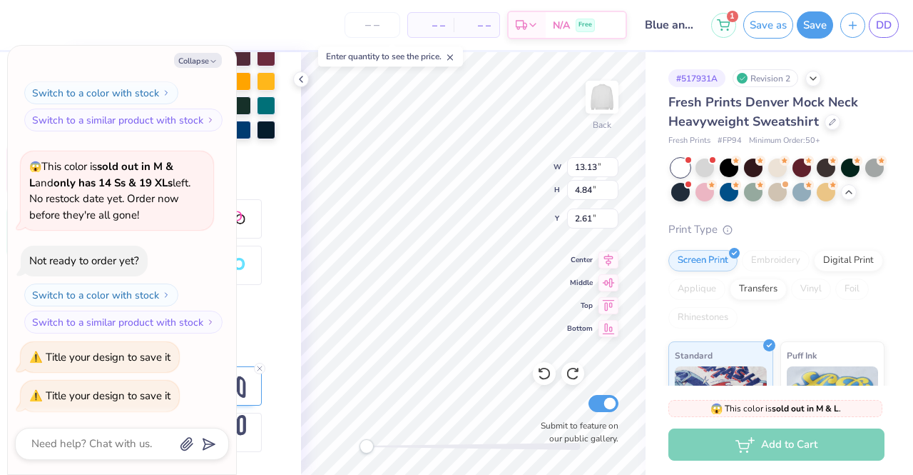
type textarea "x"
type textarea "A Chi"
type textarea "x"
type textarea "A Chi"
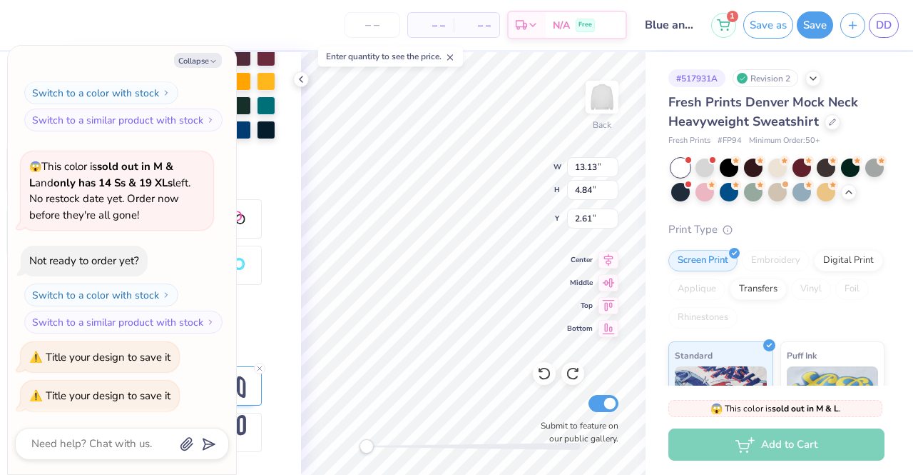
type textarea "x"
type textarea "A Ch"
type textarea "x"
type textarea "A C"
type textarea "x"
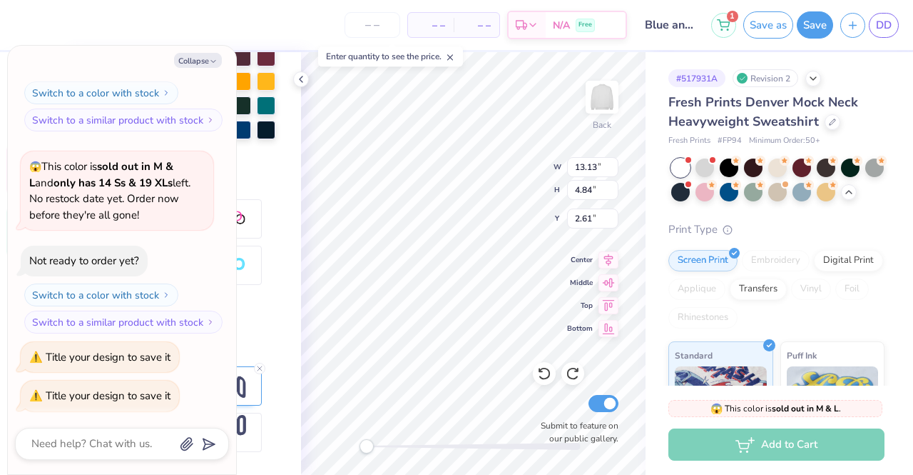
type textarea "A"
type textarea "x"
type textarea "A"
type textarea "x"
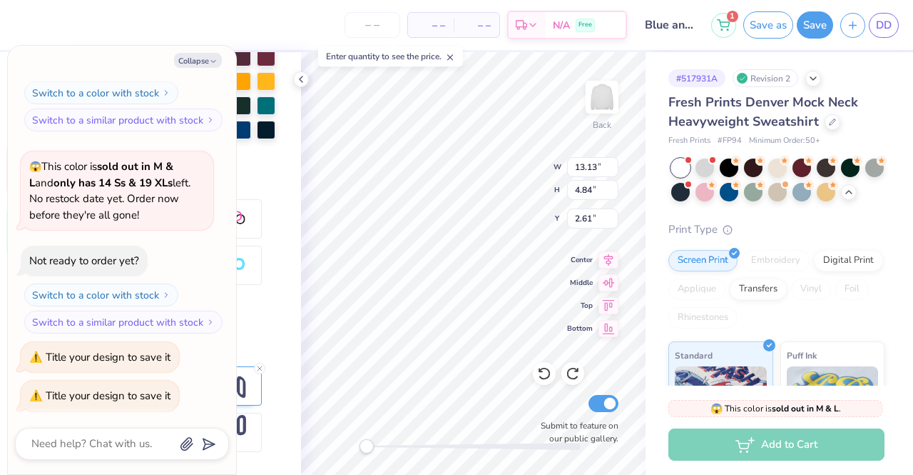
type textarea "P"
type textarea "x"
type textarea "Pi"
type textarea "x"
type textarea "Pi"
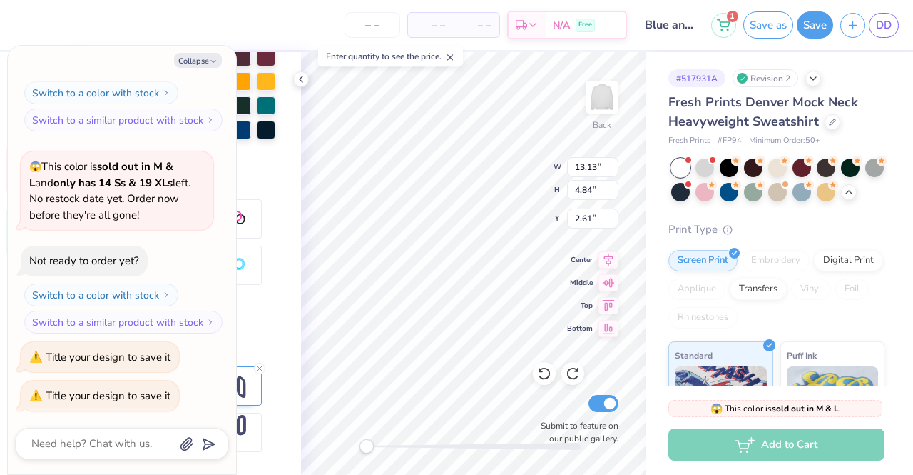
type textarea "x"
type textarea "Pi P"
type textarea "x"
type textarea "Pi Ph"
type textarea "x"
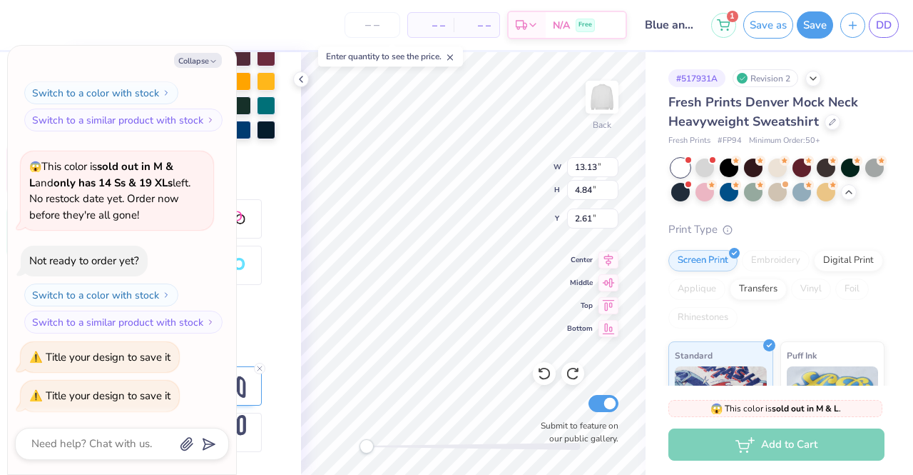
type textarea "Pi Phi"
click at [769, 29] on button "Save as" at bounding box center [769, 24] width 50 height 27
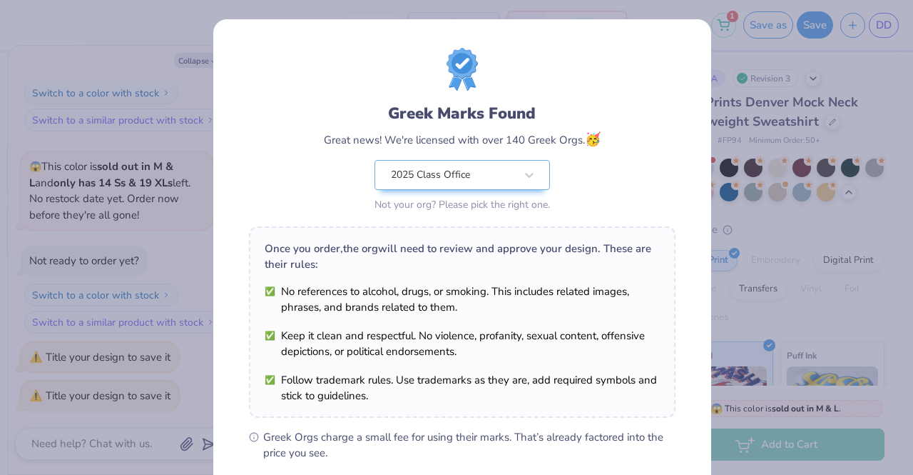
scroll to position [191, 0]
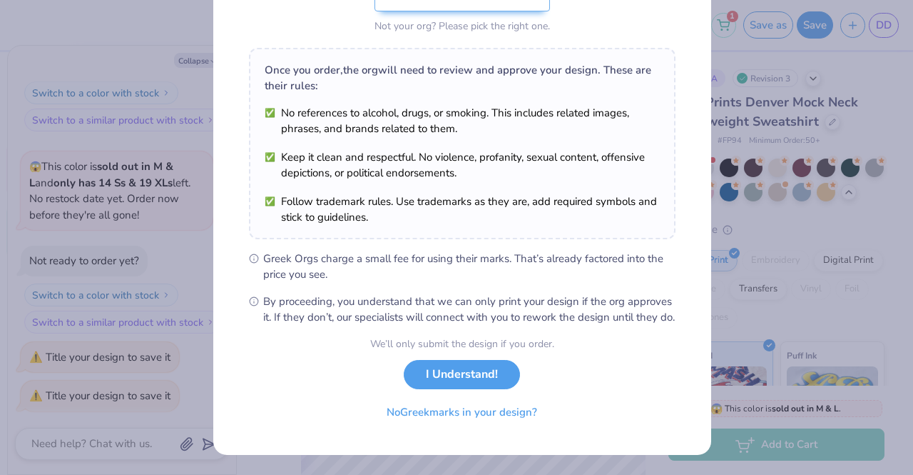
click at [472, 375] on button "I Understand!" at bounding box center [462, 374] width 116 height 29
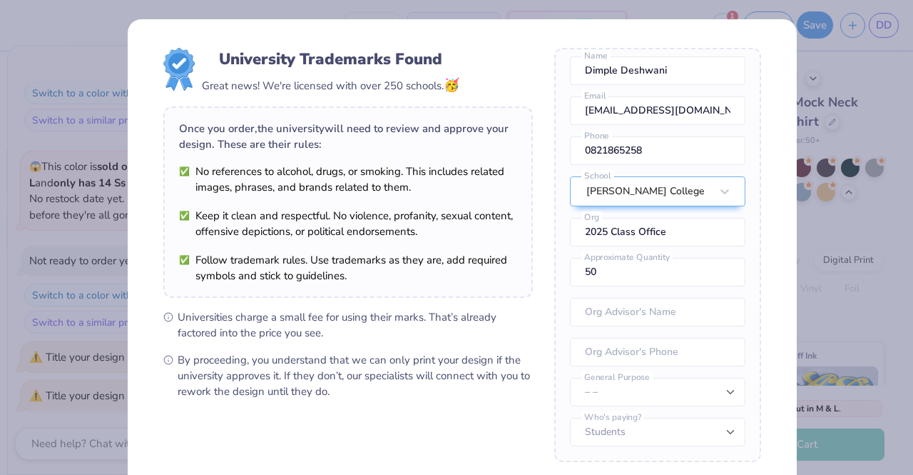
scroll to position [145, 0]
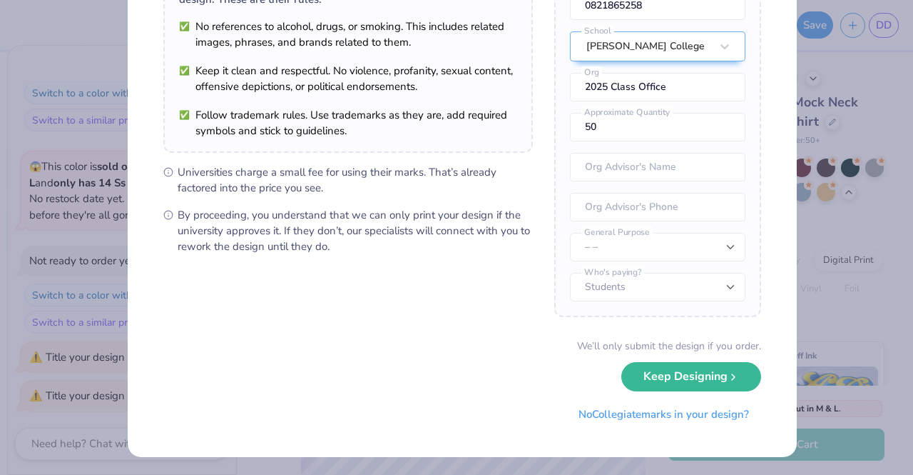
click at [651, 373] on button "Keep Designing" at bounding box center [692, 376] width 140 height 29
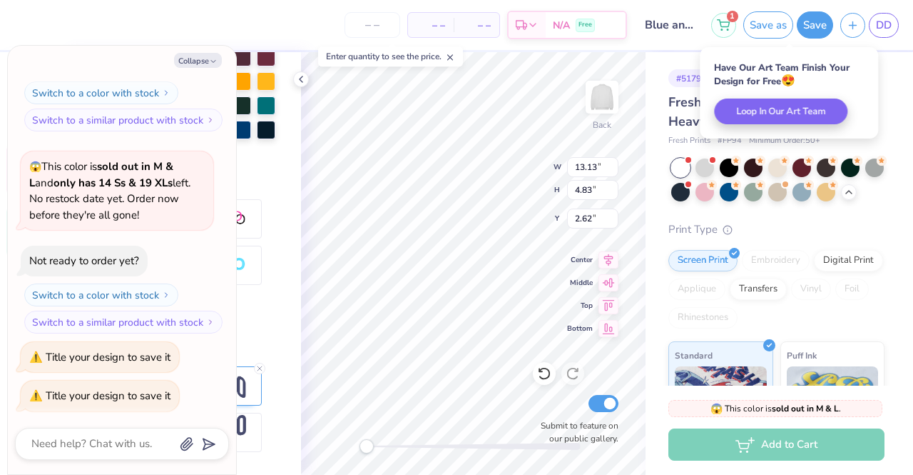
scroll to position [0, 0]
type textarea "x"
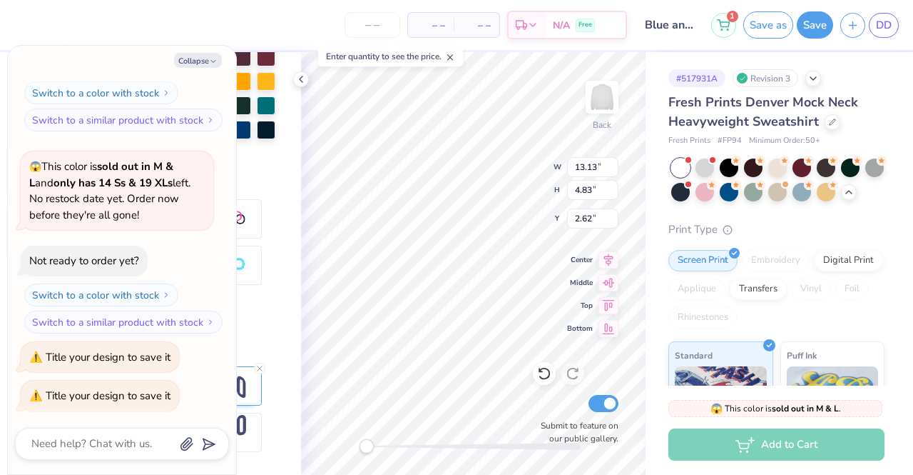
type textarea "Pi Ph"
type textarea "x"
type textarea "Pi P"
type textarea "x"
type textarea "Pi"
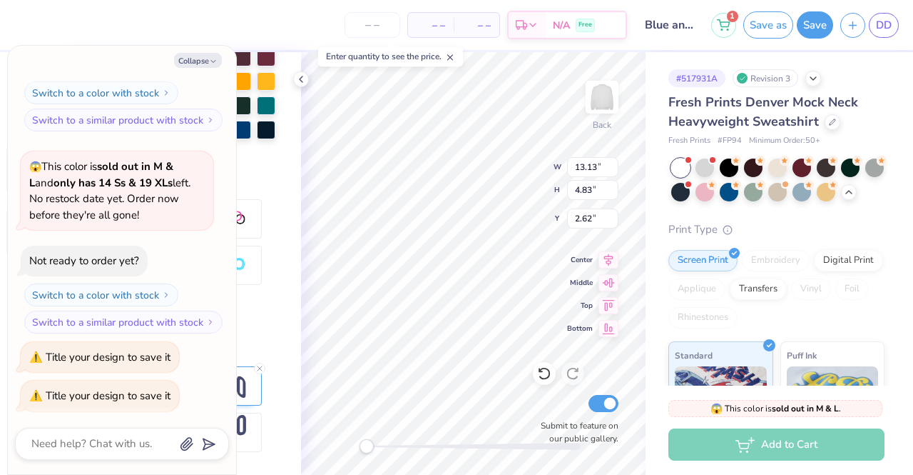
type textarea "x"
type textarea "Pi"
type textarea "x"
type textarea "P"
type textarea "x"
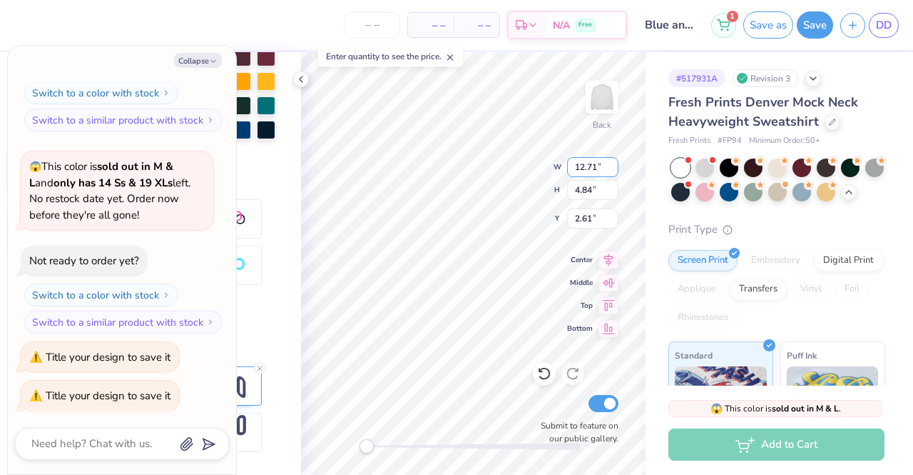
click at [611, 169] on input "12.71" at bounding box center [592, 167] width 51 height 20
click at [612, 193] on input "4.61" at bounding box center [592, 190] width 51 height 20
click at [612, 223] on input "2.6" at bounding box center [592, 218] width 51 height 20
click at [612, 223] on input "2.59" at bounding box center [592, 218] width 51 height 20
click at [612, 223] on input "2.58" at bounding box center [592, 218] width 51 height 20
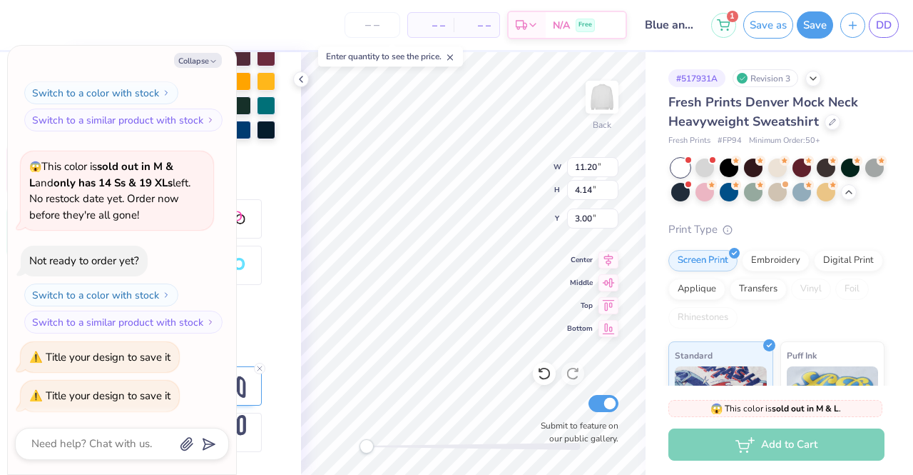
click at [221, 64] on button "Collapse" at bounding box center [198, 60] width 48 height 15
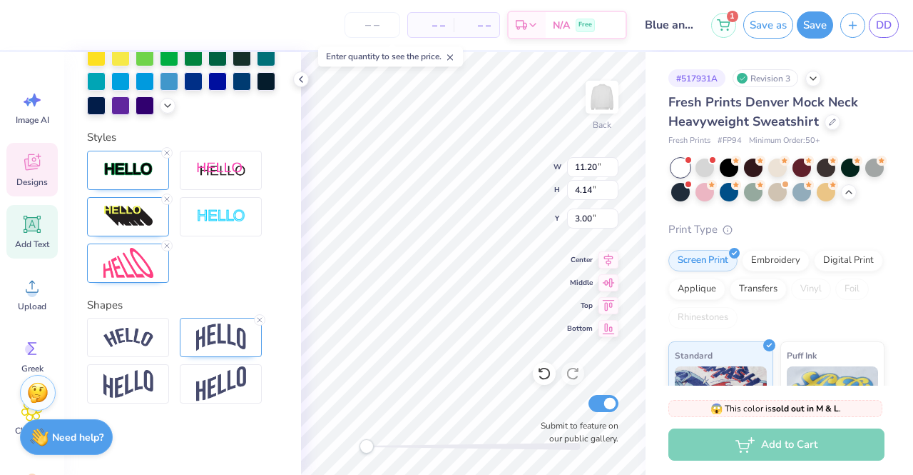
scroll to position [490, 0]
click at [233, 325] on img at bounding box center [221, 336] width 50 height 27
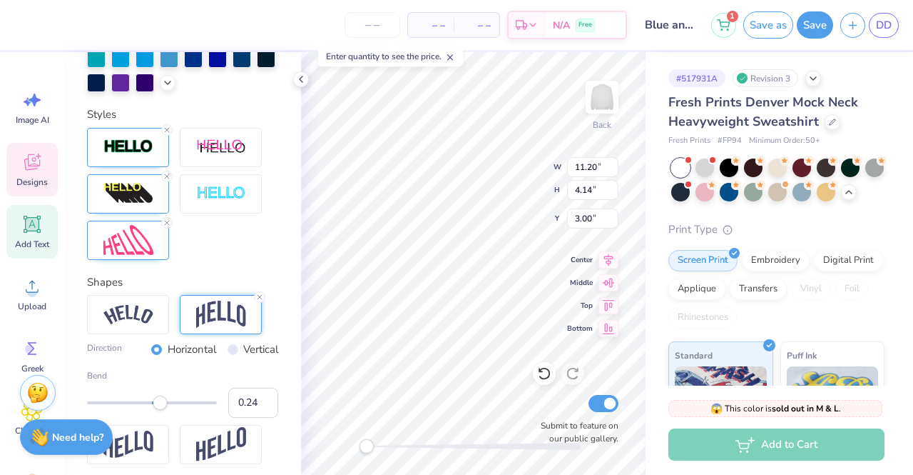
click at [253, 417] on input "0.24" at bounding box center [253, 402] width 50 height 30
click at [253, 417] on input "0.25" at bounding box center [253, 402] width 50 height 30
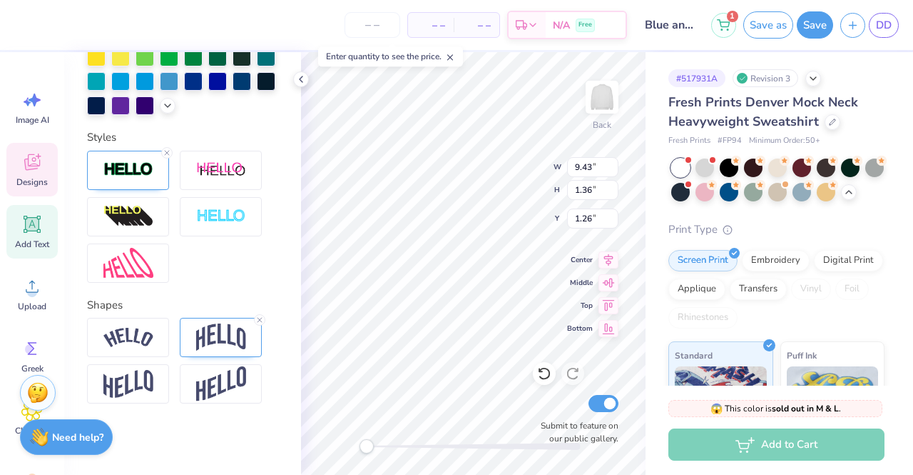
click at [228, 340] on img at bounding box center [221, 336] width 50 height 27
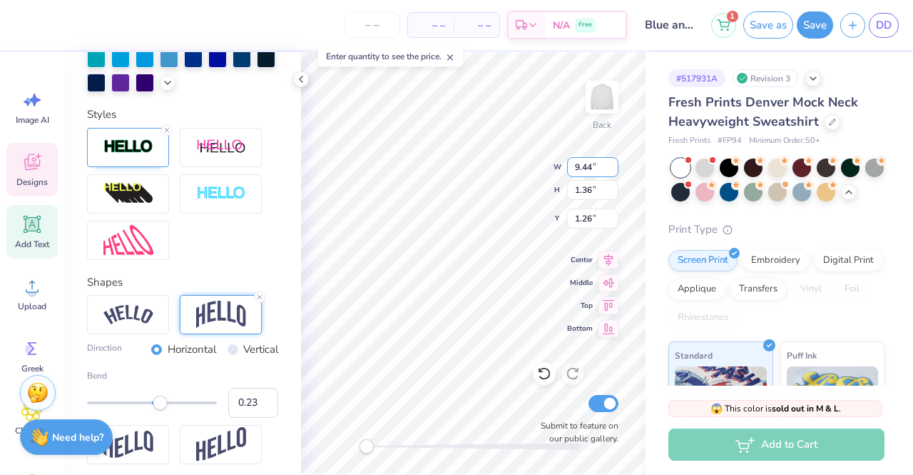
click at [612, 164] on input "9.44" at bounding box center [592, 167] width 51 height 20
click at [612, 164] on input "9.45" at bounding box center [592, 167] width 51 height 20
click at [612, 164] on input "9.75" at bounding box center [592, 167] width 51 height 20
click at [610, 186] on input "1.56" at bounding box center [592, 190] width 51 height 20
click at [612, 213] on input "1.32" at bounding box center [592, 218] width 51 height 20
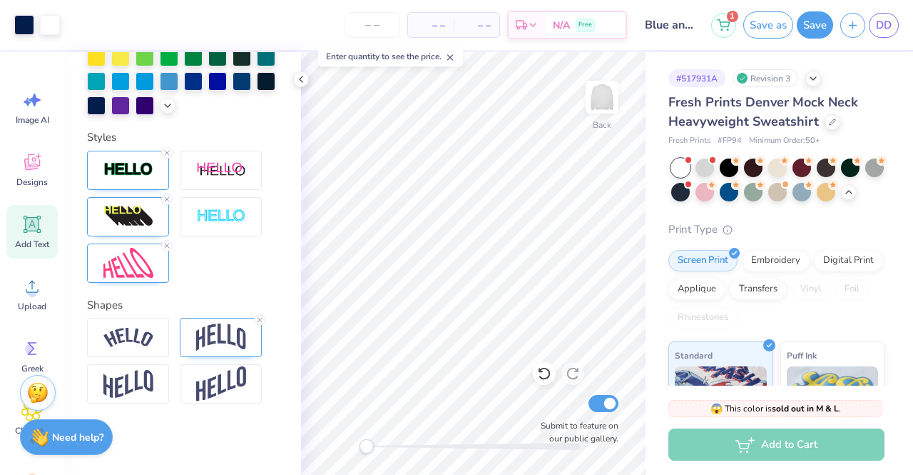
click at [772, 21] on button "Save as" at bounding box center [769, 24] width 50 height 27
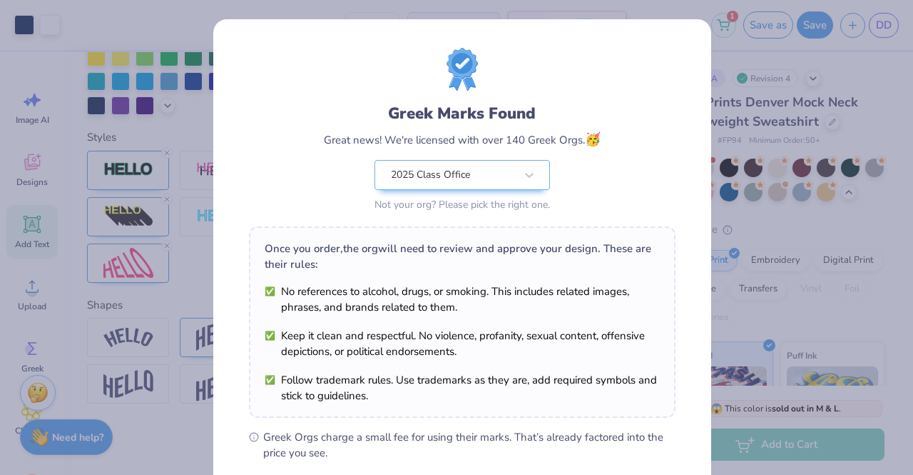
scroll to position [191, 0]
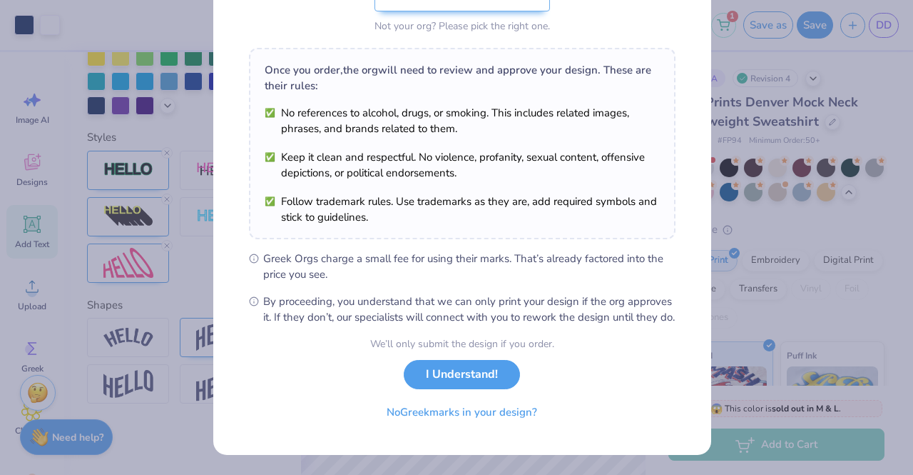
click at [457, 375] on button "I Understand!" at bounding box center [462, 374] width 116 height 29
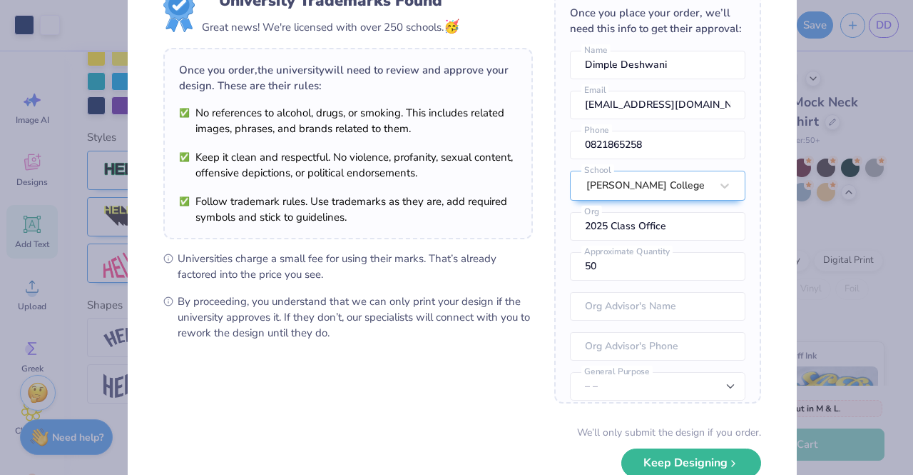
scroll to position [113, 0]
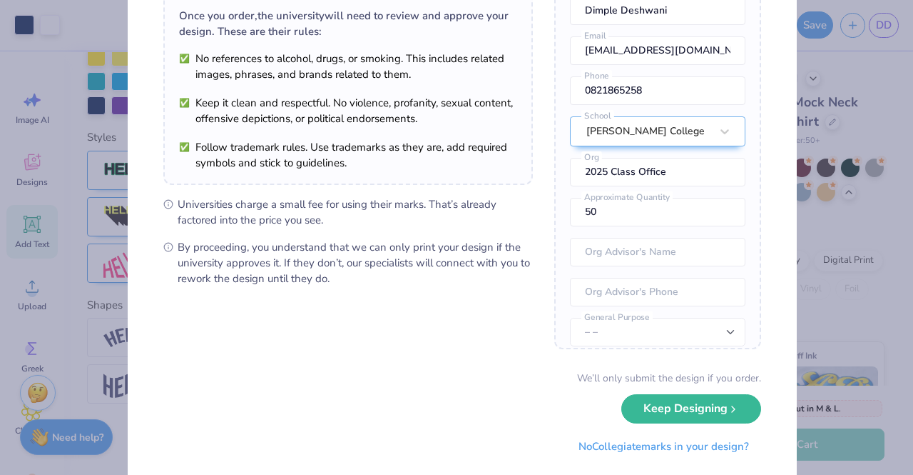
click at [677, 402] on button "Keep Designing" at bounding box center [692, 408] width 140 height 29
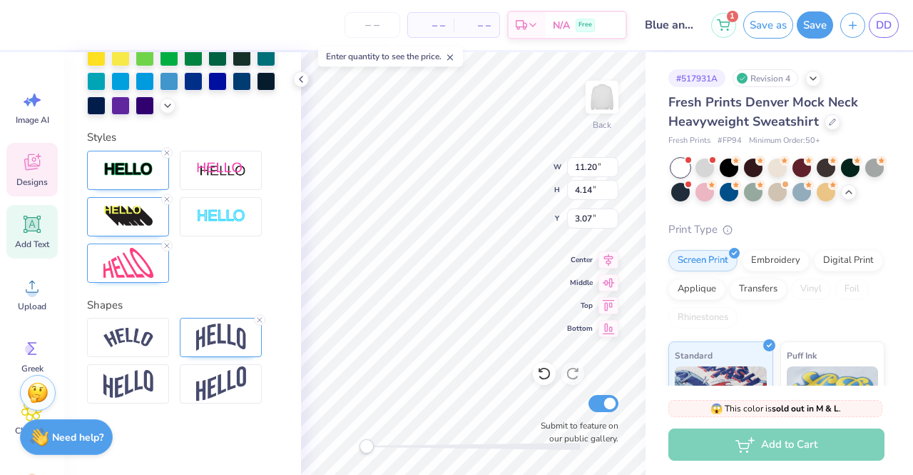
scroll to position [11, 4]
click at [611, 163] on input "11.21" at bounding box center [592, 167] width 51 height 20
click at [611, 163] on input "11.22" at bounding box center [592, 167] width 51 height 20
click at [611, 163] on input "11.23" at bounding box center [592, 167] width 51 height 20
click at [611, 163] on input "11.24" at bounding box center [592, 167] width 51 height 20
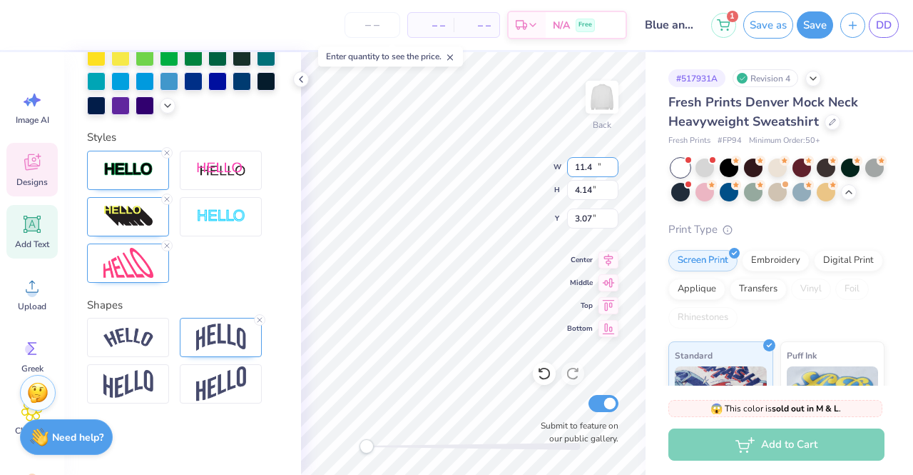
click at [611, 163] on input "11.4" at bounding box center [592, 167] width 51 height 20
click at [611, 183] on input "4.23" at bounding box center [592, 190] width 51 height 20
click at [611, 183] on input "4.24" at bounding box center [592, 190] width 51 height 20
click at [611, 183] on input "4.25" at bounding box center [592, 190] width 51 height 20
click at [612, 185] on input "4.26" at bounding box center [592, 190] width 51 height 20
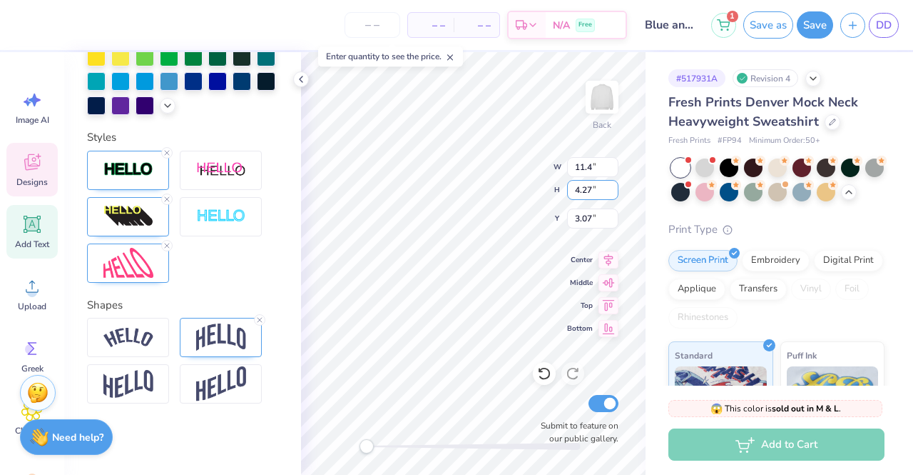
click at [612, 185] on input "4.27" at bounding box center [592, 190] width 51 height 20
click at [612, 213] on input "3.08" at bounding box center [592, 218] width 51 height 20
click at [612, 213] on input "3.09" at bounding box center [592, 218] width 51 height 20
click at [612, 213] on input "3.1" at bounding box center [592, 218] width 51 height 20
click at [612, 213] on input "3.11" at bounding box center [592, 218] width 51 height 20
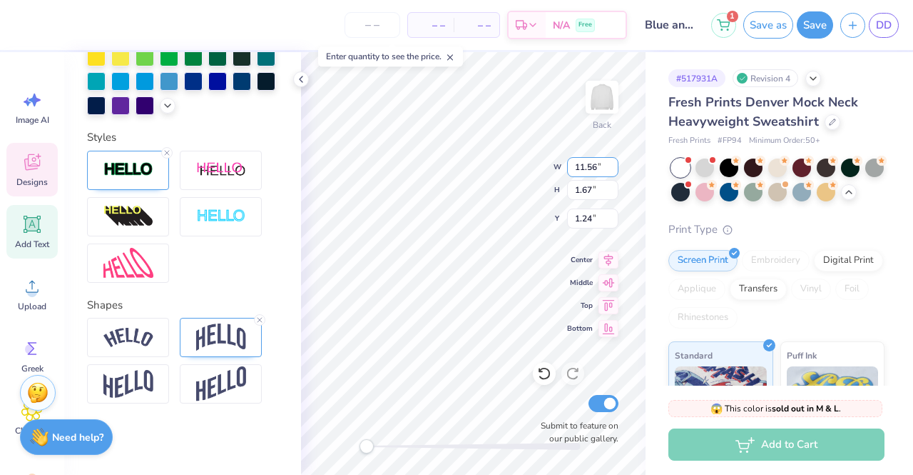
click at [609, 172] on input "11.56" at bounding box center [592, 167] width 51 height 20
click at [609, 172] on input "11.2" at bounding box center [592, 167] width 51 height 20
click at [612, 193] on input "1.45" at bounding box center [592, 190] width 51 height 20
click at [614, 222] on input "1.1" at bounding box center [592, 218] width 51 height 20
click at [611, 216] on input "1.22" at bounding box center [592, 218] width 51 height 20
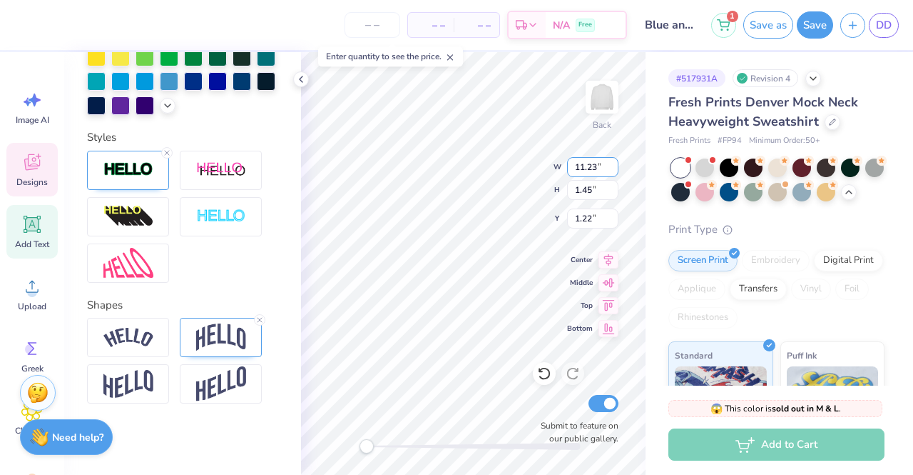
click at [614, 166] on input "11.23" at bounding box center [592, 167] width 51 height 20
click at [613, 163] on input "11.35" at bounding box center [592, 167] width 51 height 20
click at [612, 213] on input "1.23" at bounding box center [592, 218] width 51 height 20
click at [612, 192] on input "1.44" at bounding box center [592, 190] width 51 height 20
click at [612, 192] on input "1.43" at bounding box center [592, 190] width 51 height 20
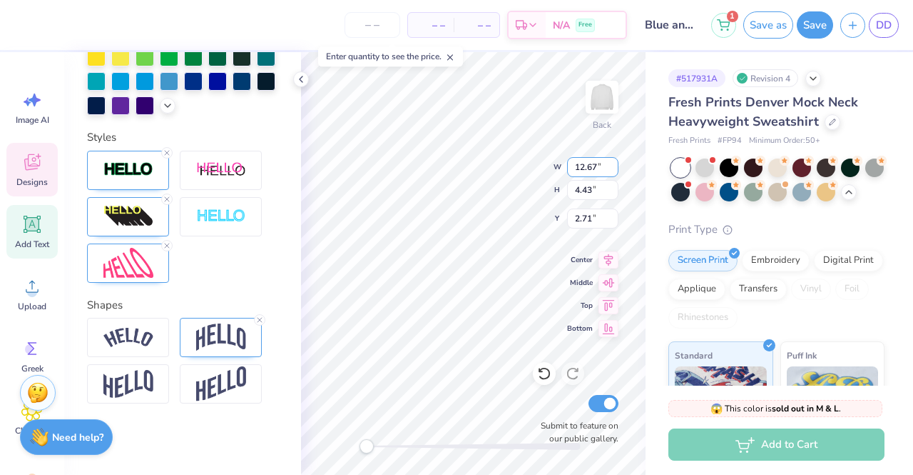
click at [611, 166] on input "12.67" at bounding box center [592, 167] width 51 height 20
click at [613, 186] on input "4.49" at bounding box center [592, 190] width 51 height 20
click at [613, 186] on input "4.5" at bounding box center [592, 190] width 51 height 20
click at [612, 214] on input "2.77" at bounding box center [592, 218] width 51 height 20
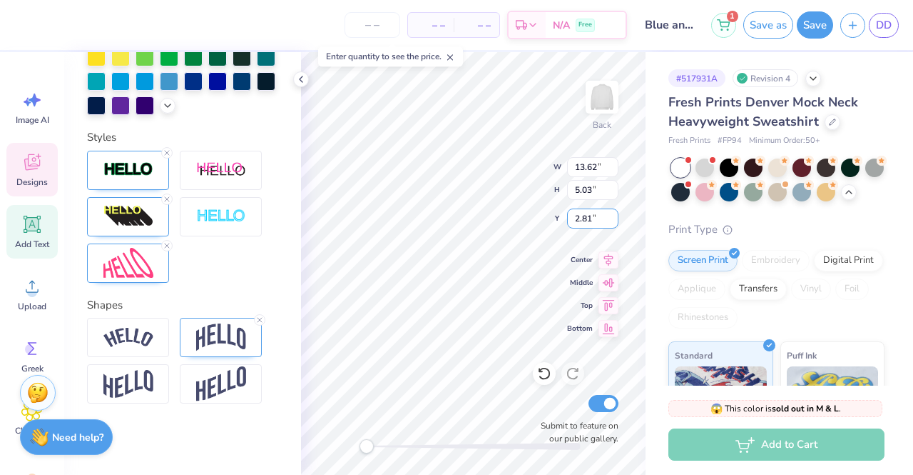
click at [590, 212] on input "2.81" at bounding box center [592, 218] width 51 height 20
click at [611, 165] on input "8.52" at bounding box center [592, 167] width 51 height 20
click at [611, 162] on input "8.91" at bounding box center [592, 167] width 51 height 20
click at [587, 187] on input "1.16" at bounding box center [592, 190] width 51 height 20
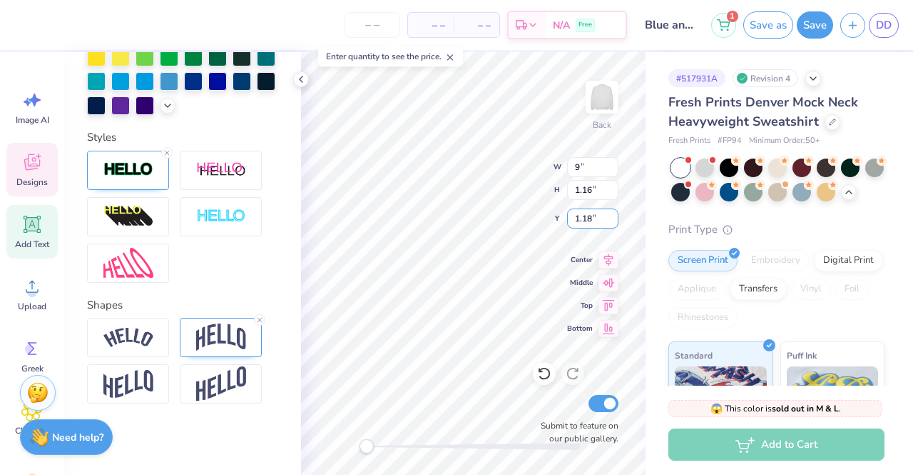
click at [611, 222] on input "1.18" at bounding box center [592, 218] width 51 height 20
click at [615, 213] on input "1.33" at bounding box center [592, 218] width 51 height 20
click at [614, 223] on input "1.22" at bounding box center [592, 218] width 51 height 20
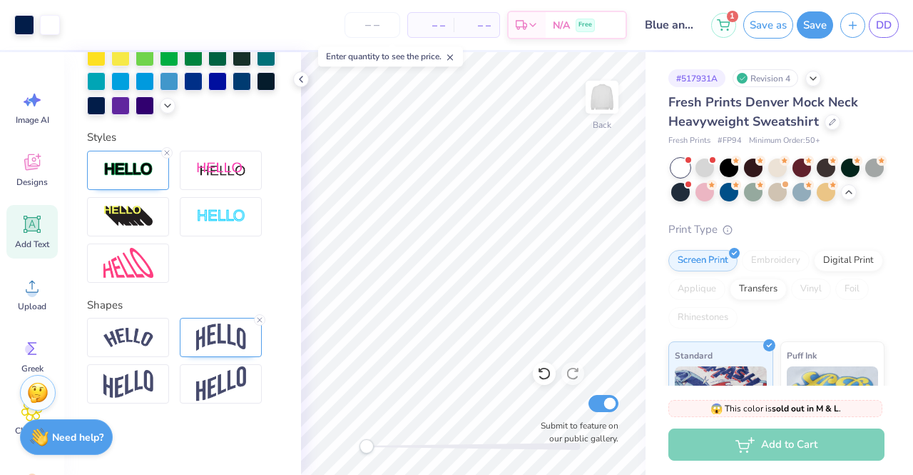
click at [759, 34] on button "Save as" at bounding box center [769, 24] width 50 height 27
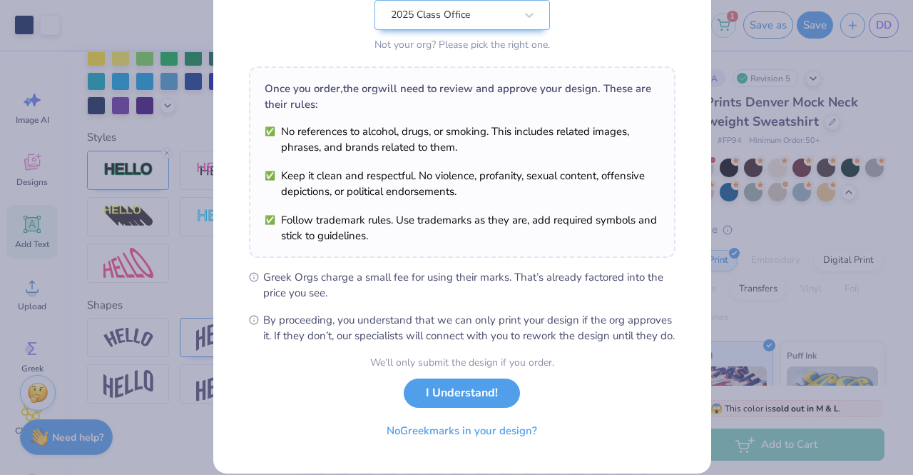
scroll to position [191, 0]
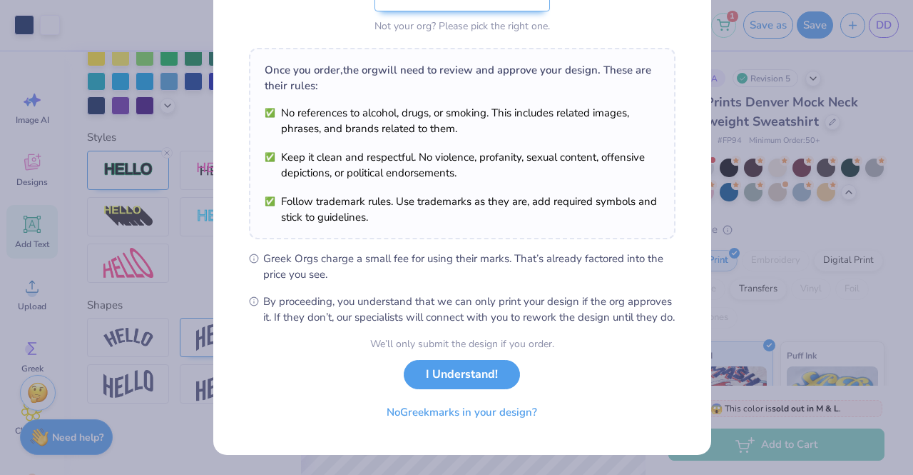
click at [428, 377] on button "I Understand!" at bounding box center [462, 374] width 116 height 29
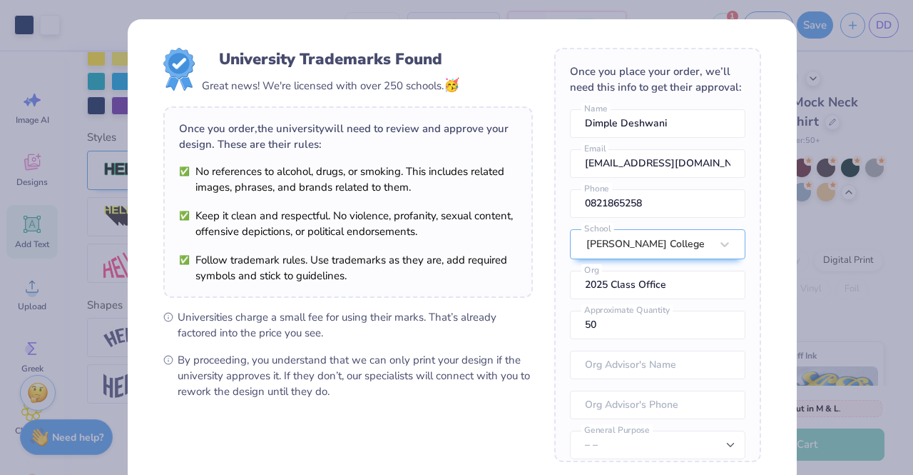
scroll to position [145, 0]
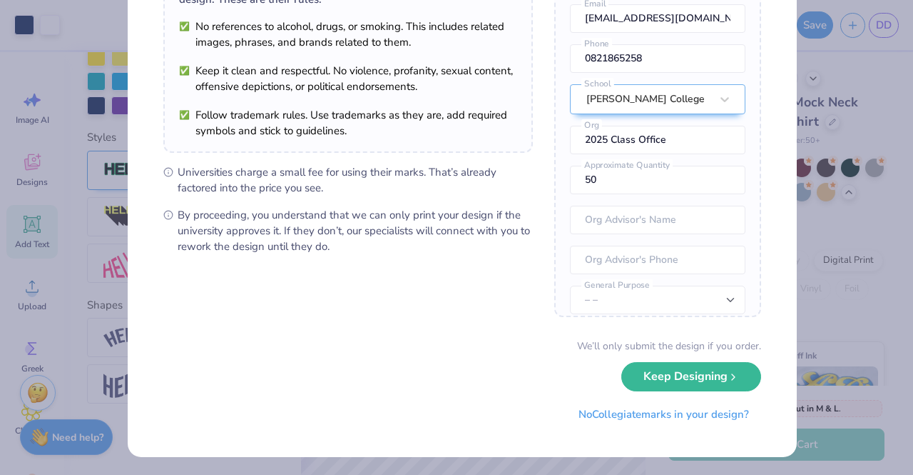
click at [659, 363] on button "Keep Designing" at bounding box center [692, 376] width 140 height 29
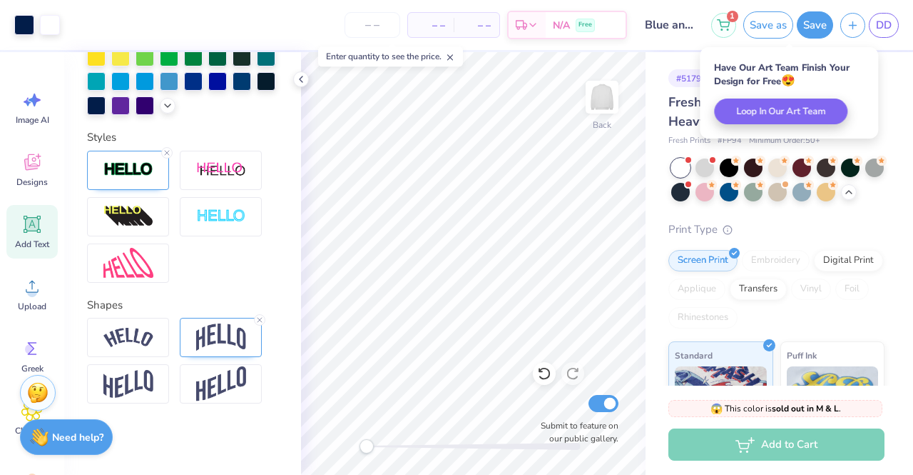
scroll to position [0, 0]
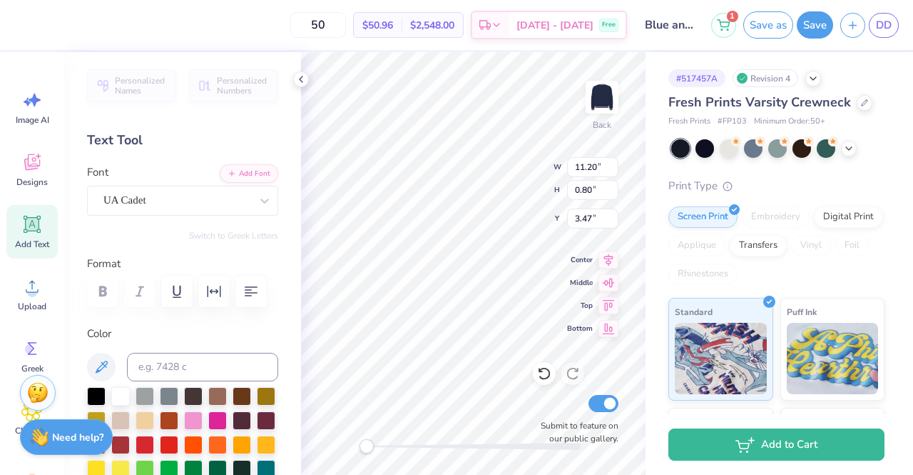
scroll to position [11, 1]
